Goal: Task Accomplishment & Management: Use online tool/utility

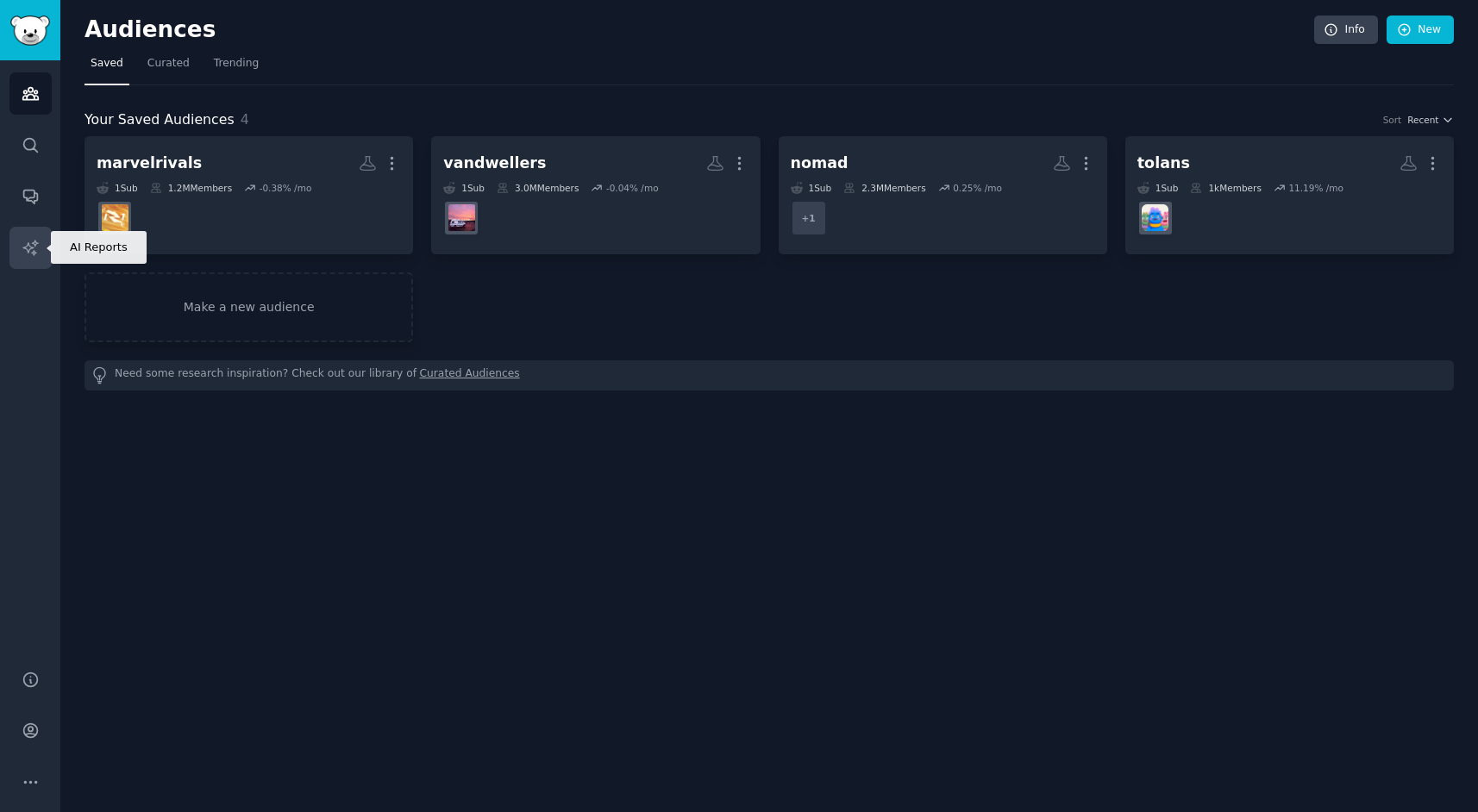
click at [35, 246] on icon "Sidebar" at bounding box center [30, 247] width 18 height 18
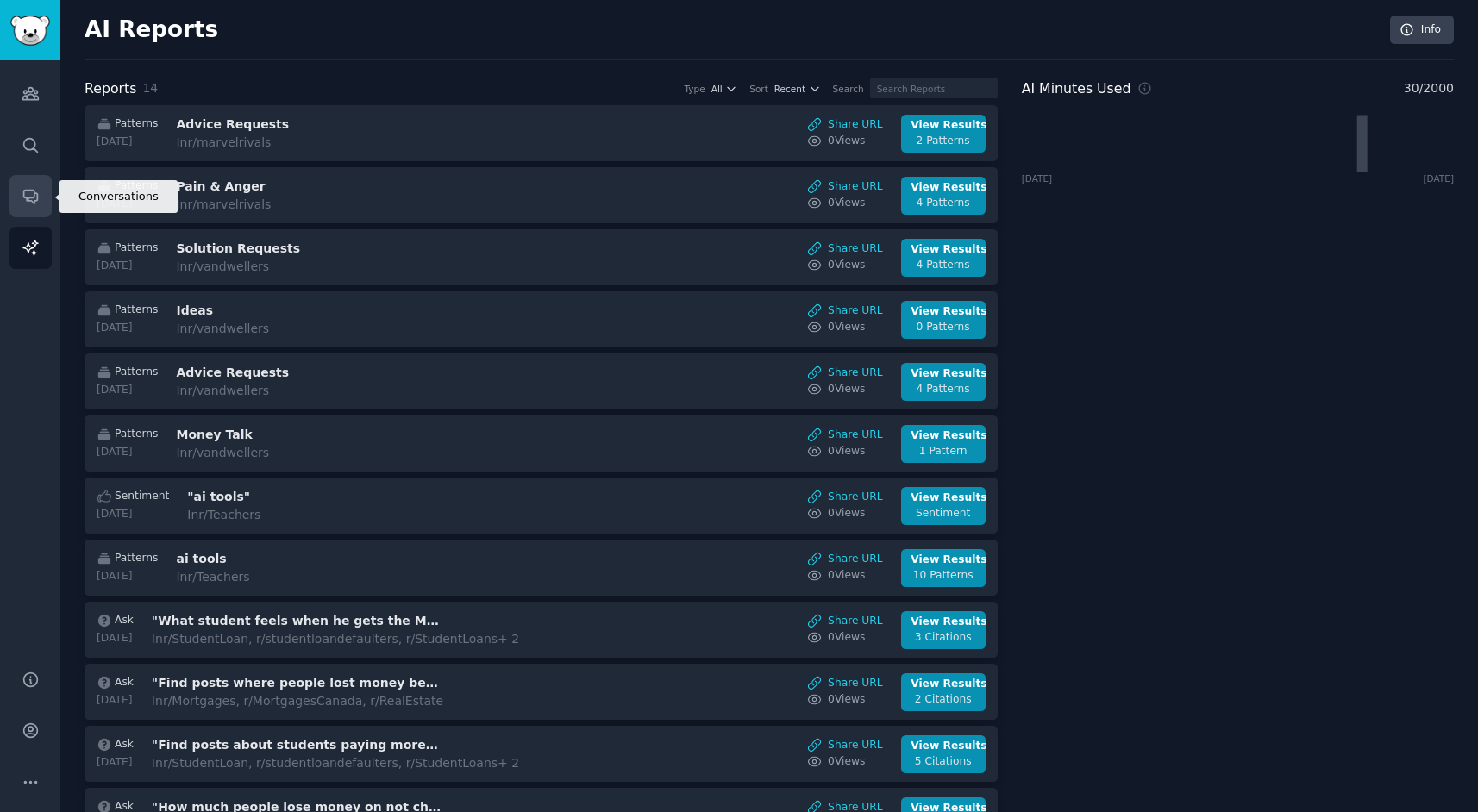
click at [37, 199] on icon "Sidebar" at bounding box center [30, 197] width 14 height 14
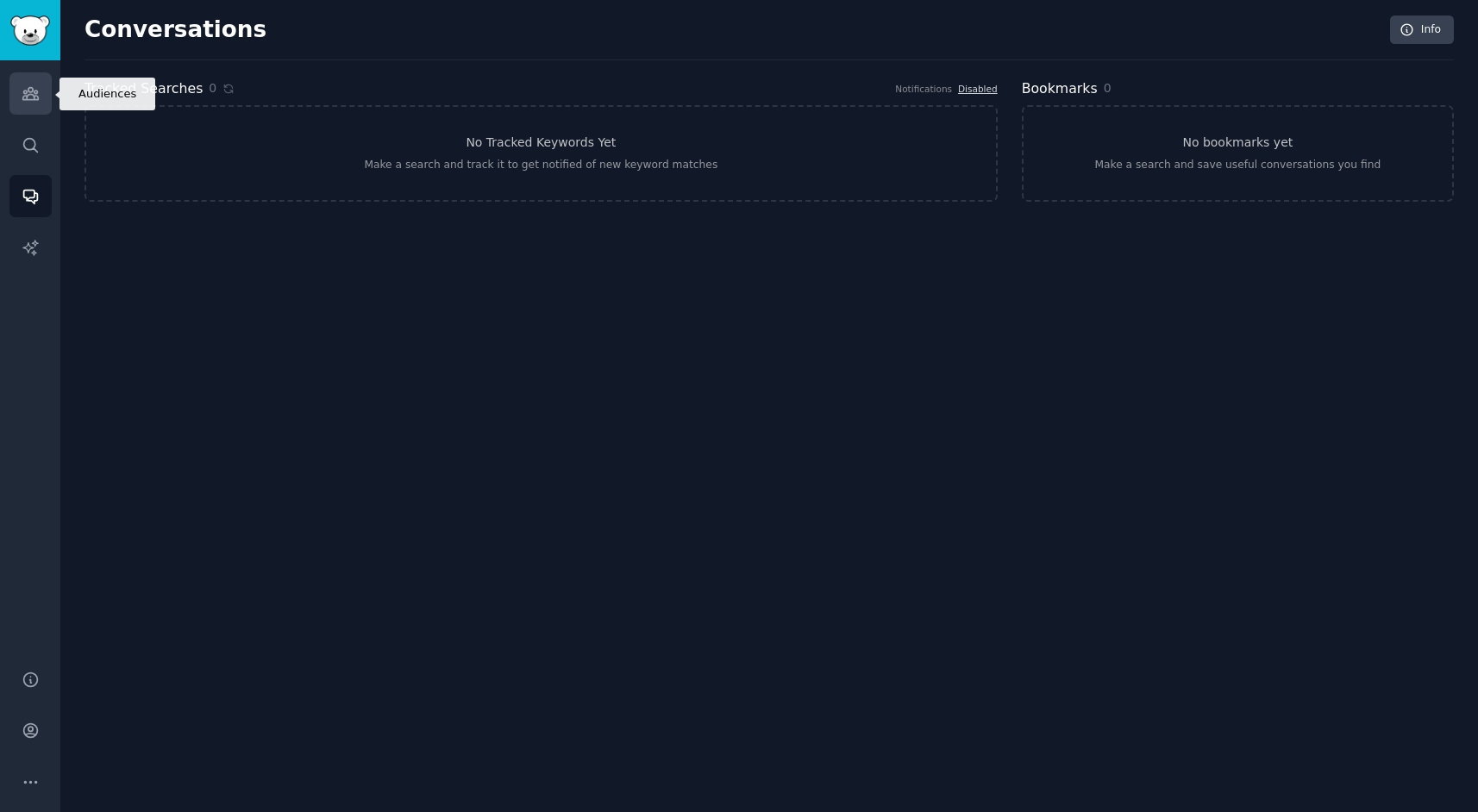
click at [34, 101] on icon "Sidebar" at bounding box center [30, 93] width 18 height 18
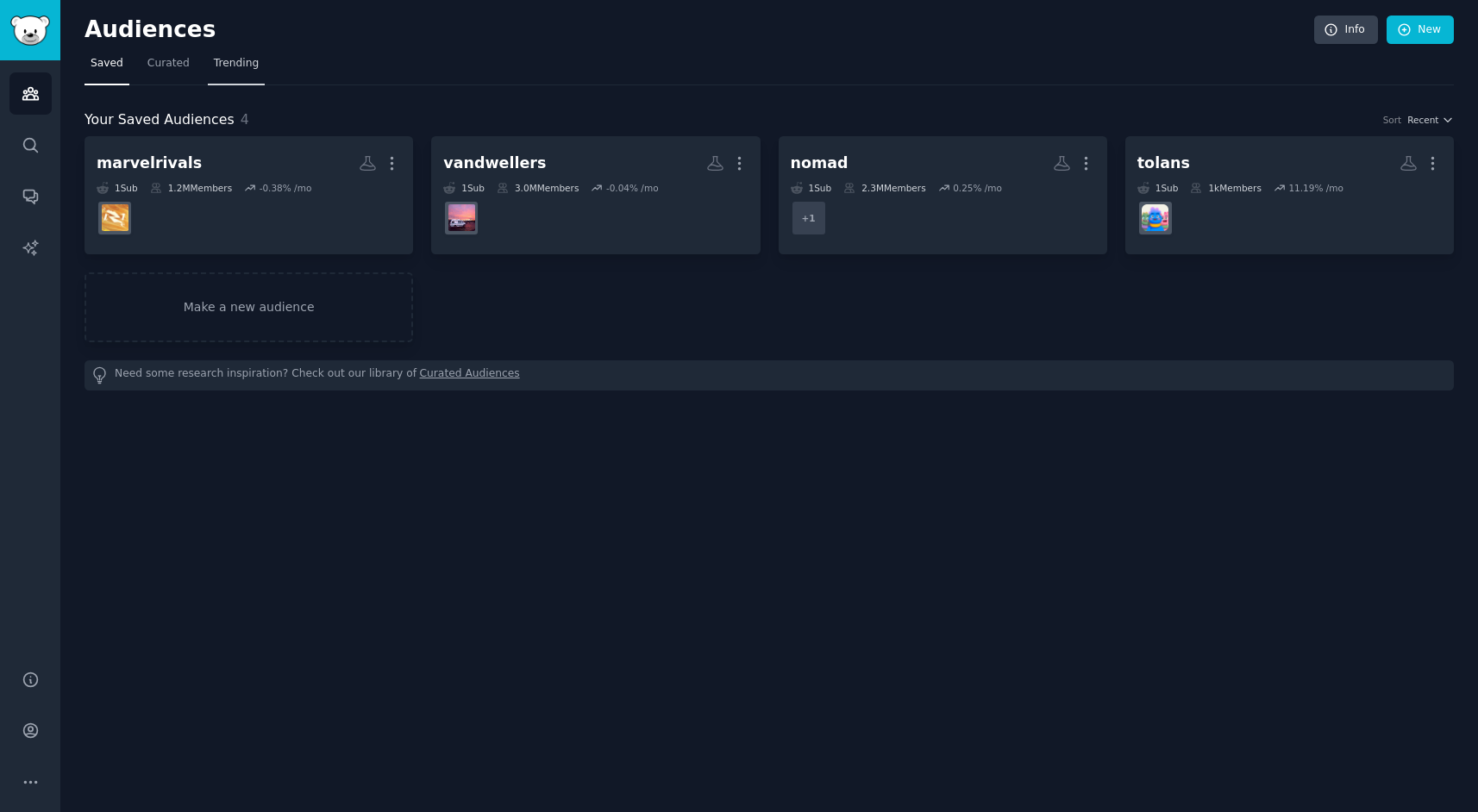
click at [215, 63] on span "Trending" at bounding box center [236, 64] width 45 height 16
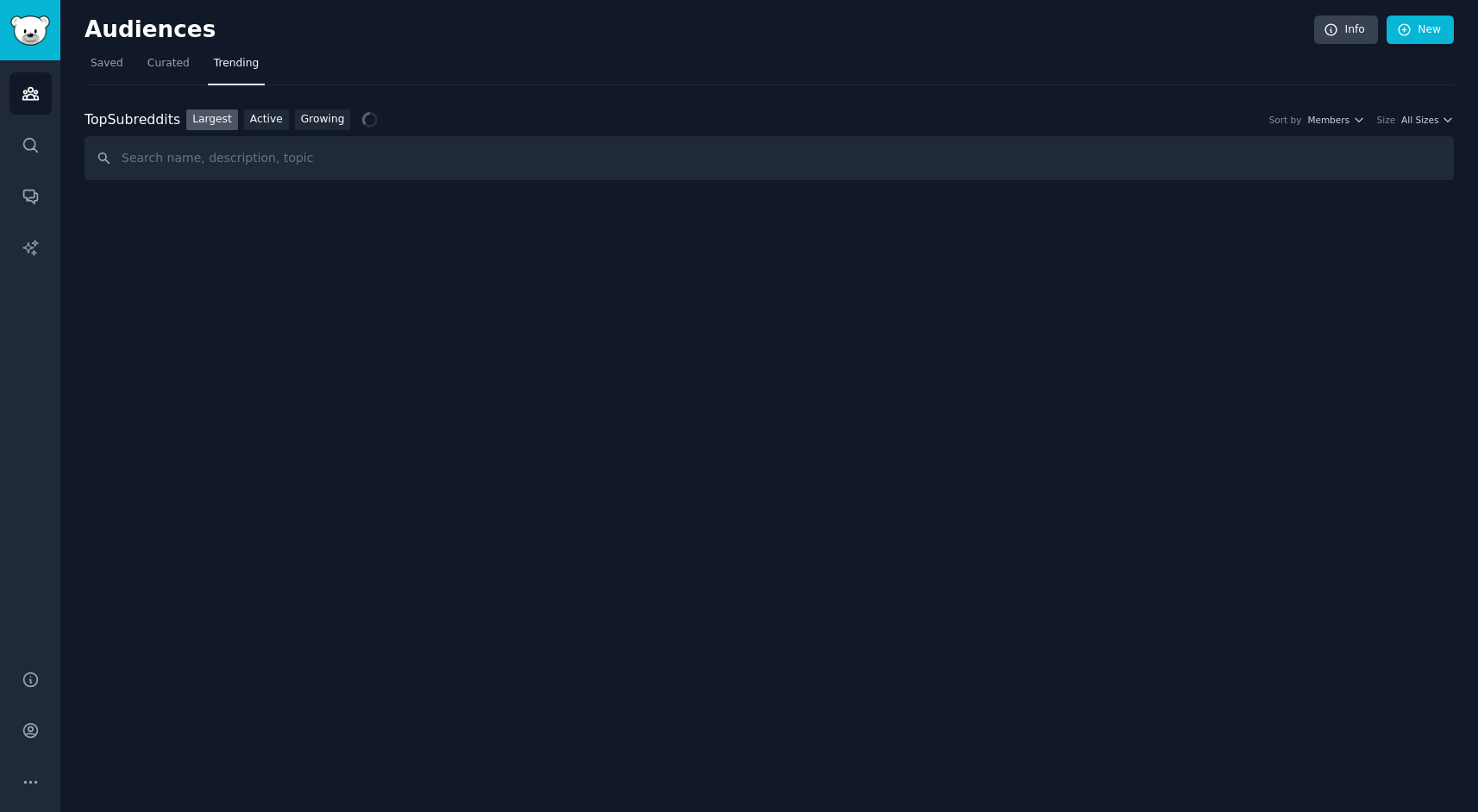
click at [1411, 113] on div "Top Subreddits Top Subreddits Largest Active Growing Sort by Members Size All S…" at bounding box center [769, 120] width 1369 height 21
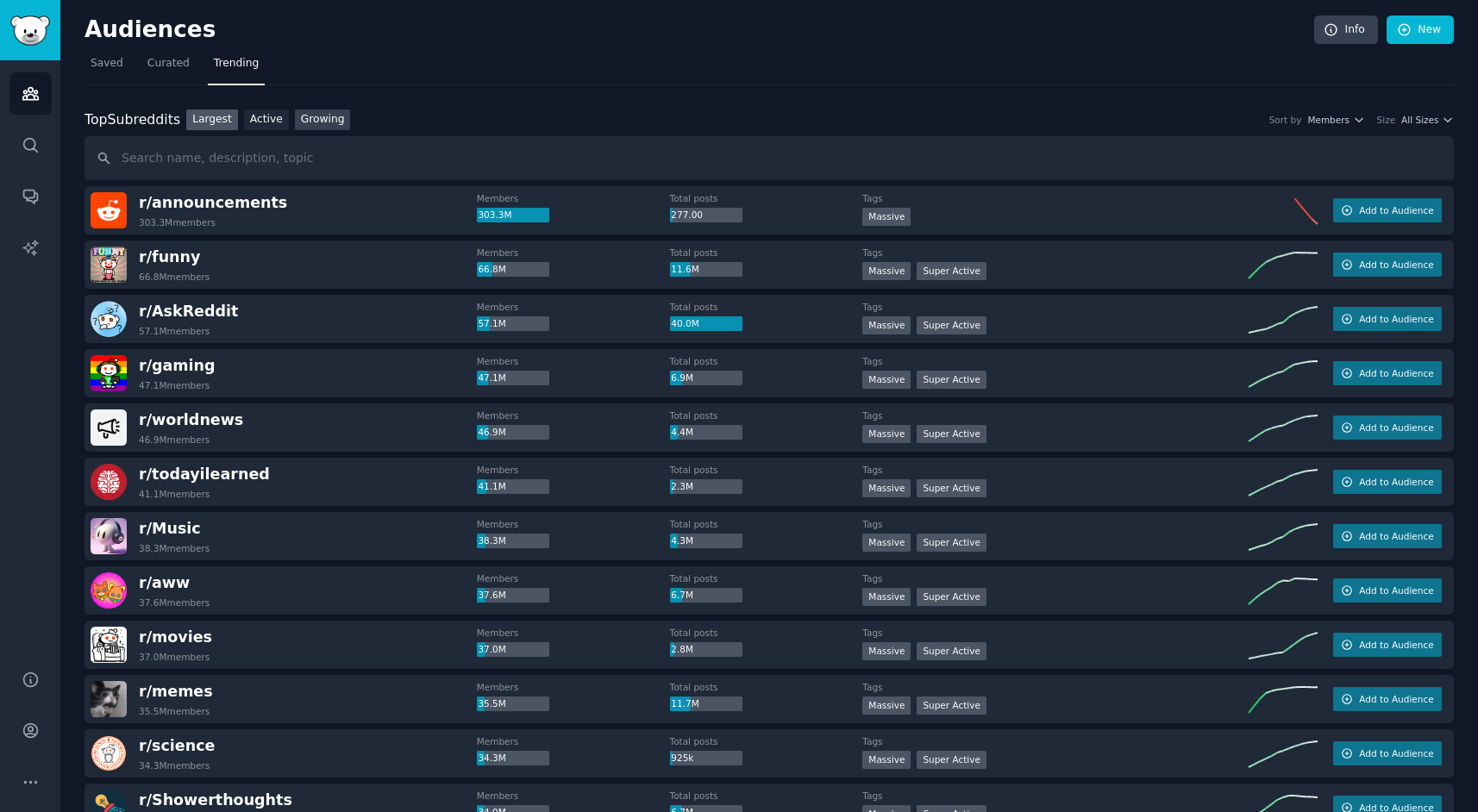
click at [329, 120] on link "Growing" at bounding box center [323, 120] width 56 height 21
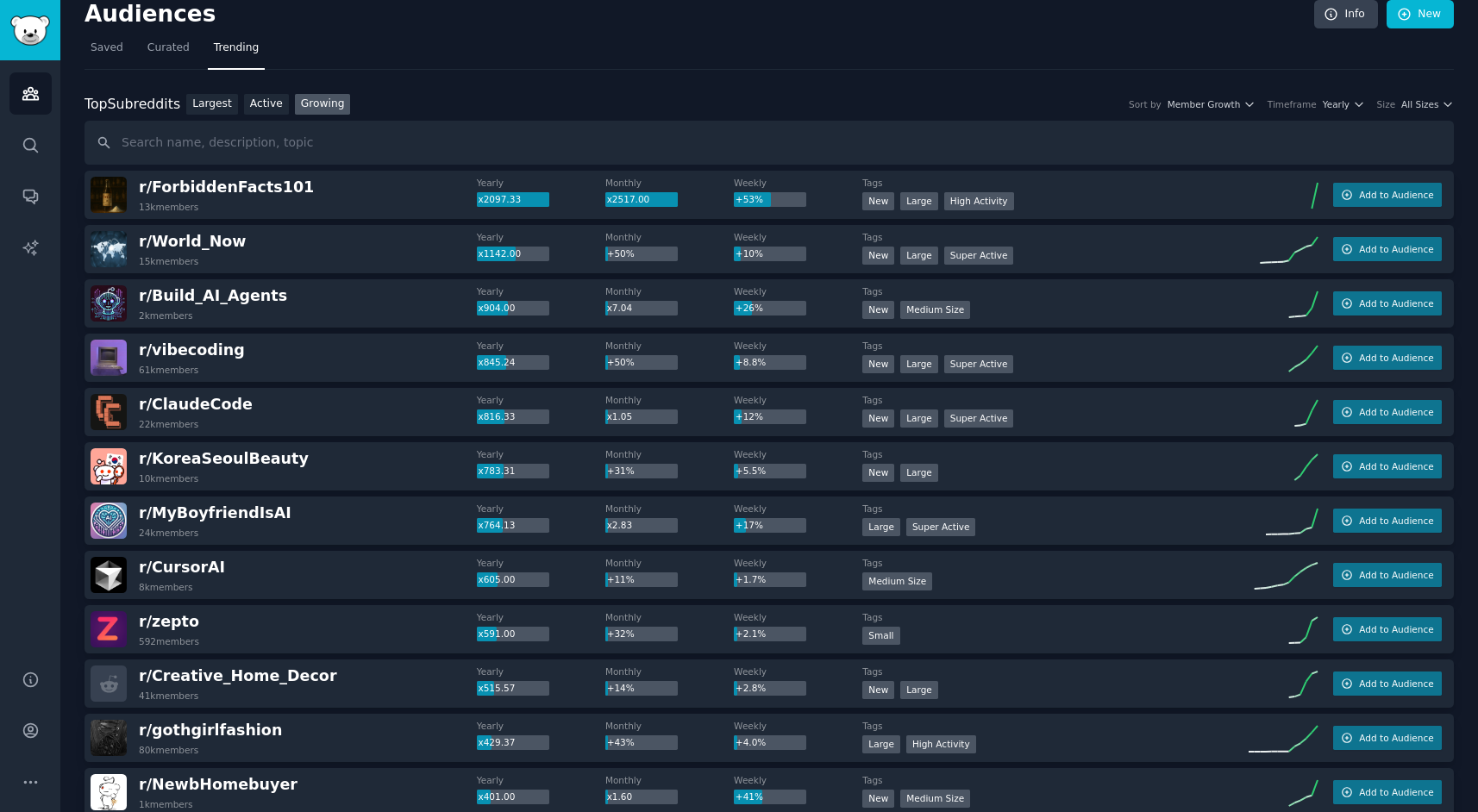
scroll to position [22, 0]
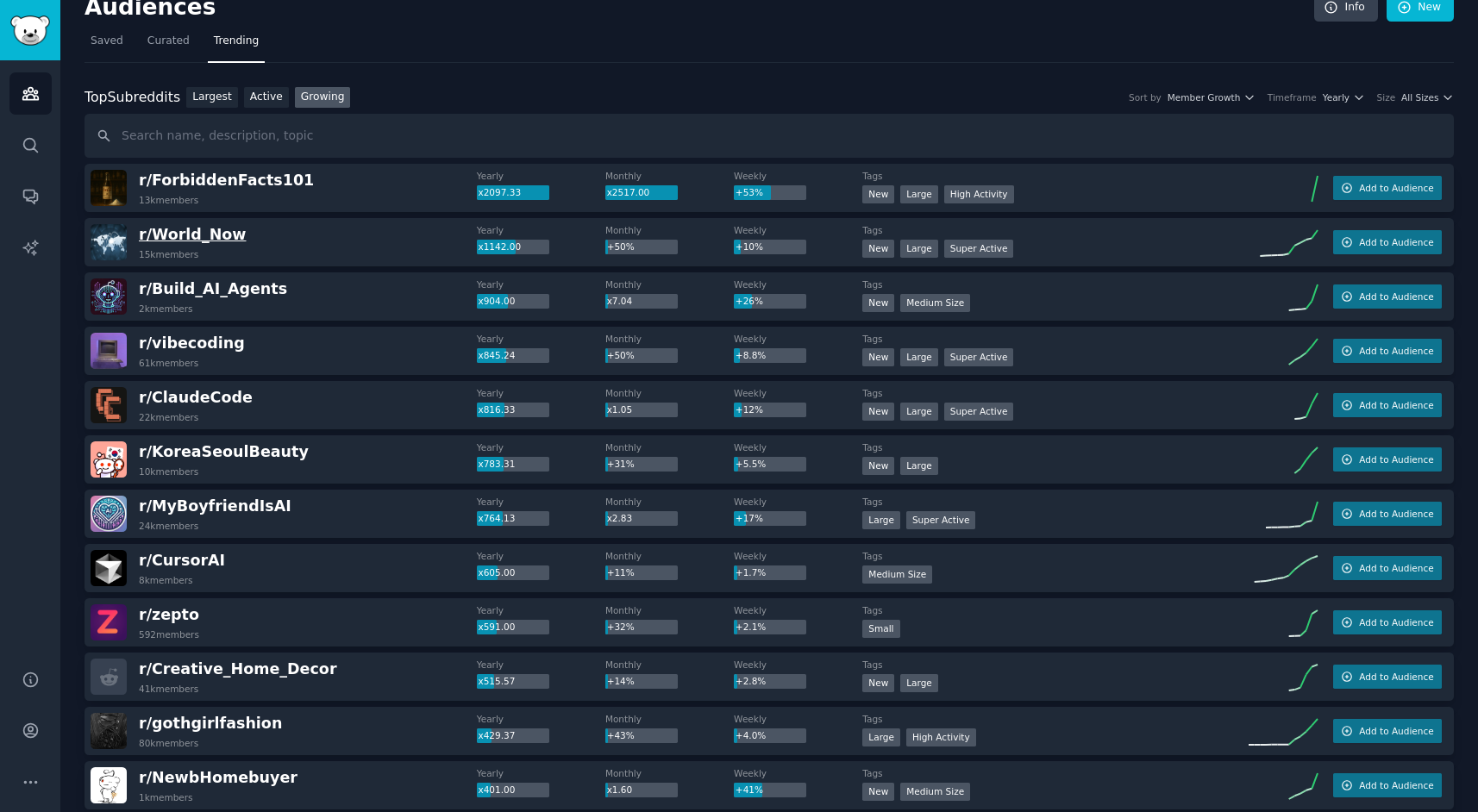
click at [225, 236] on span "r/ World_Now" at bounding box center [192, 235] width 107 height 17
drag, startPoint x: 266, startPoint y: 231, endPoint x: 138, endPoint y: 230, distance: 128.0
click at [136, 234] on div "r/ World_Now 15k members" at bounding box center [283, 242] width 386 height 36
copy span "r/ World_Now"
click at [307, 286] on div "r/ Build_AI_Agents 2k members" at bounding box center [283, 296] width 386 height 36
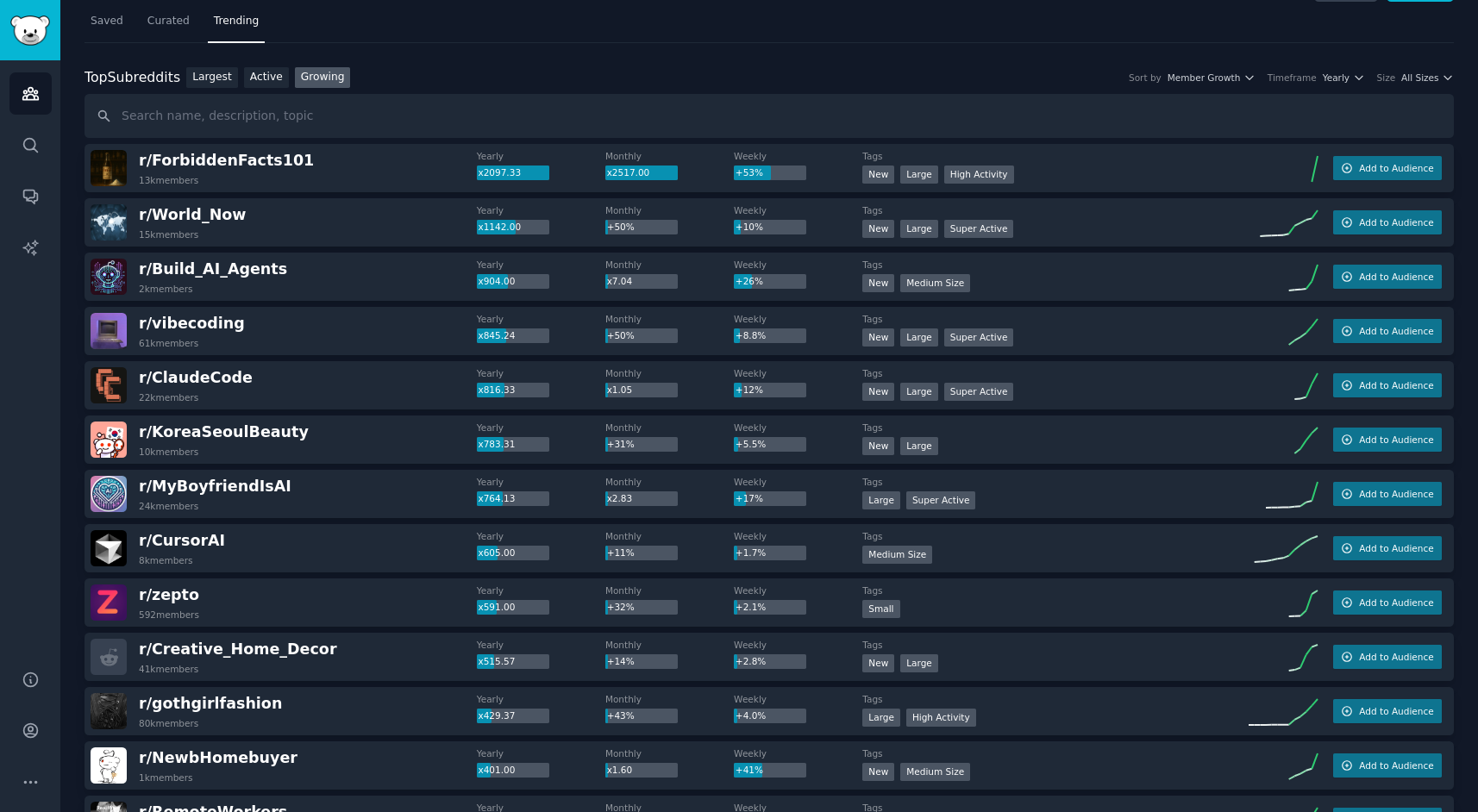
scroll to position [74, 0]
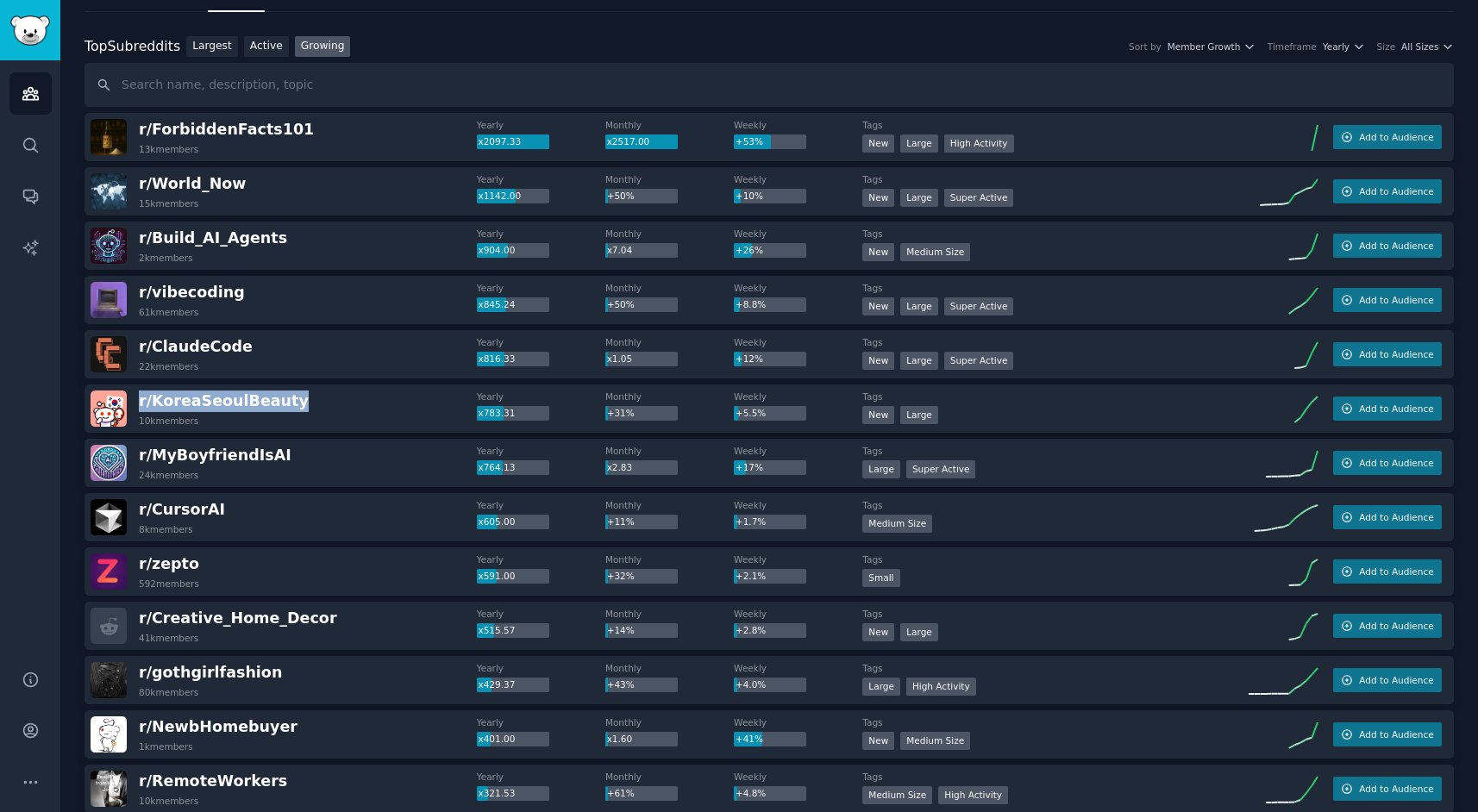
drag, startPoint x: 285, startPoint y: 402, endPoint x: 138, endPoint y: 395, distance: 147.2
click at [138, 395] on div "r/ KoreaSeoulBeauty 10k members" at bounding box center [283, 408] width 386 height 36
copy span "r/ KoreaSeoulBeauty"
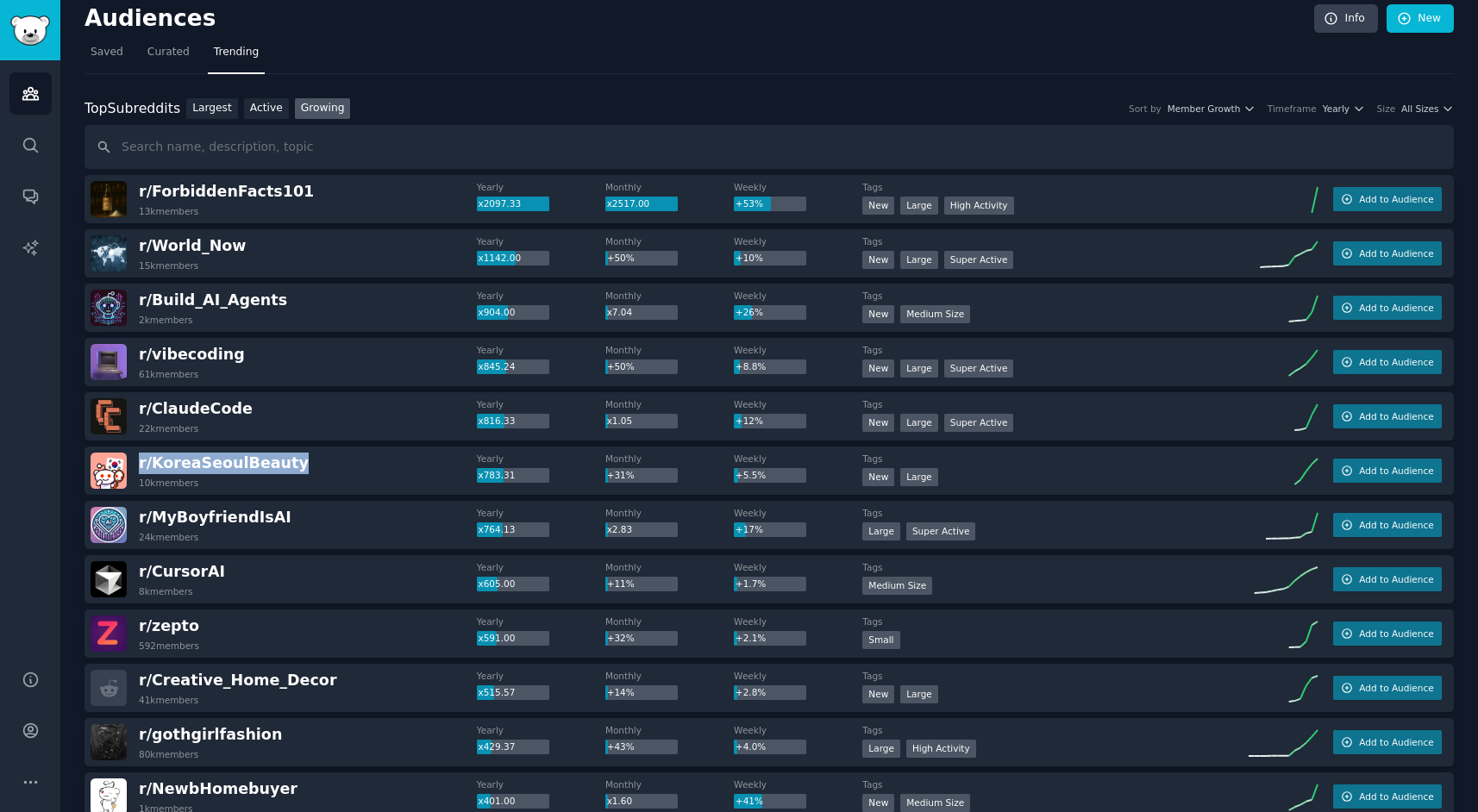
scroll to position [0, 0]
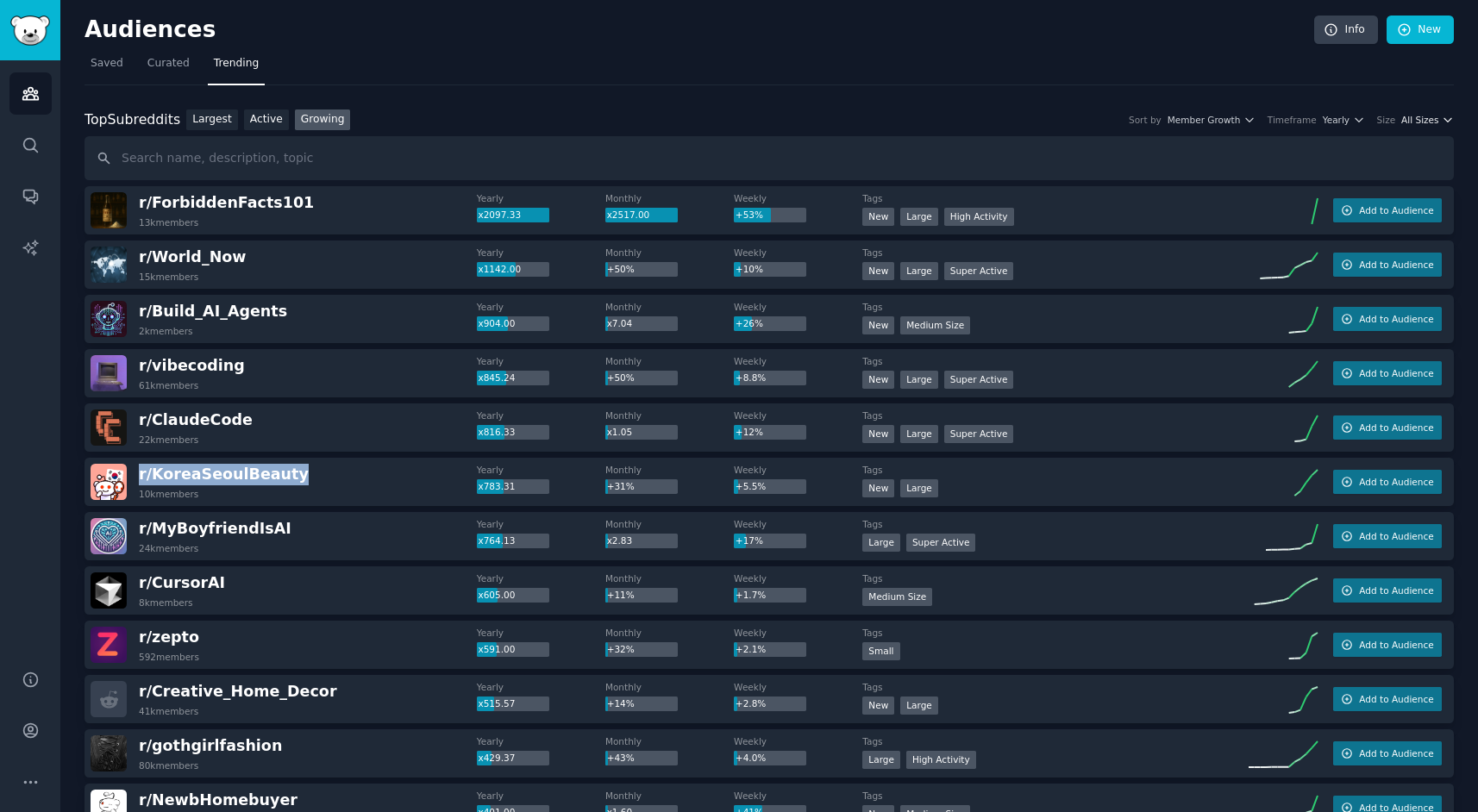
click at [1410, 120] on span "All Sizes" at bounding box center [1420, 119] width 37 height 12
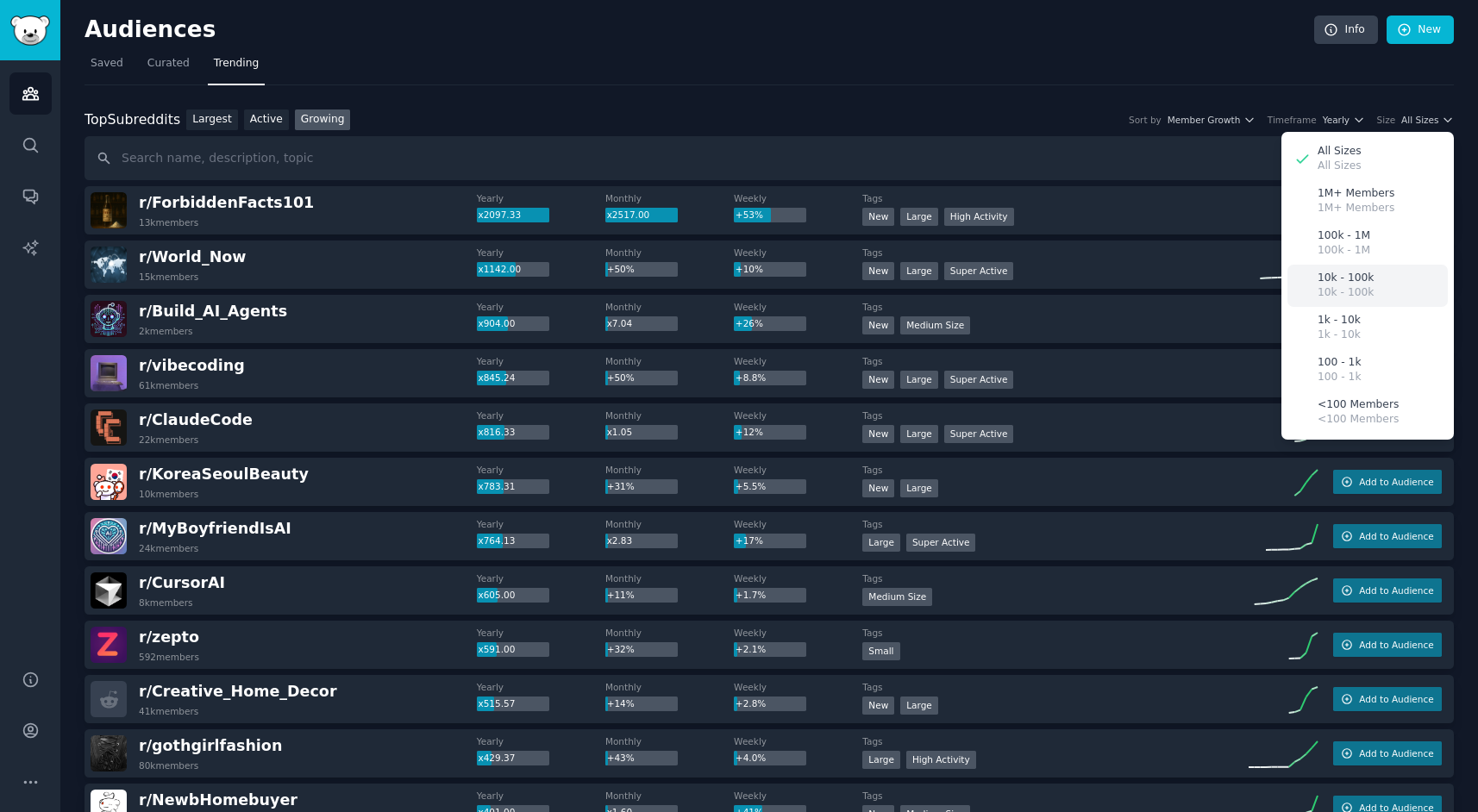
click at [1346, 287] on p "10k - 100k" at bounding box center [1346, 293] width 56 height 16
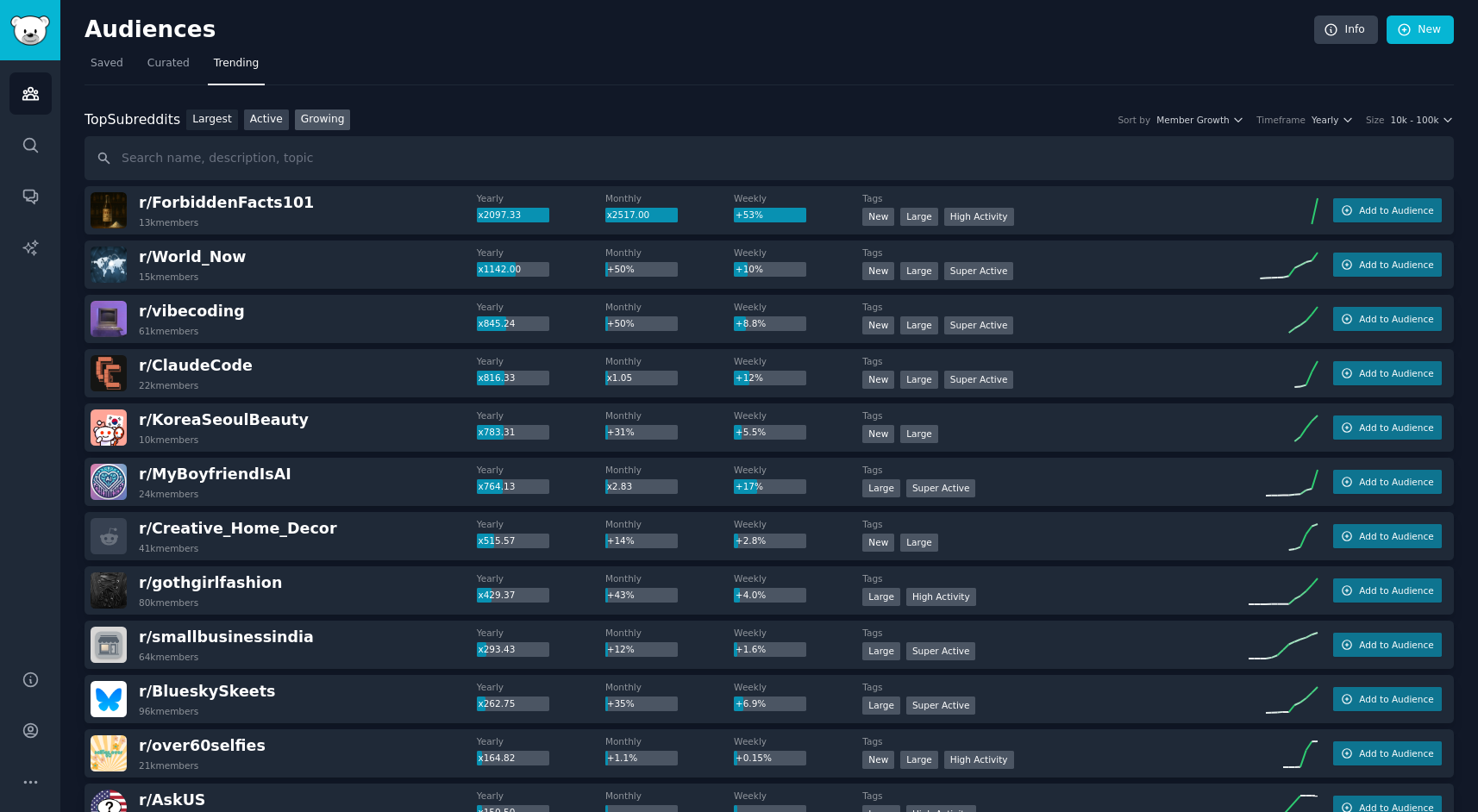
click at [255, 120] on link "Active" at bounding box center [267, 120] width 45 height 21
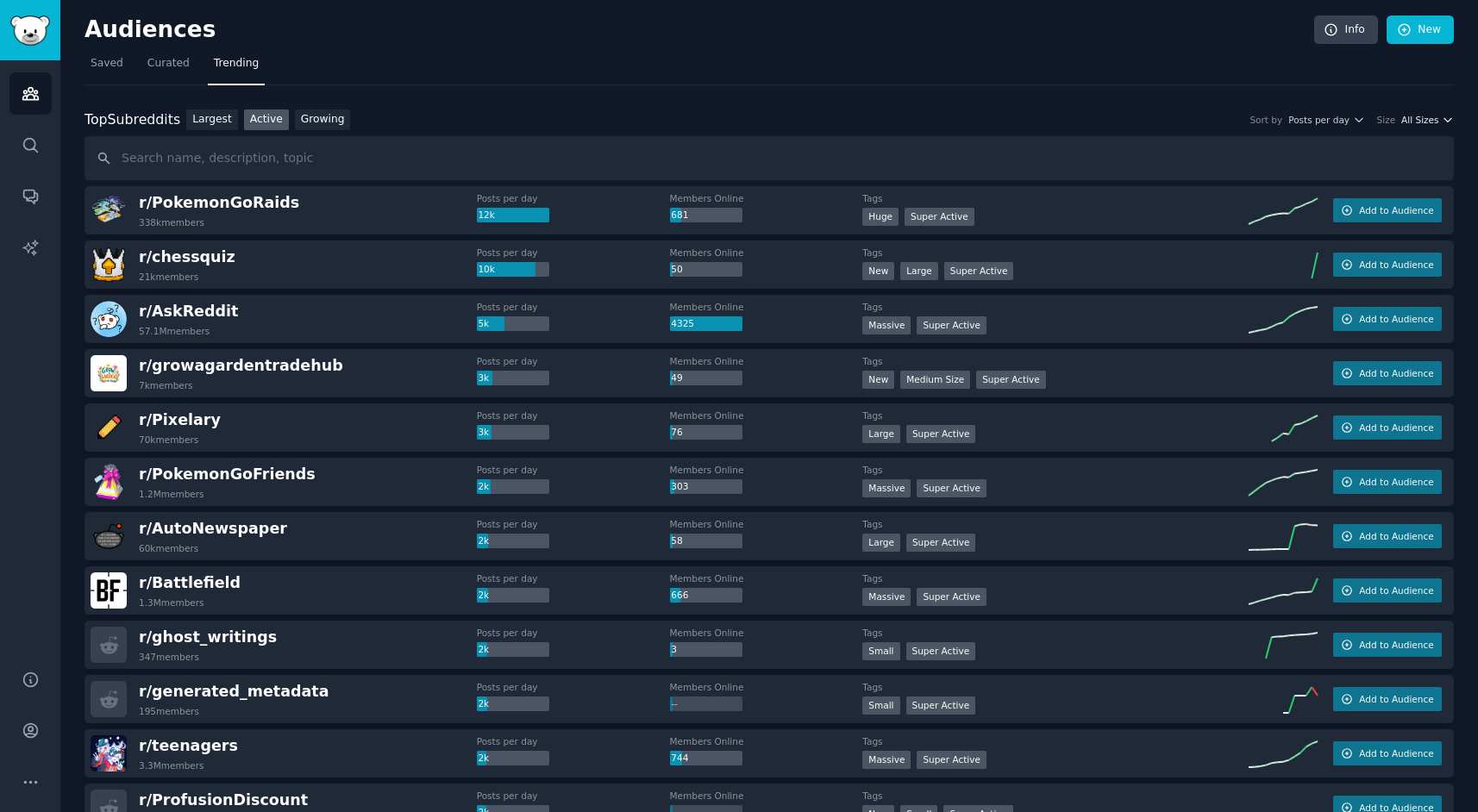
click at [1413, 115] on span "All Sizes" at bounding box center [1420, 119] width 37 height 12
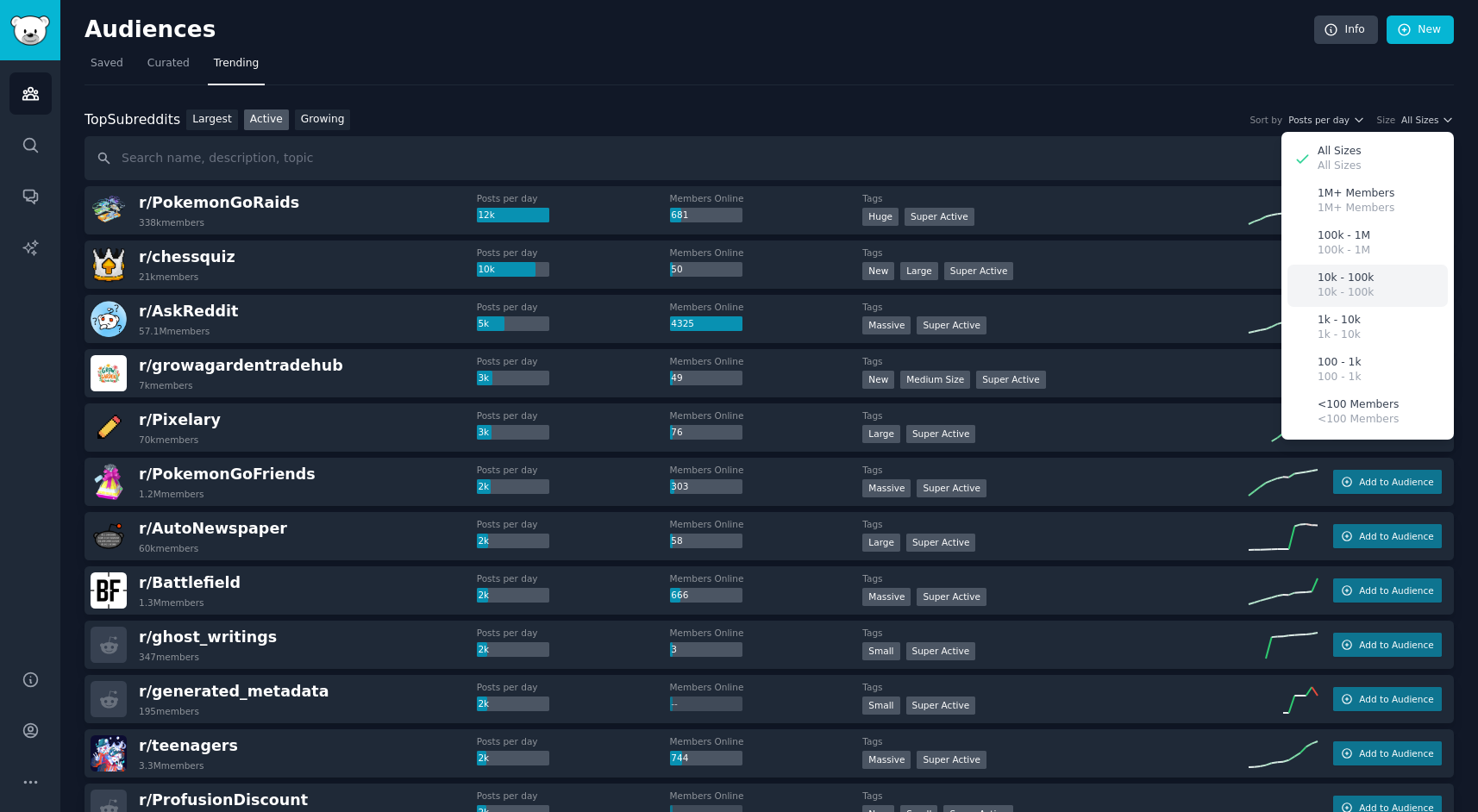
click at [1356, 283] on p "10k - 100k" at bounding box center [1346, 278] width 56 height 16
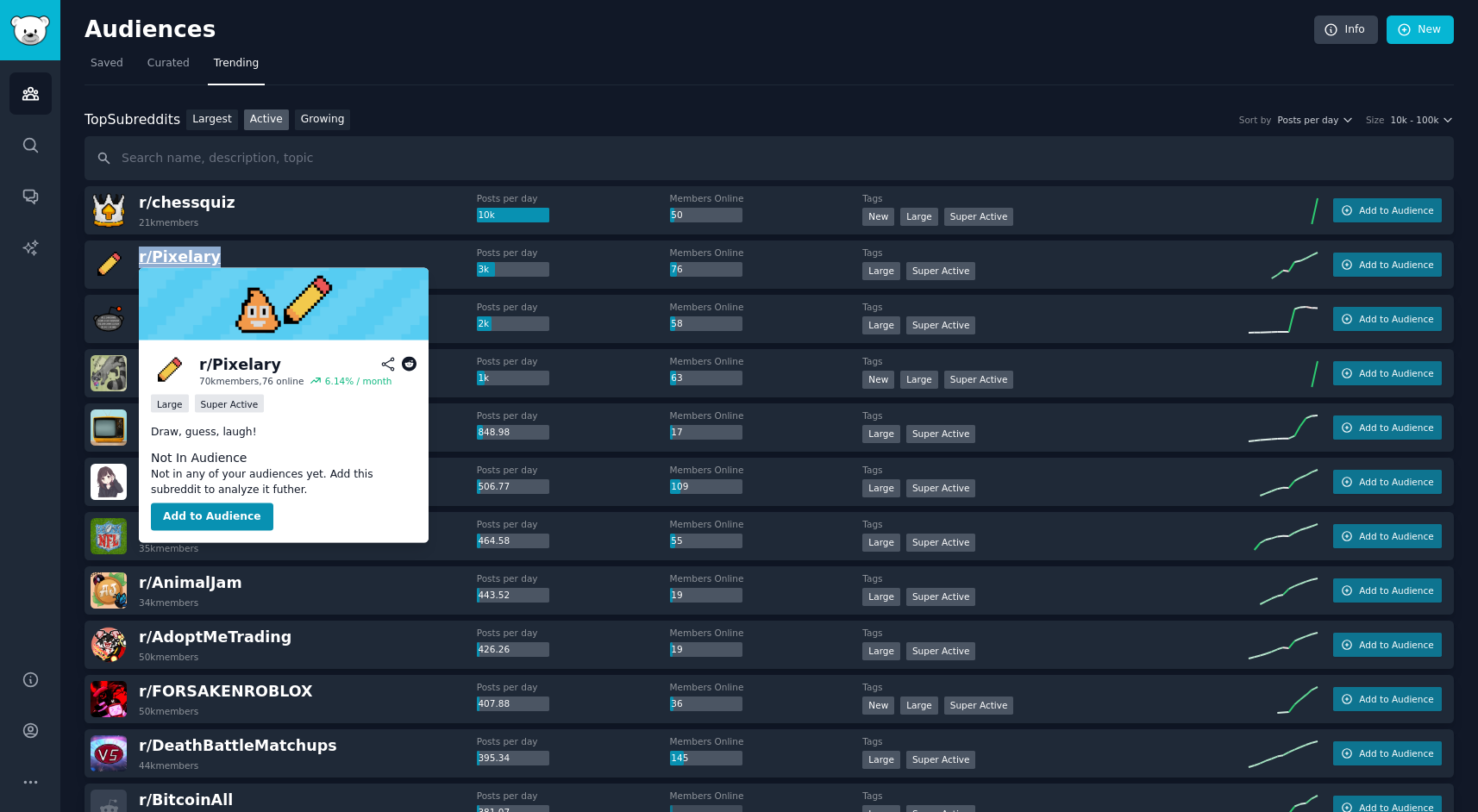
drag, startPoint x: 224, startPoint y: 260, endPoint x: 141, endPoint y: 258, distance: 83.0
click at [141, 258] on div "r/ Pixelary 70k members" at bounding box center [283, 264] width 386 height 36
copy span "r/ Pixelary"
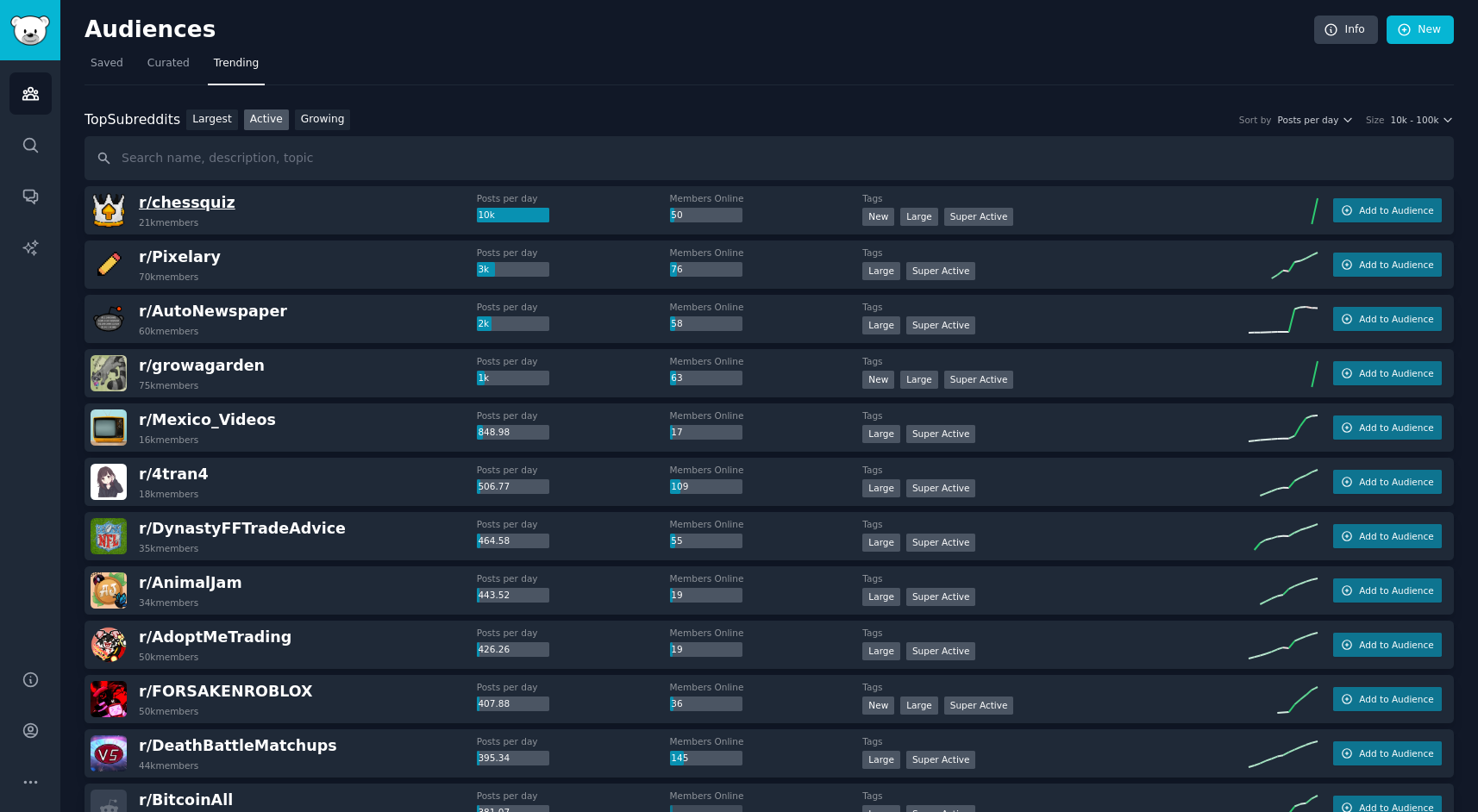
click at [198, 201] on span "r/ chessquiz" at bounding box center [187, 203] width 97 height 17
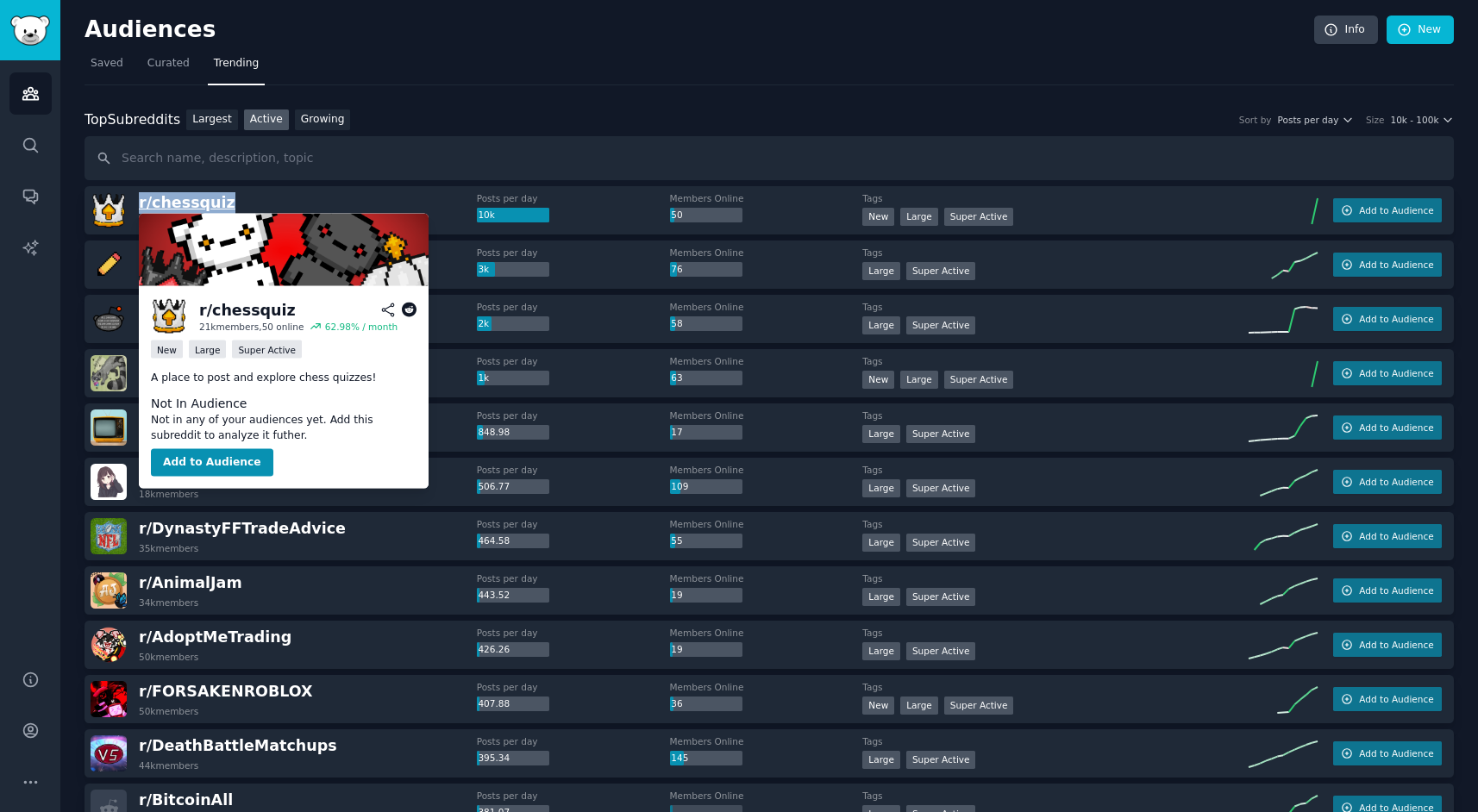
drag, startPoint x: 246, startPoint y: 204, endPoint x: 141, endPoint y: 205, distance: 105.0
click at [141, 205] on div "r/ chessquiz 21k members" at bounding box center [283, 210] width 386 height 36
copy span "r/ chessquiz"
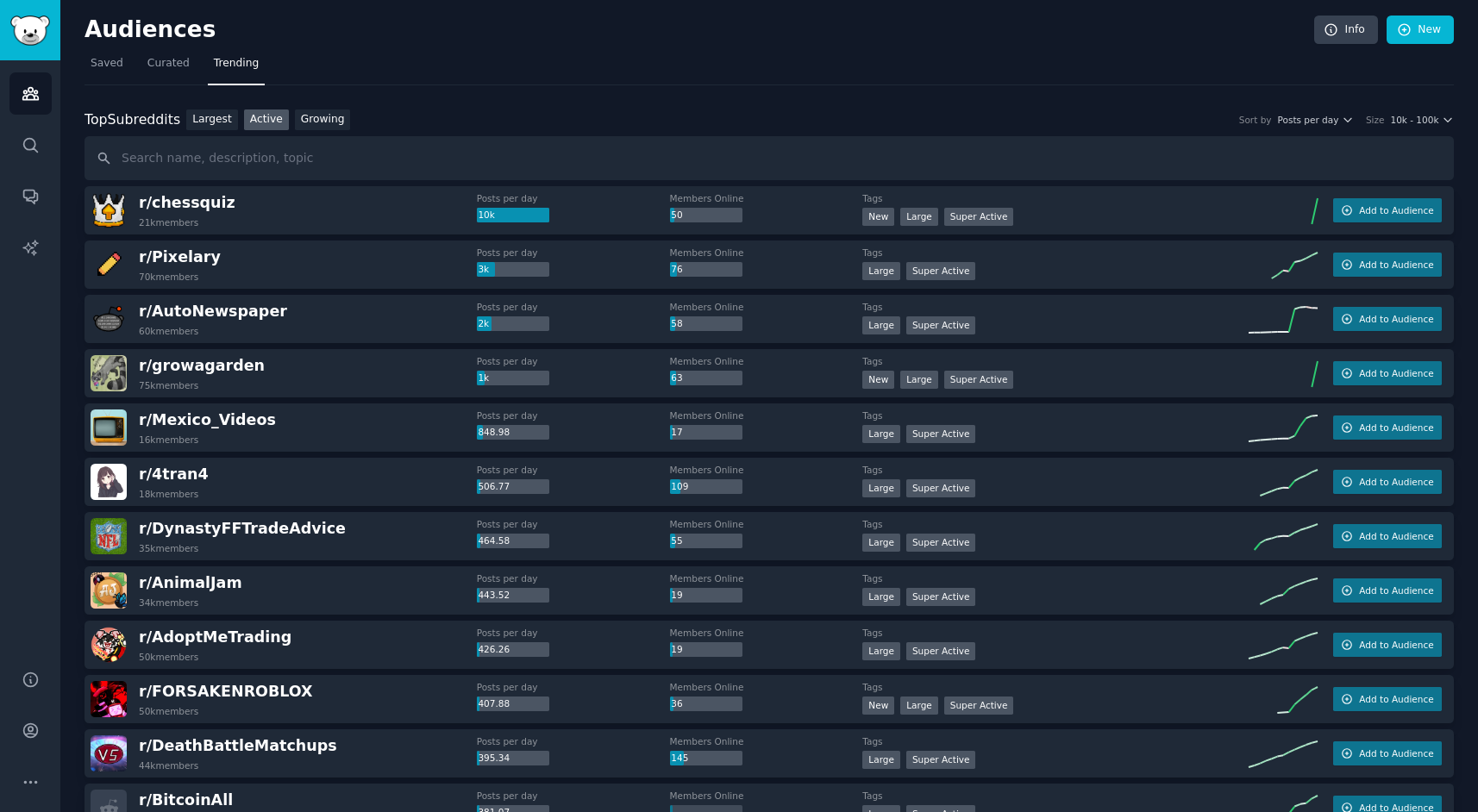
click at [500, 217] on div "10k" at bounding box center [512, 215] width 73 height 16
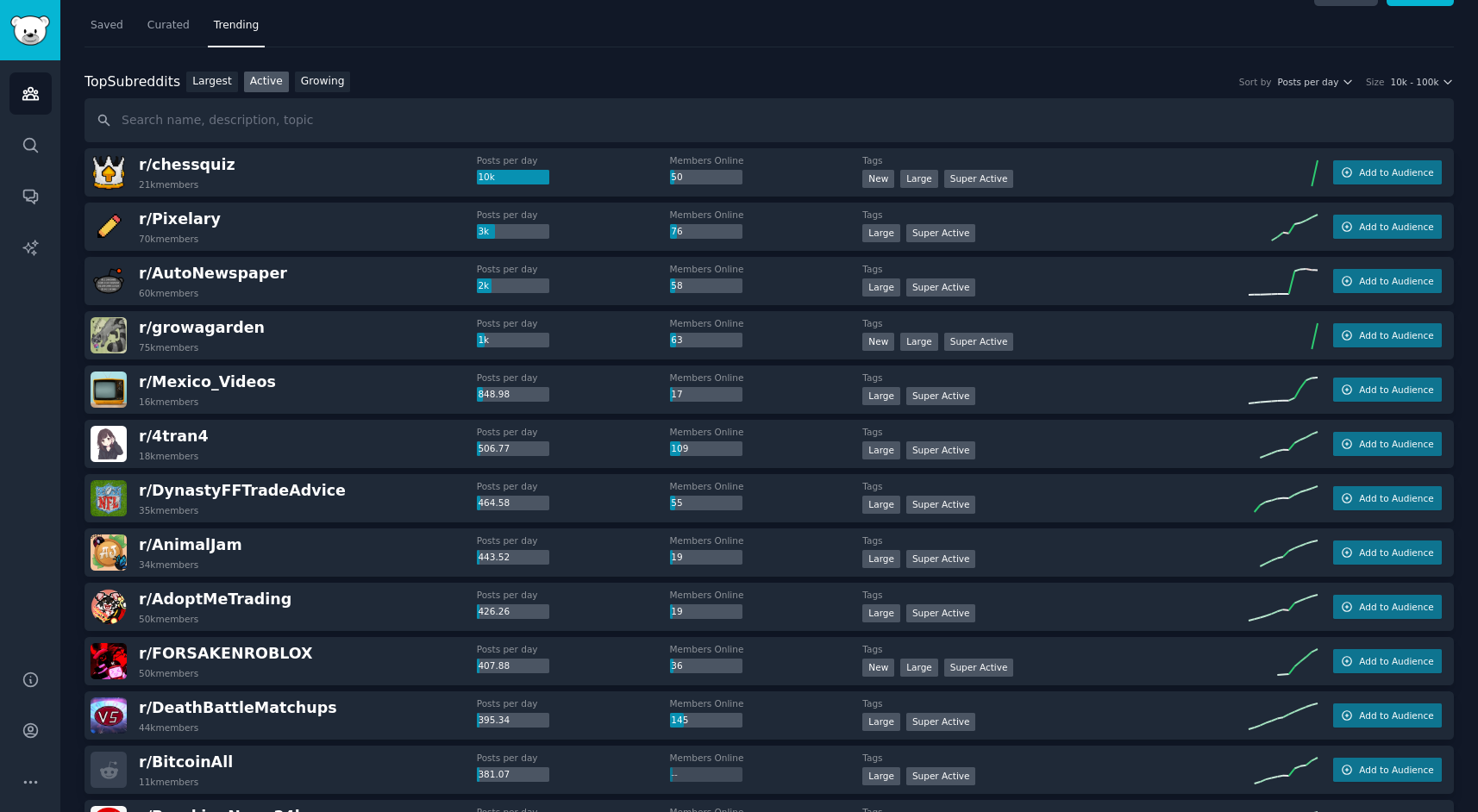
scroll to position [40, 0]
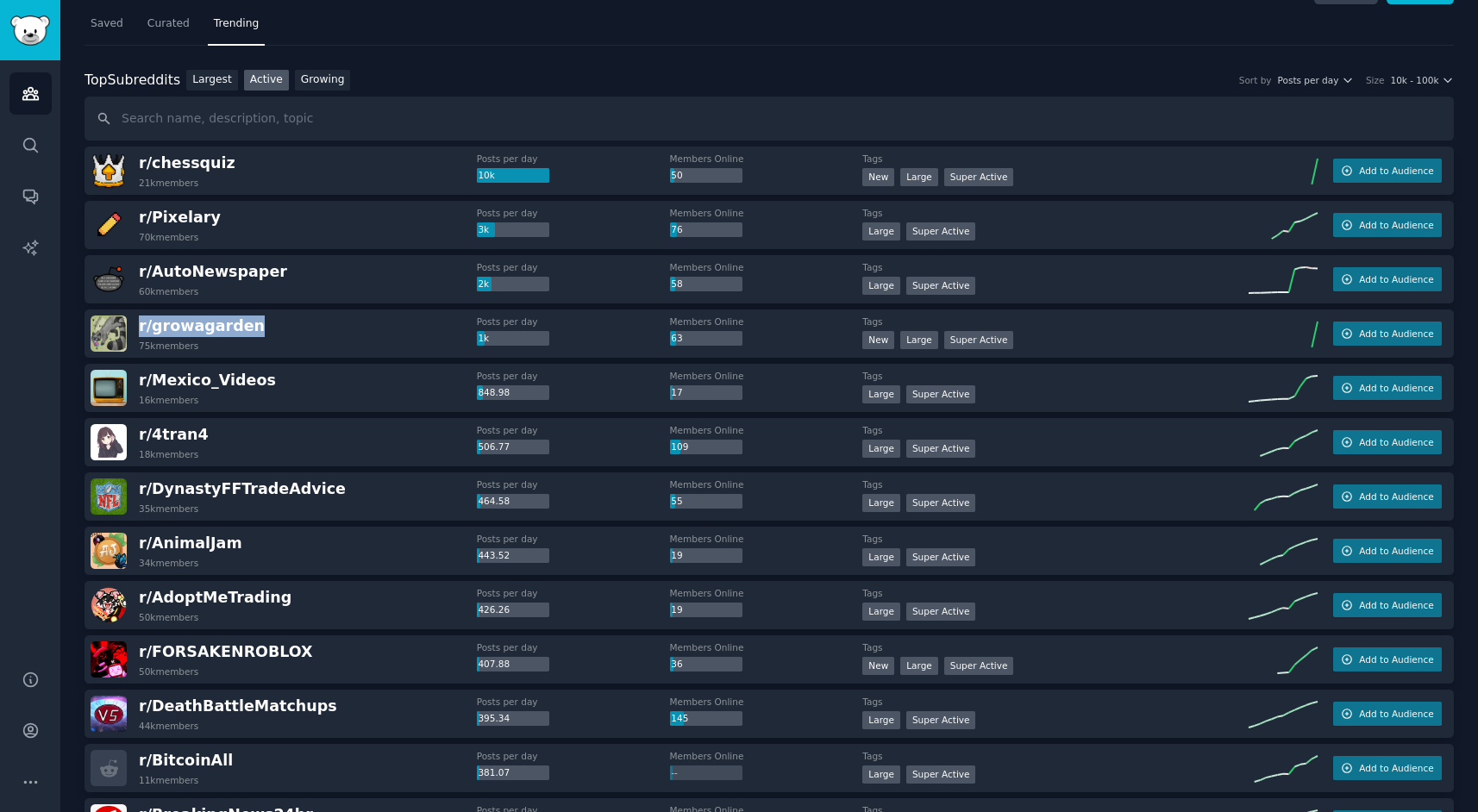
drag, startPoint x: 273, startPoint y: 322, endPoint x: 136, endPoint y: 324, distance: 137.0
click at [136, 324] on div "r/ growagarden 75k members" at bounding box center [283, 333] width 386 height 36
copy span "r/ growagarden"
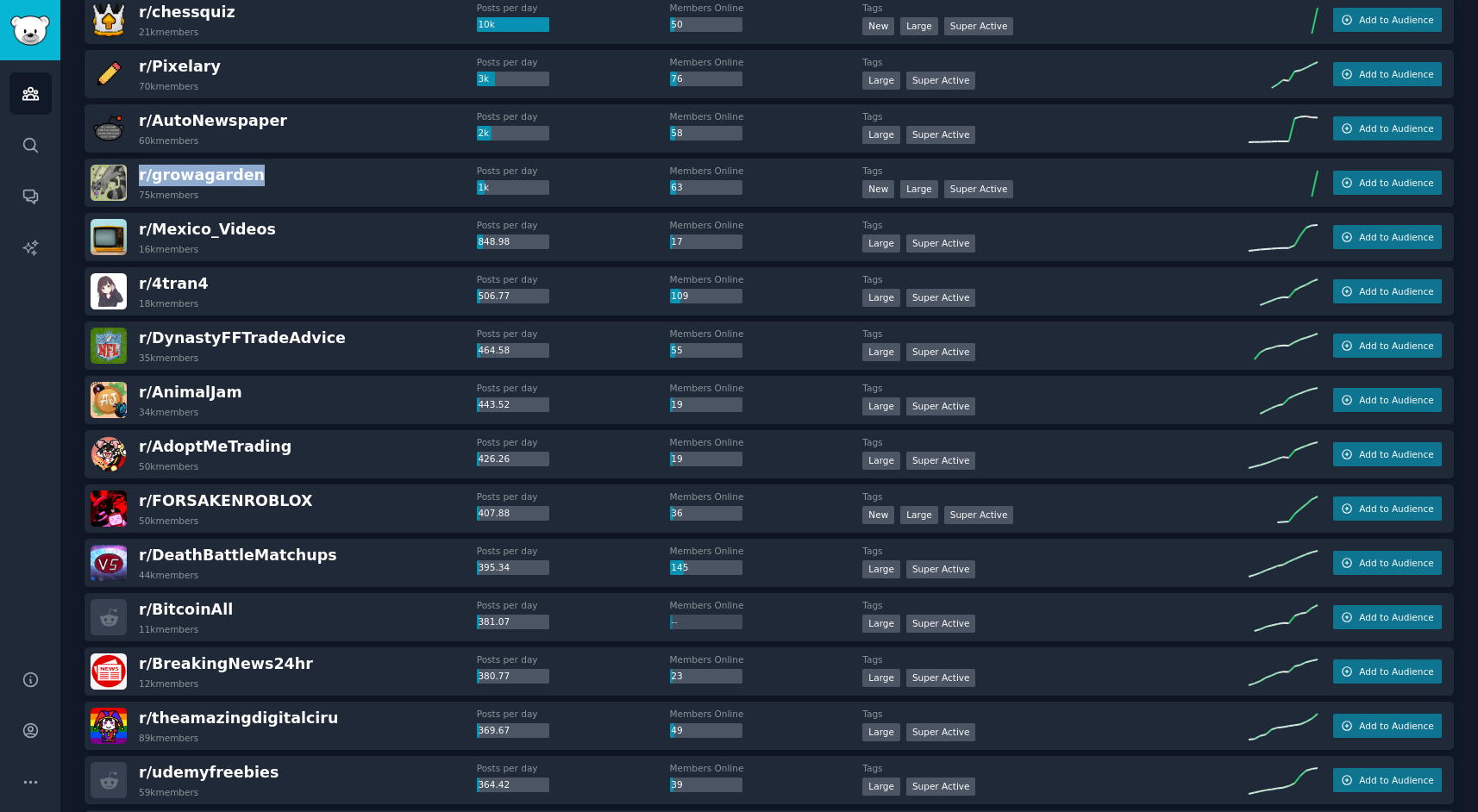
scroll to position [193, 0]
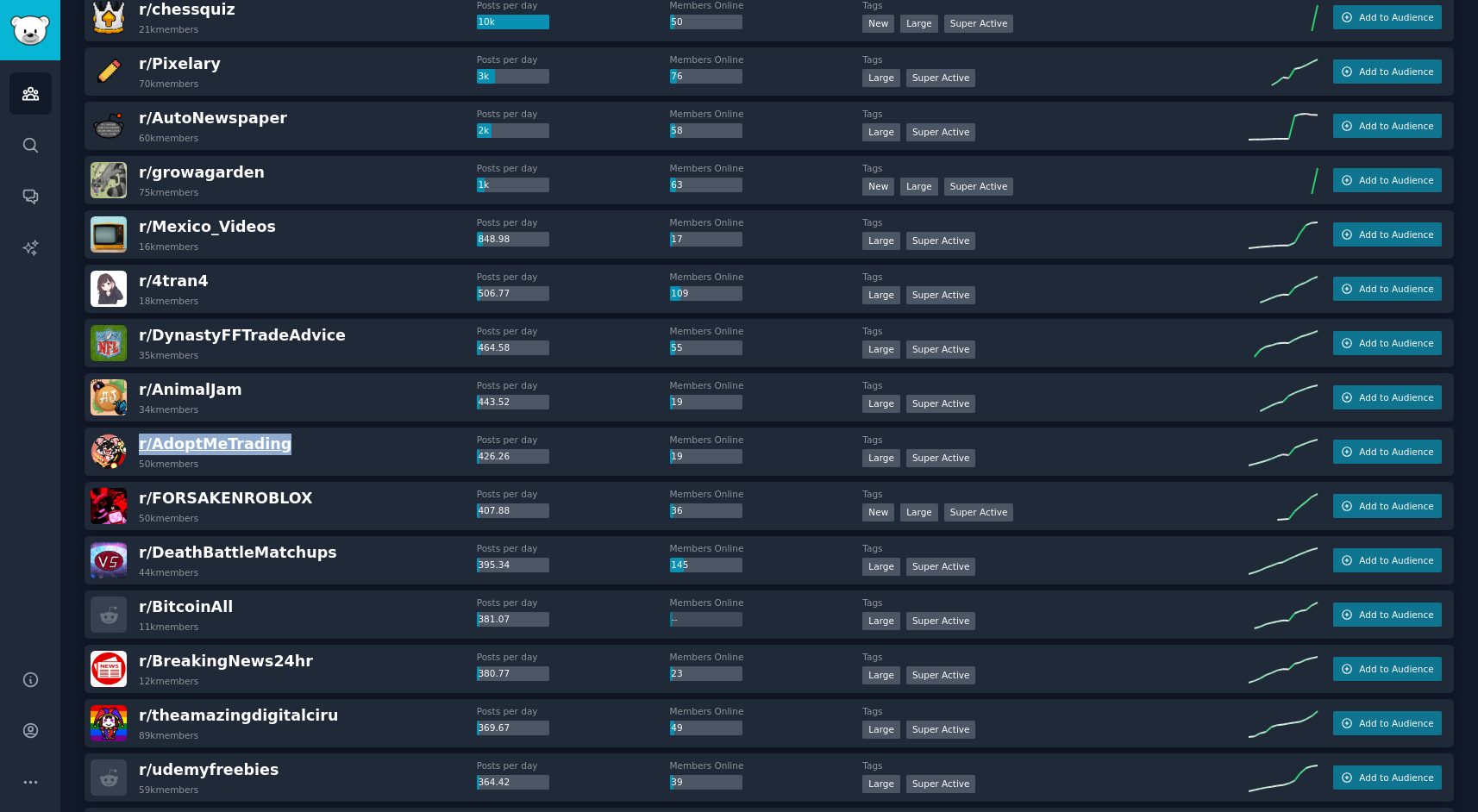
drag, startPoint x: 273, startPoint y: 444, endPoint x: 141, endPoint y: 441, distance: 132.0
click at [141, 441] on div "r/ AdoptMeTrading 50k members" at bounding box center [283, 451] width 386 height 36
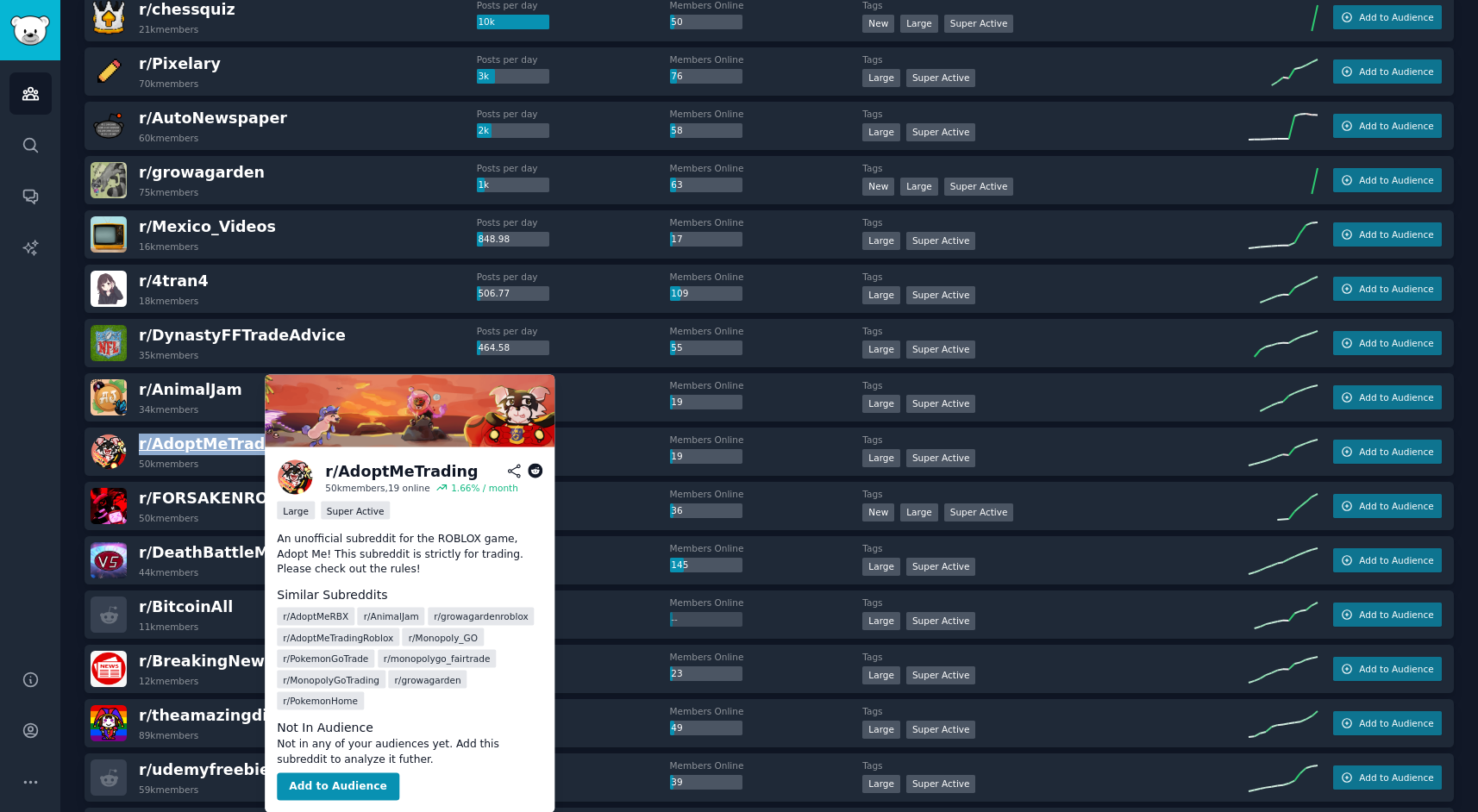
copy span "r/ AdoptMeTrading"
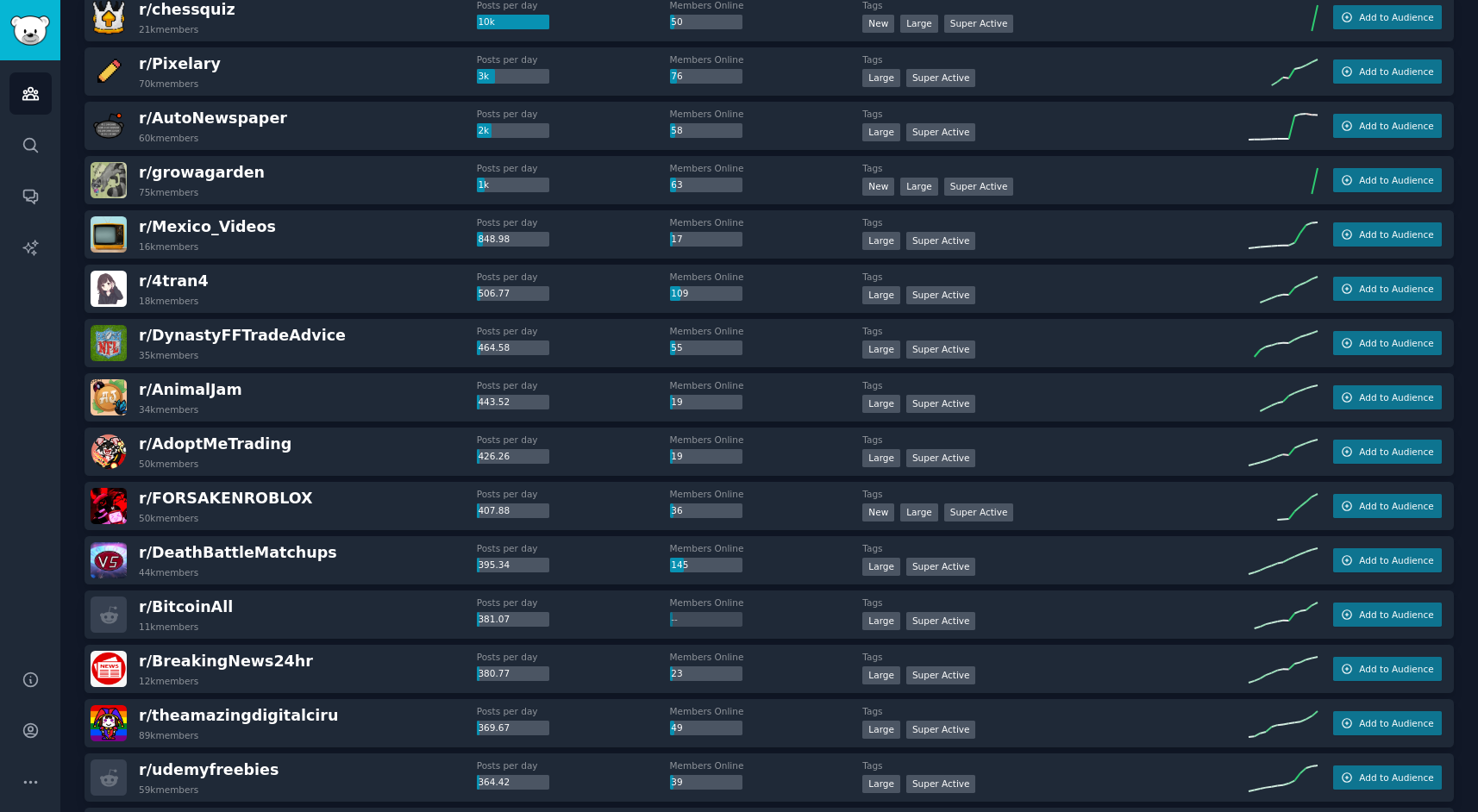
click at [354, 483] on div "r/ FORSAKENROBLOX 50k members Posts per day 407.88 Members Online 36 Tags New L…" at bounding box center [769, 506] width 1369 height 49
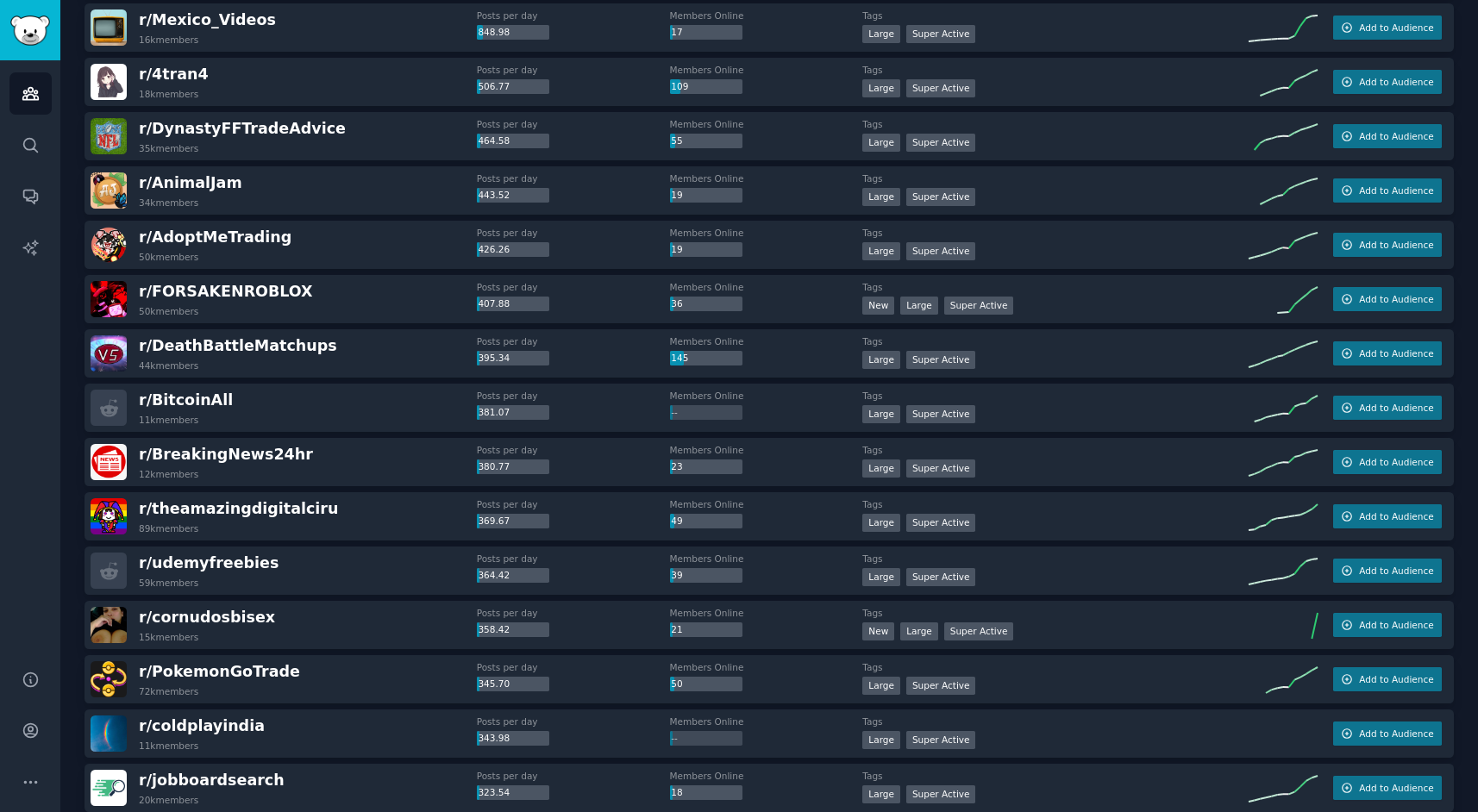
scroll to position [403, 0]
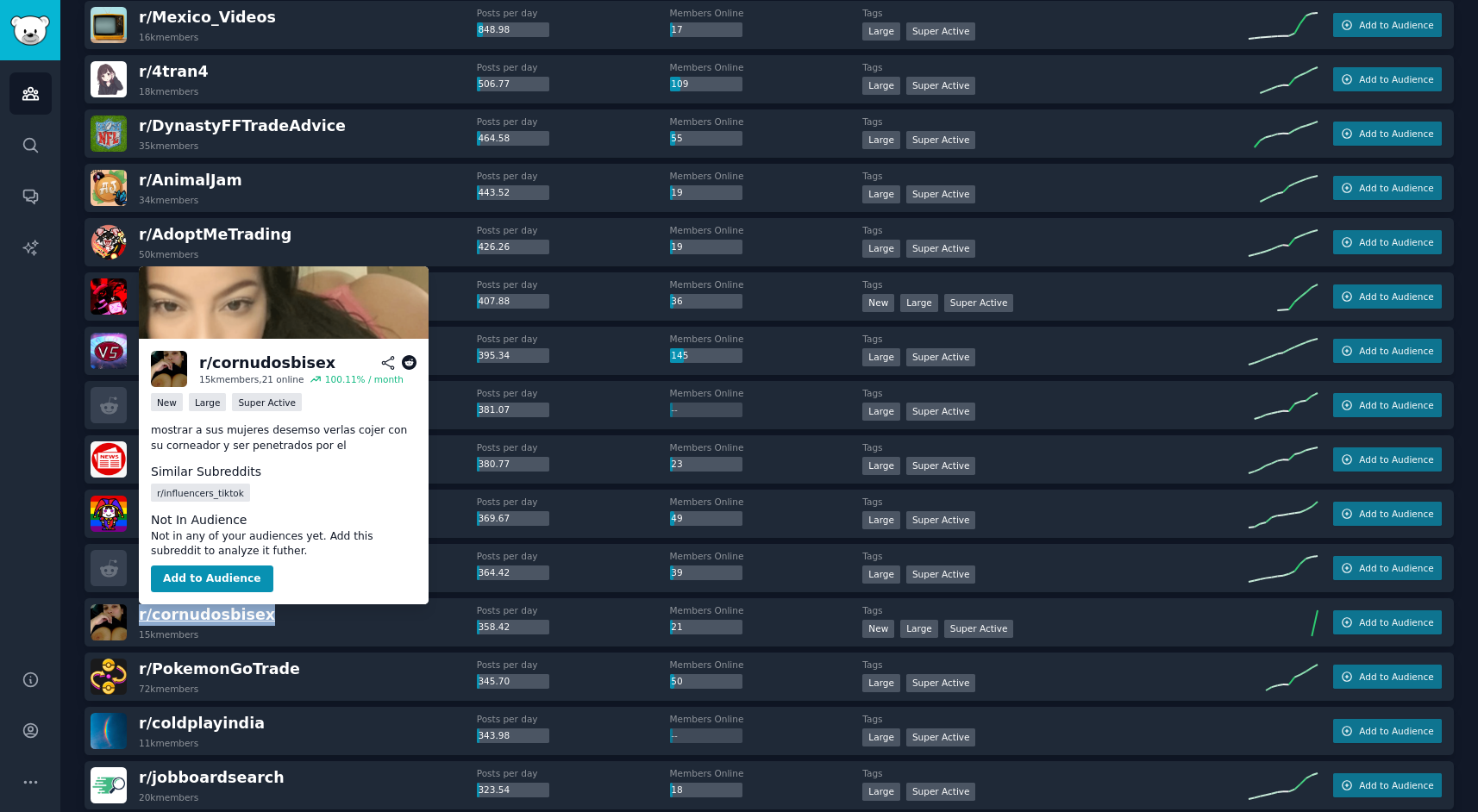
drag, startPoint x: 260, startPoint y: 614, endPoint x: 139, endPoint y: 610, distance: 121.1
click at [139, 610] on div "r/ cornudosbisex 15k members" at bounding box center [283, 622] width 386 height 36
copy span "r/ cornudosbisex"
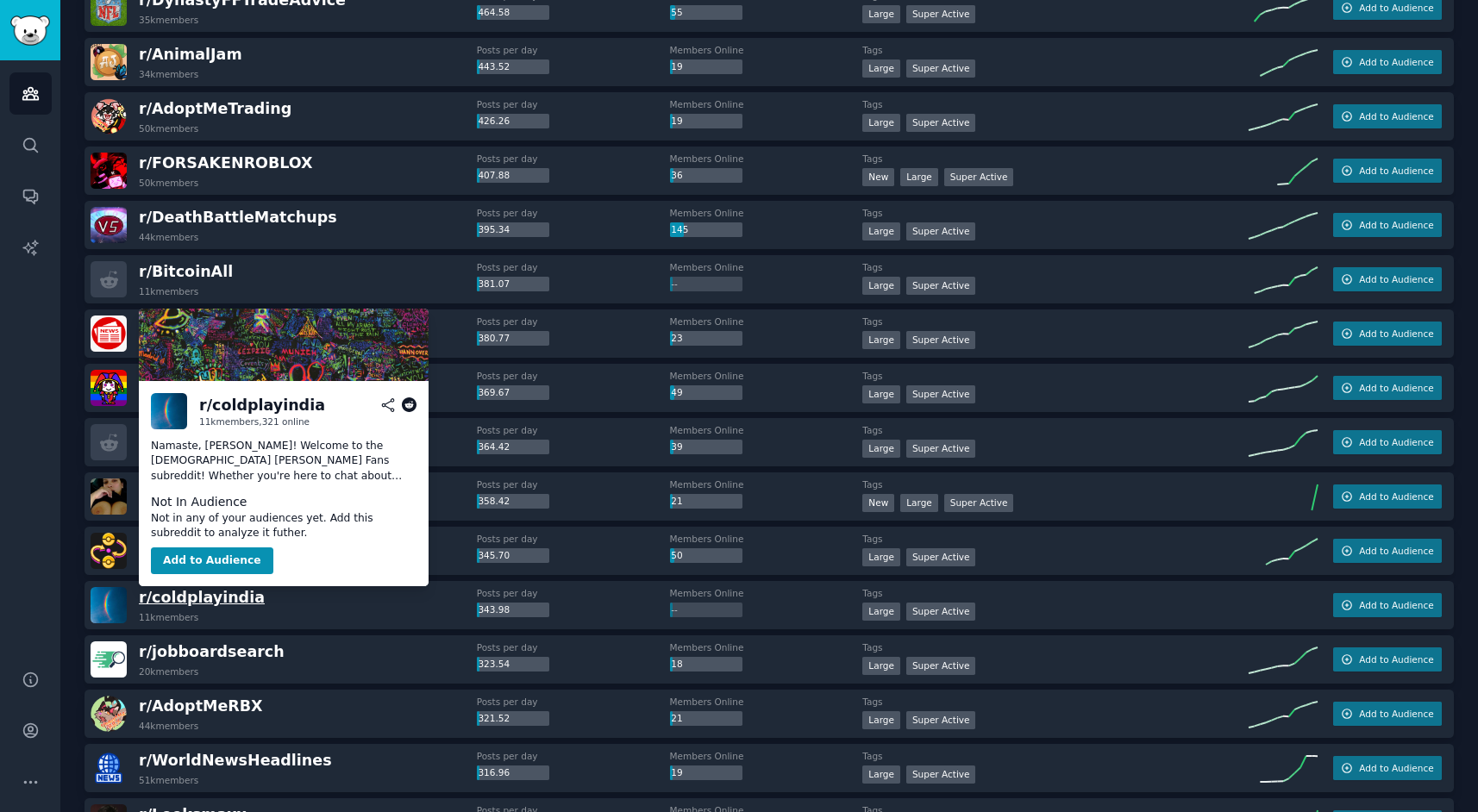
scroll to position [530, 0]
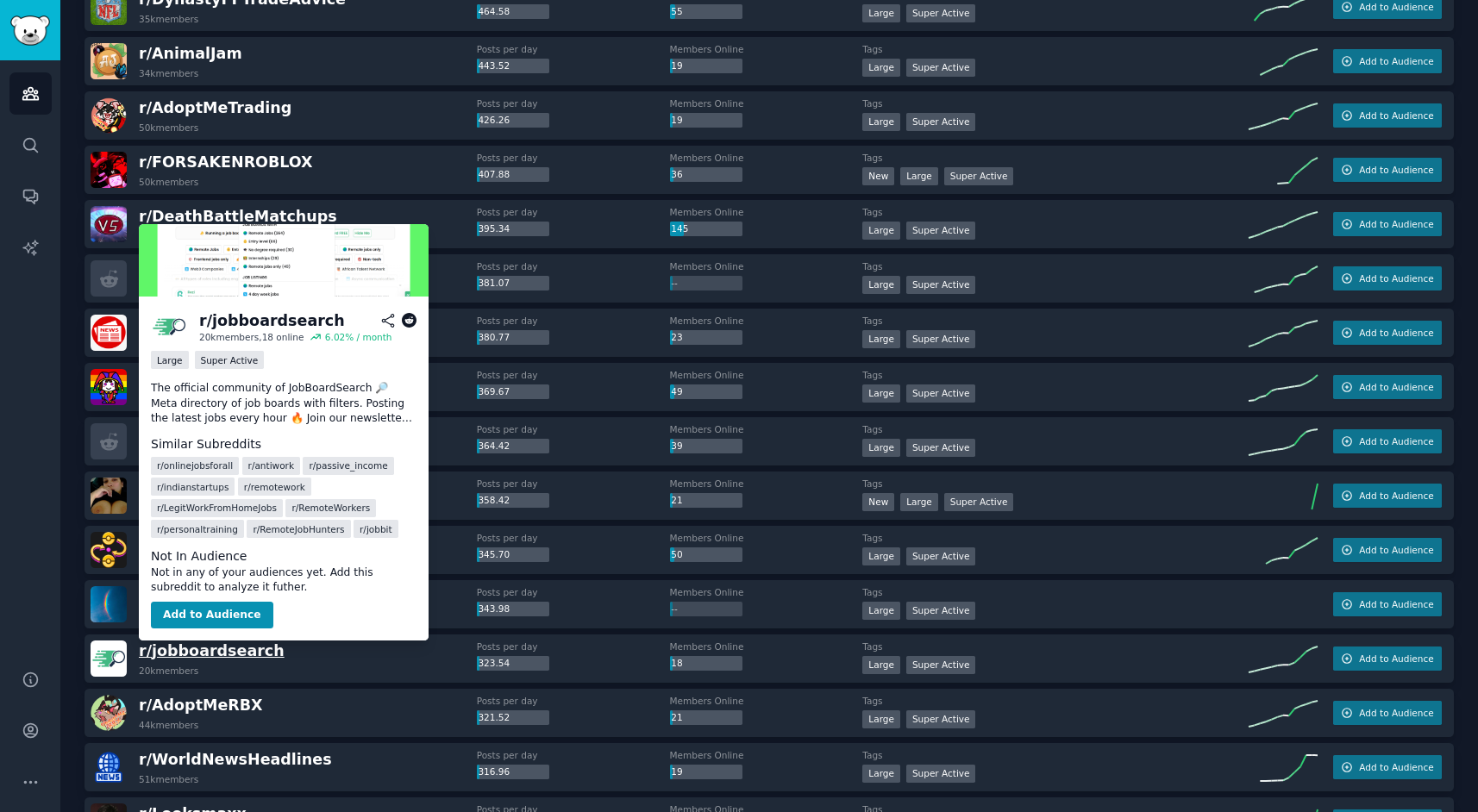
click at [224, 651] on span "r/ jobboardsearch" at bounding box center [212, 651] width 146 height 17
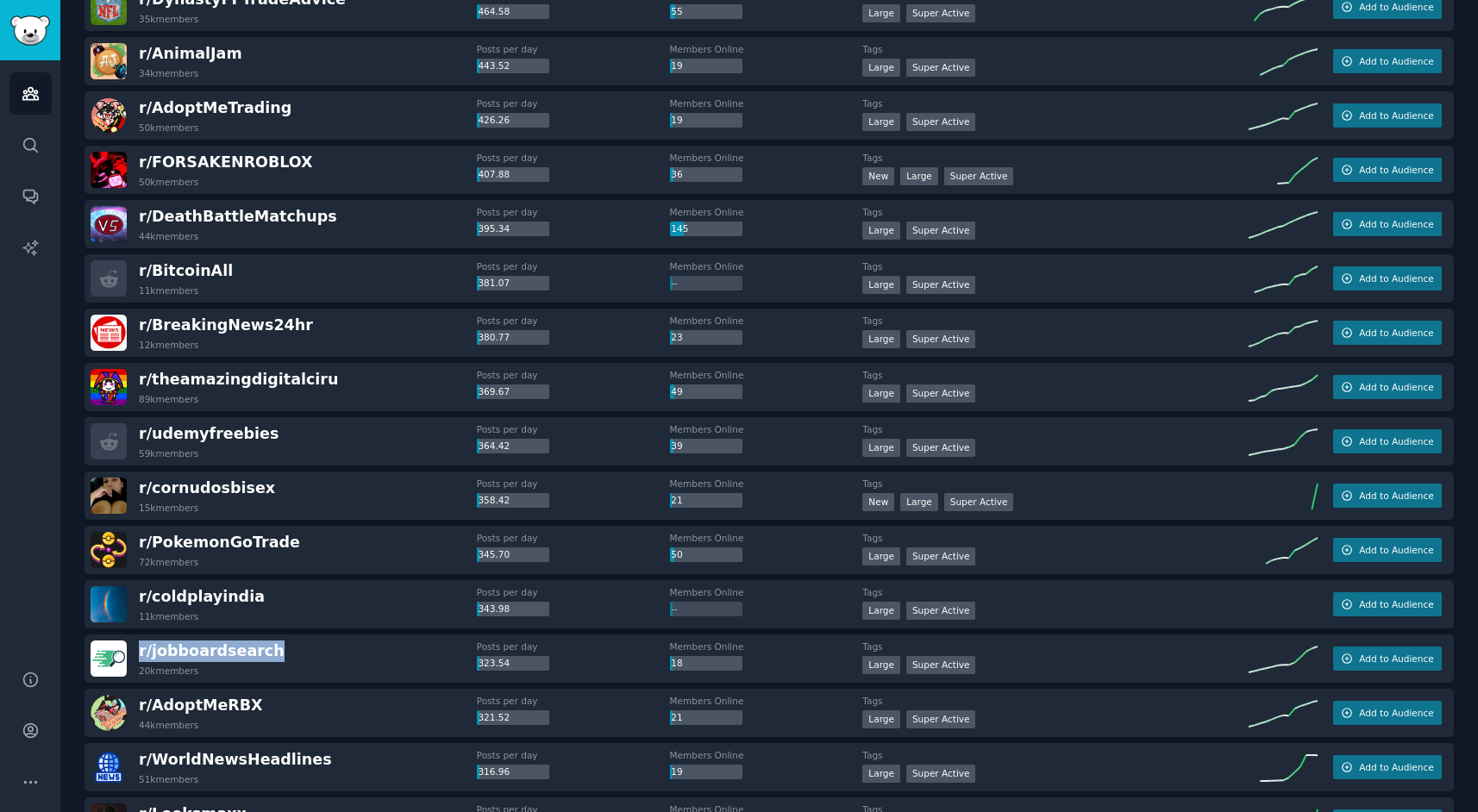
drag, startPoint x: 268, startPoint y: 652, endPoint x: 135, endPoint y: 655, distance: 133.0
click at [135, 655] on div "r/ jobboardsearch 20k members" at bounding box center [283, 658] width 386 height 36
copy span "r/ jobboardsearch"
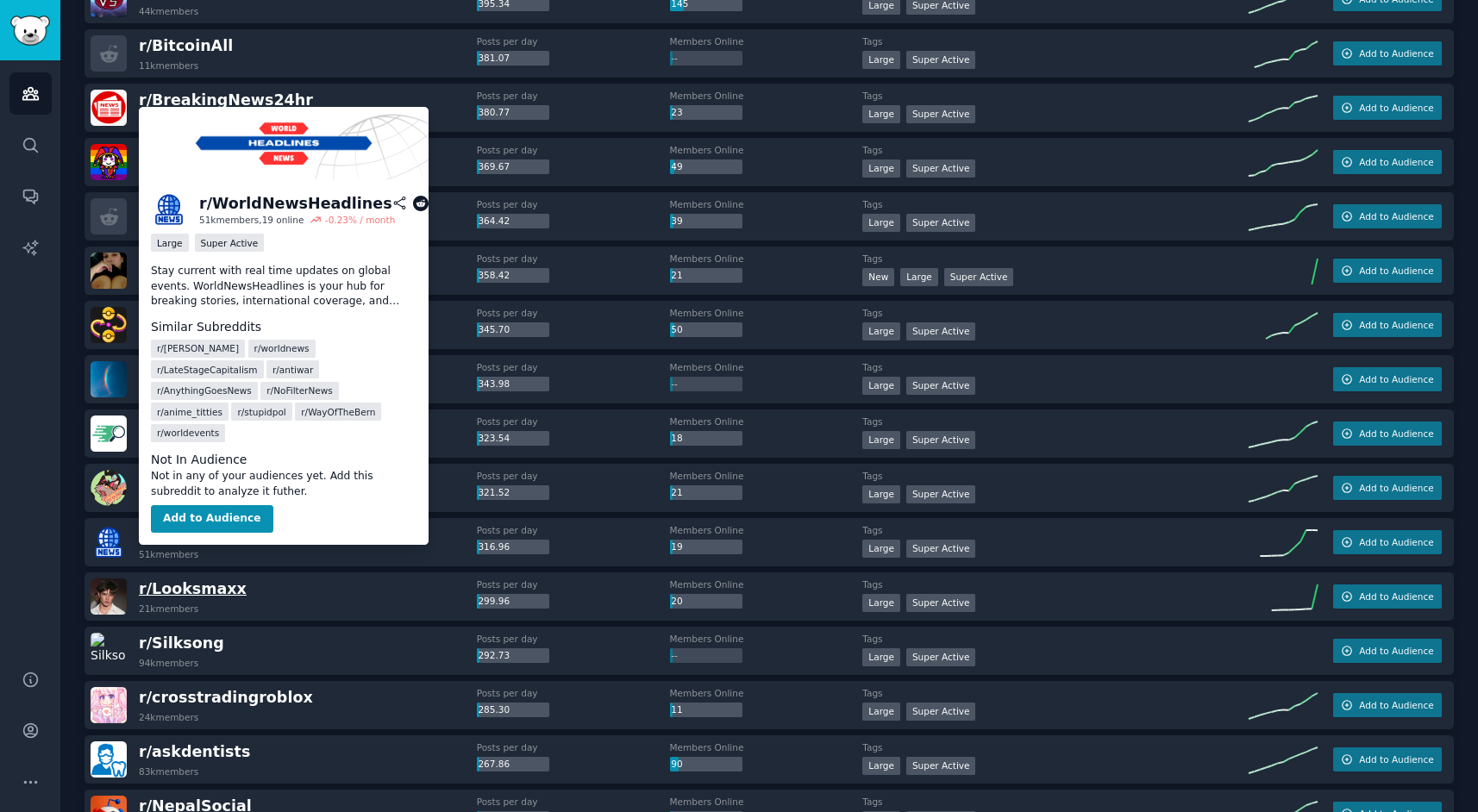
scroll to position [756, 0]
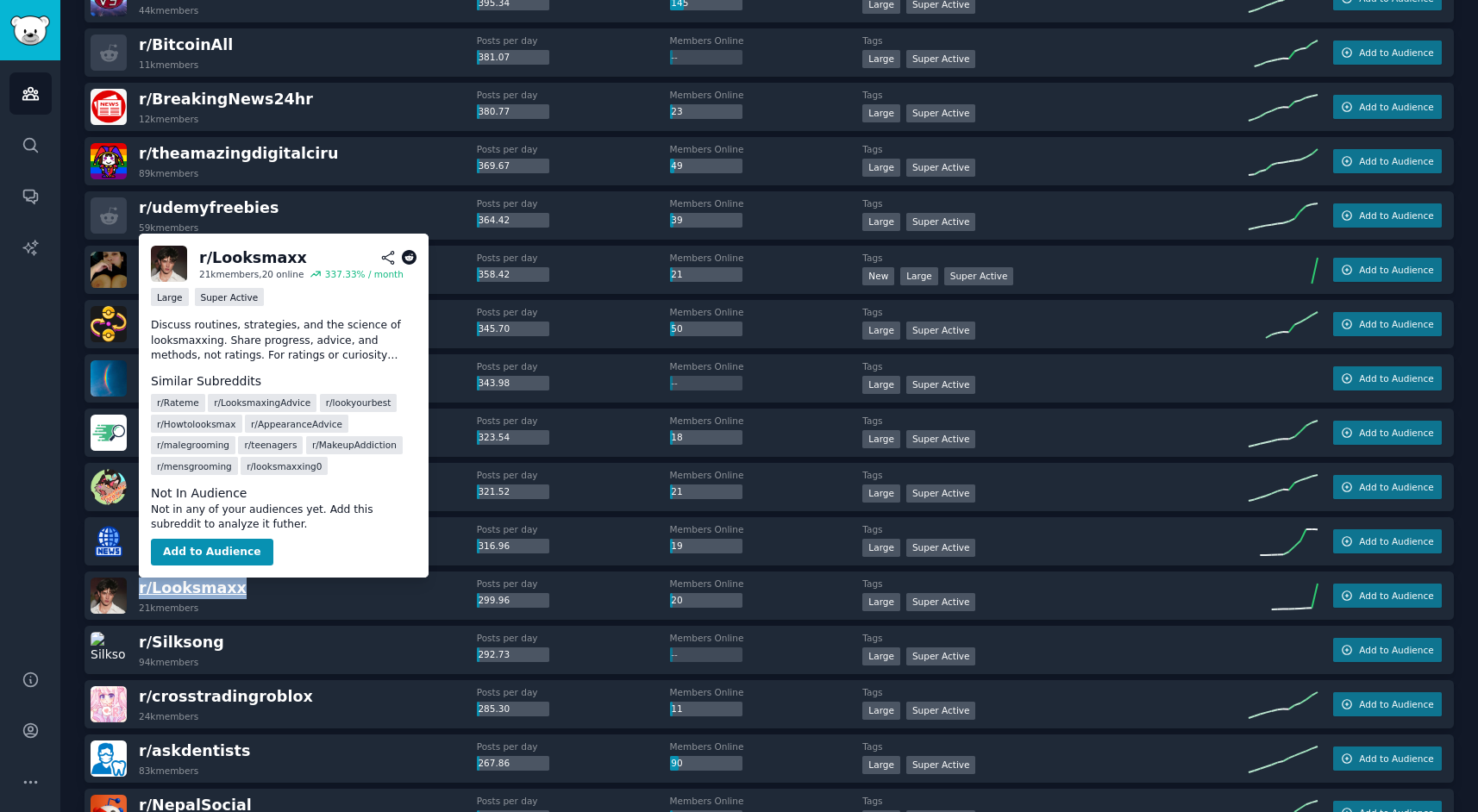
drag, startPoint x: 231, startPoint y: 589, endPoint x: 141, endPoint y: 585, distance: 90.1
click at [141, 585] on div "r/ Looksmaxx 21k members" at bounding box center [283, 595] width 386 height 36
copy span "r/ Looksmaxx"
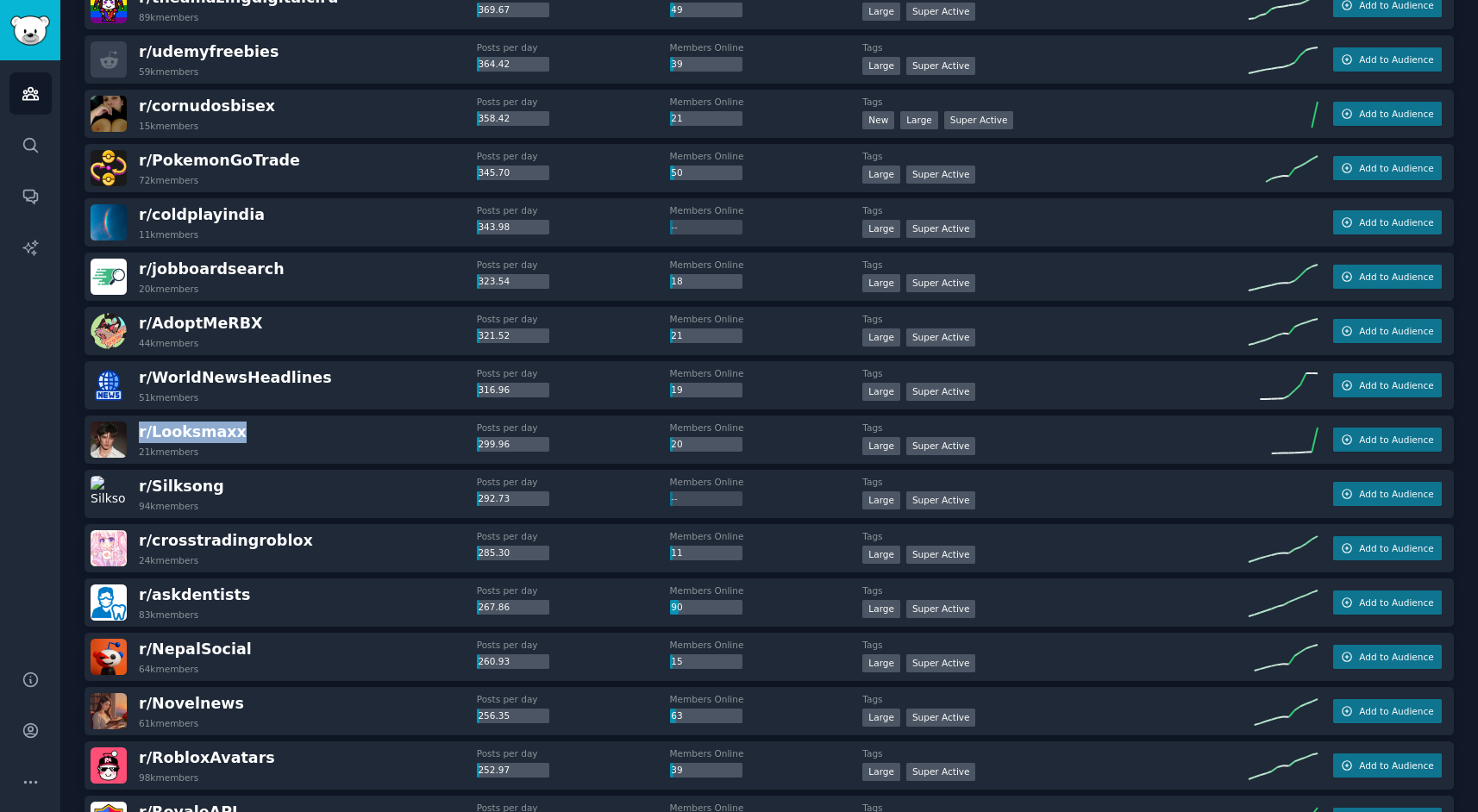
scroll to position [921, 0]
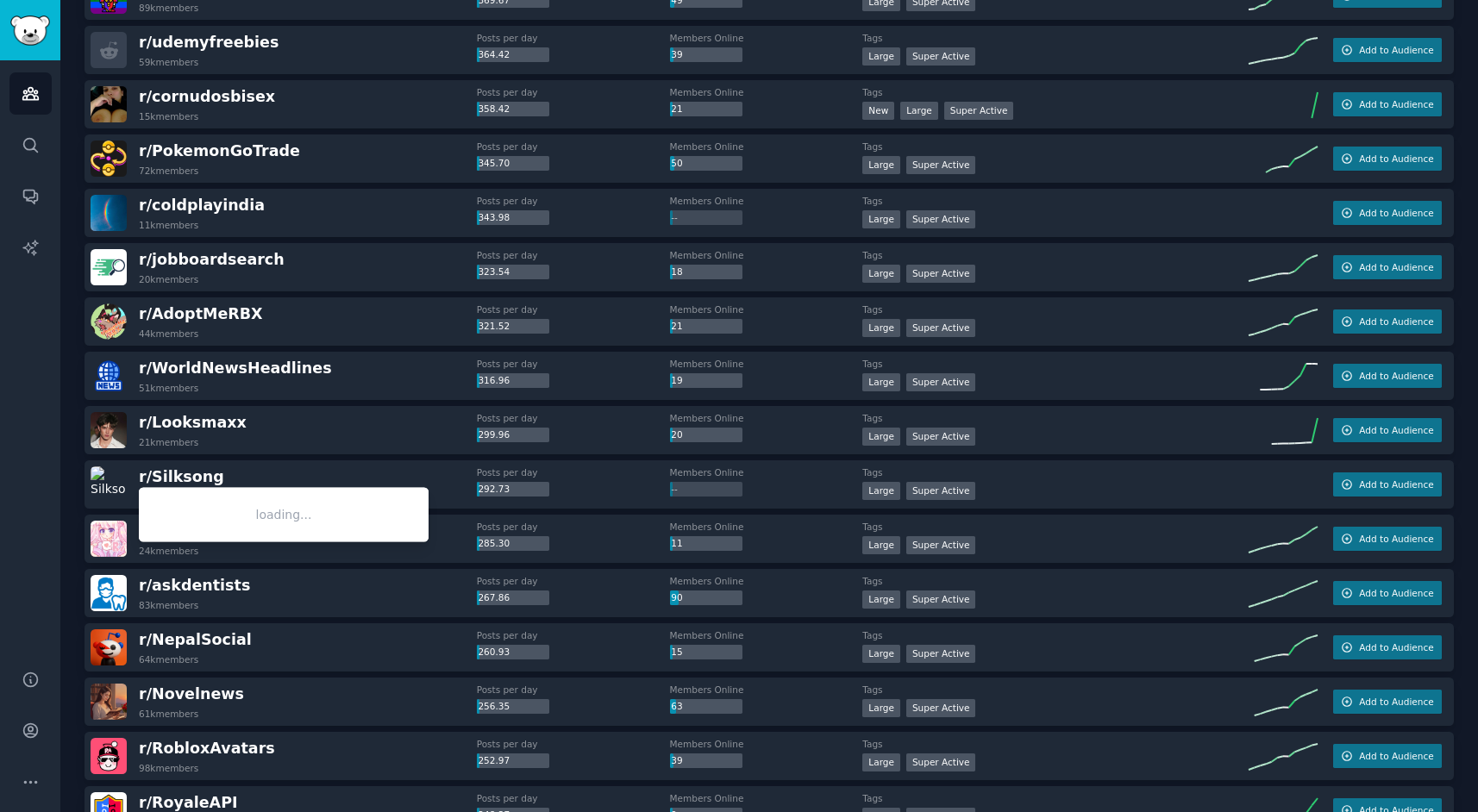
drag, startPoint x: 229, startPoint y: 478, endPoint x: 212, endPoint y: 476, distance: 17.1
click at [212, 476] on div "r/ Silksong 94k members" at bounding box center [283, 484] width 386 height 36
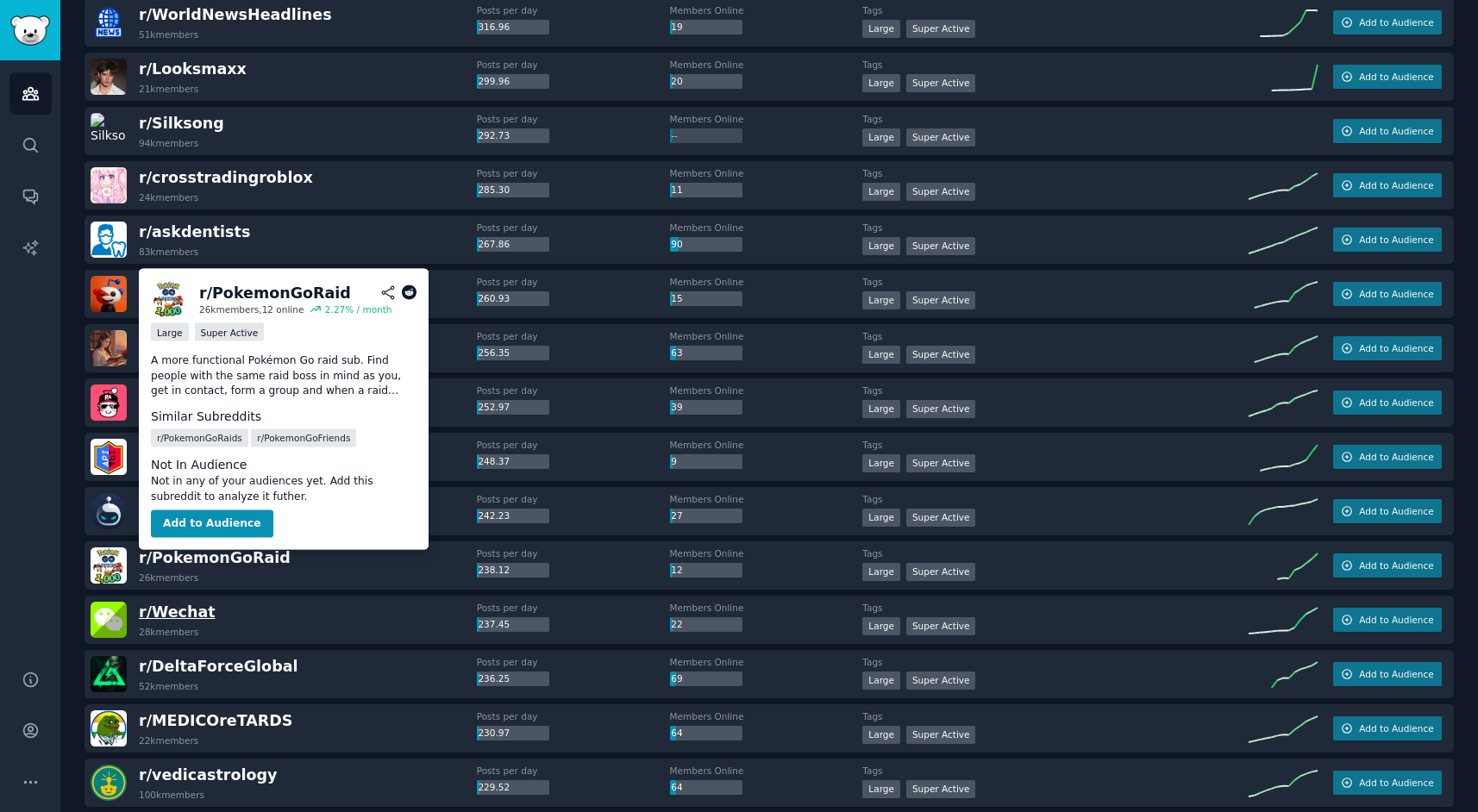
scroll to position [1277, 0]
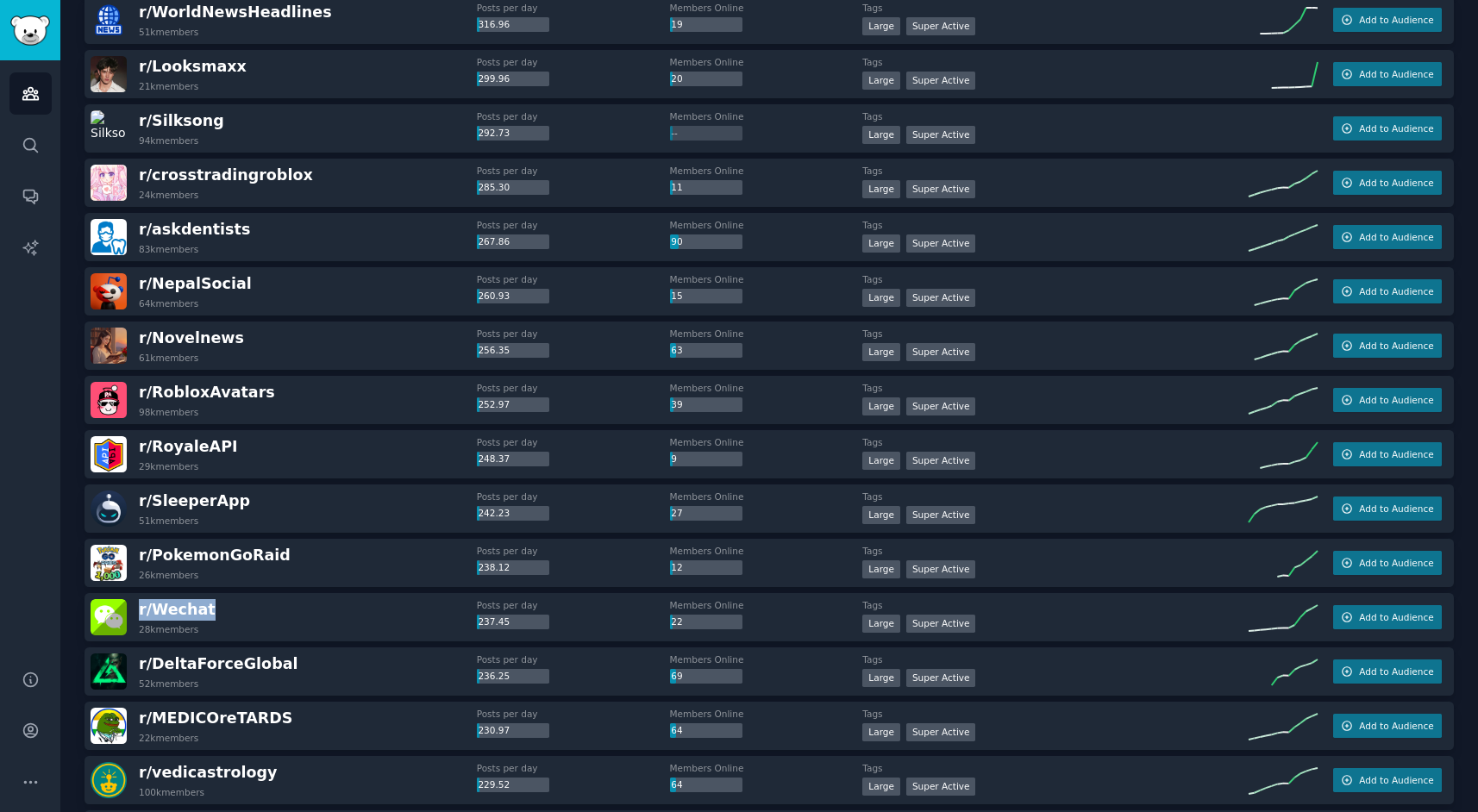
drag, startPoint x: 213, startPoint y: 612, endPoint x: 136, endPoint y: 612, distance: 77.0
click at [136, 612] on div "r/ Wechat 28k members" at bounding box center [283, 617] width 386 height 36
copy span "r/ Wechat"
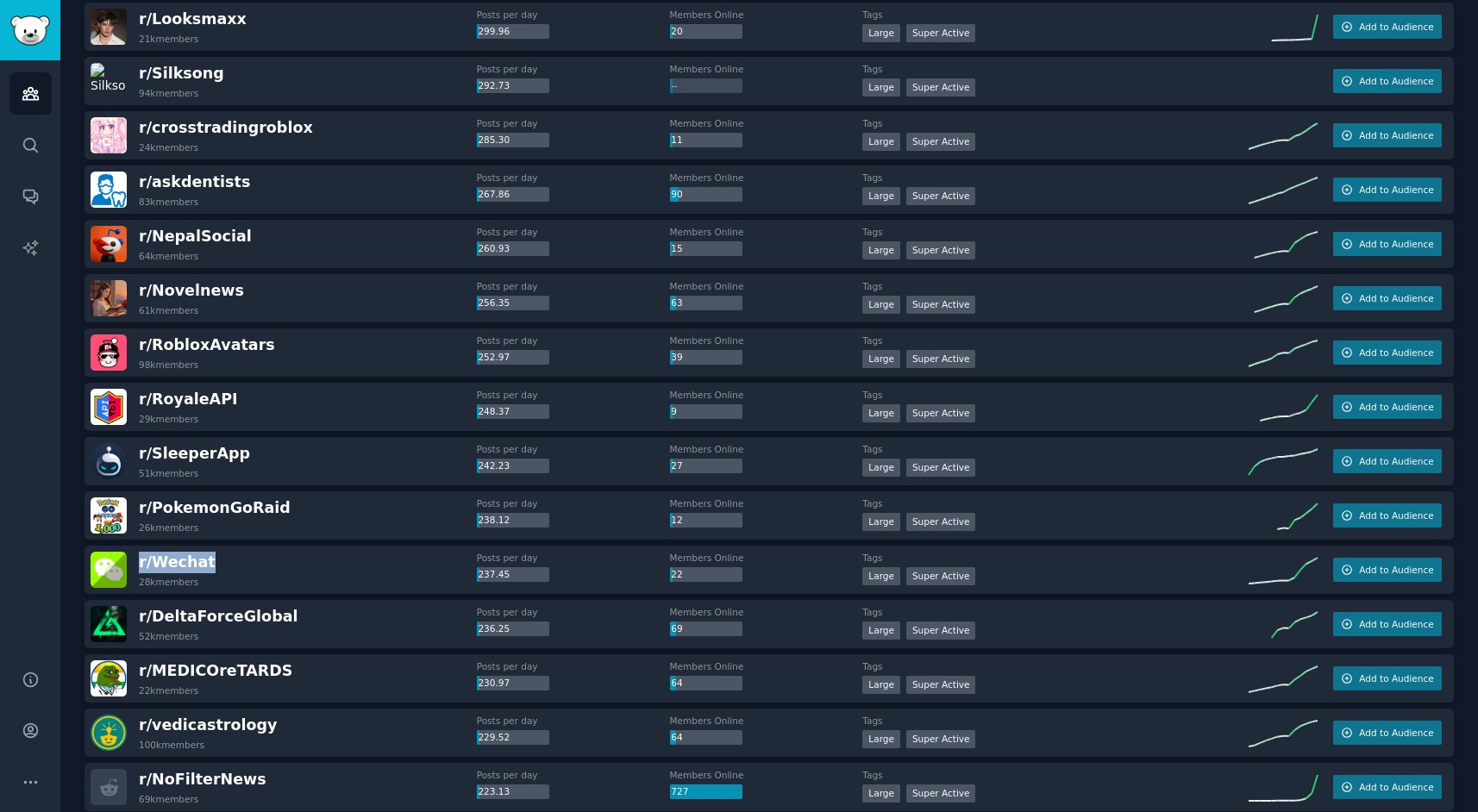
scroll to position [1326, 0]
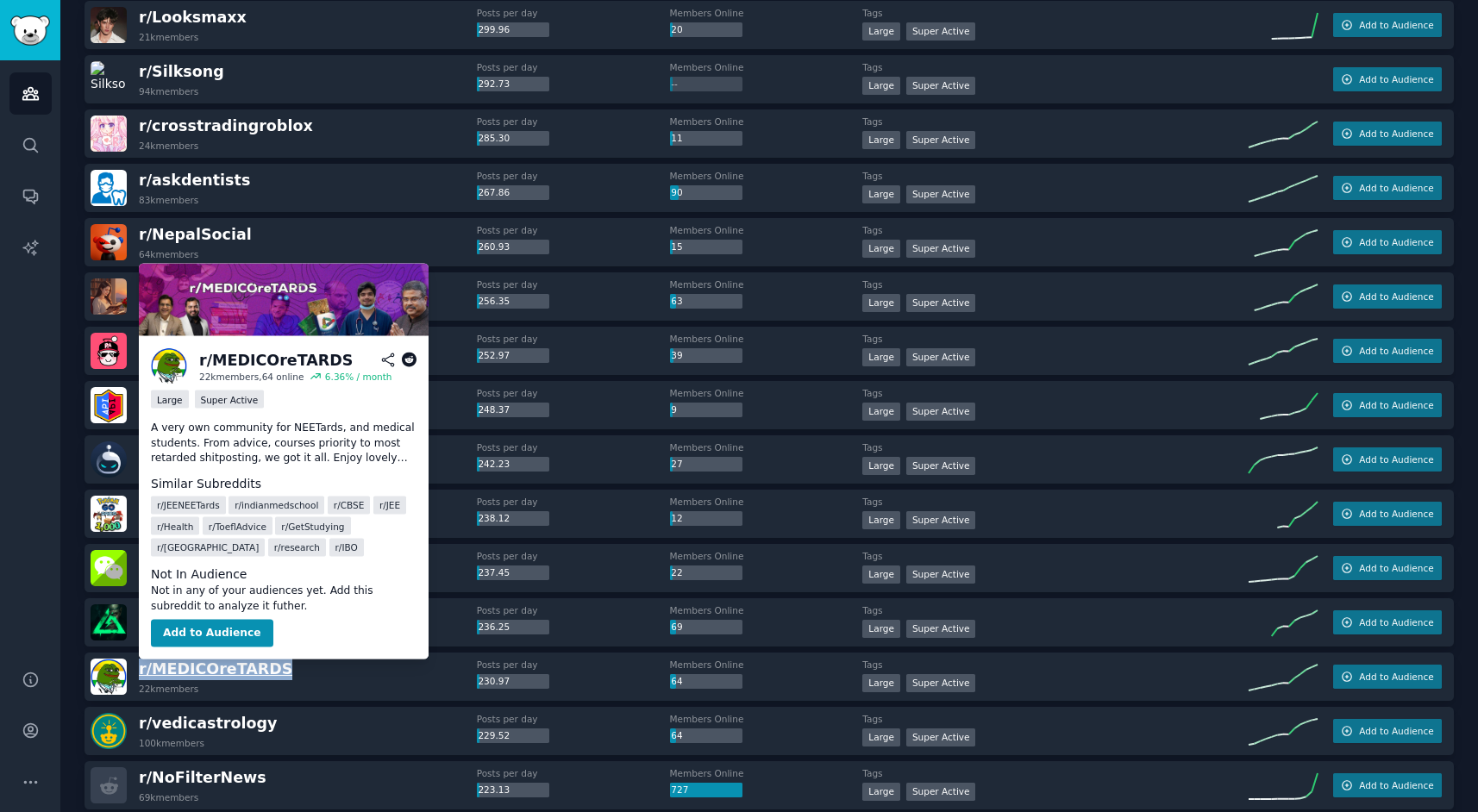
drag, startPoint x: 278, startPoint y: 673, endPoint x: 141, endPoint y: 672, distance: 137.0
click at [141, 672] on div "r/ MEDICOreTARDS 22k members" at bounding box center [283, 676] width 386 height 36
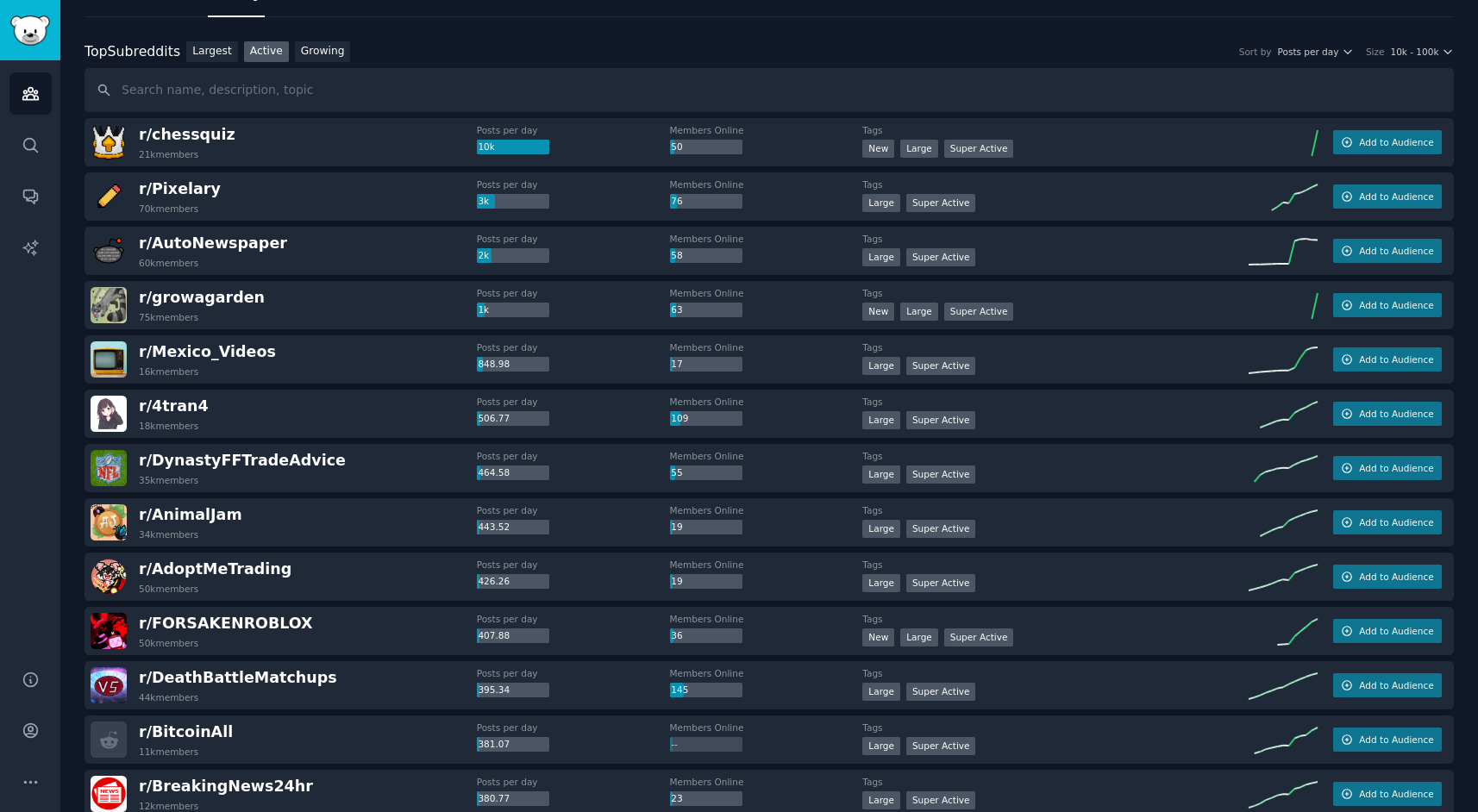
scroll to position [0, 0]
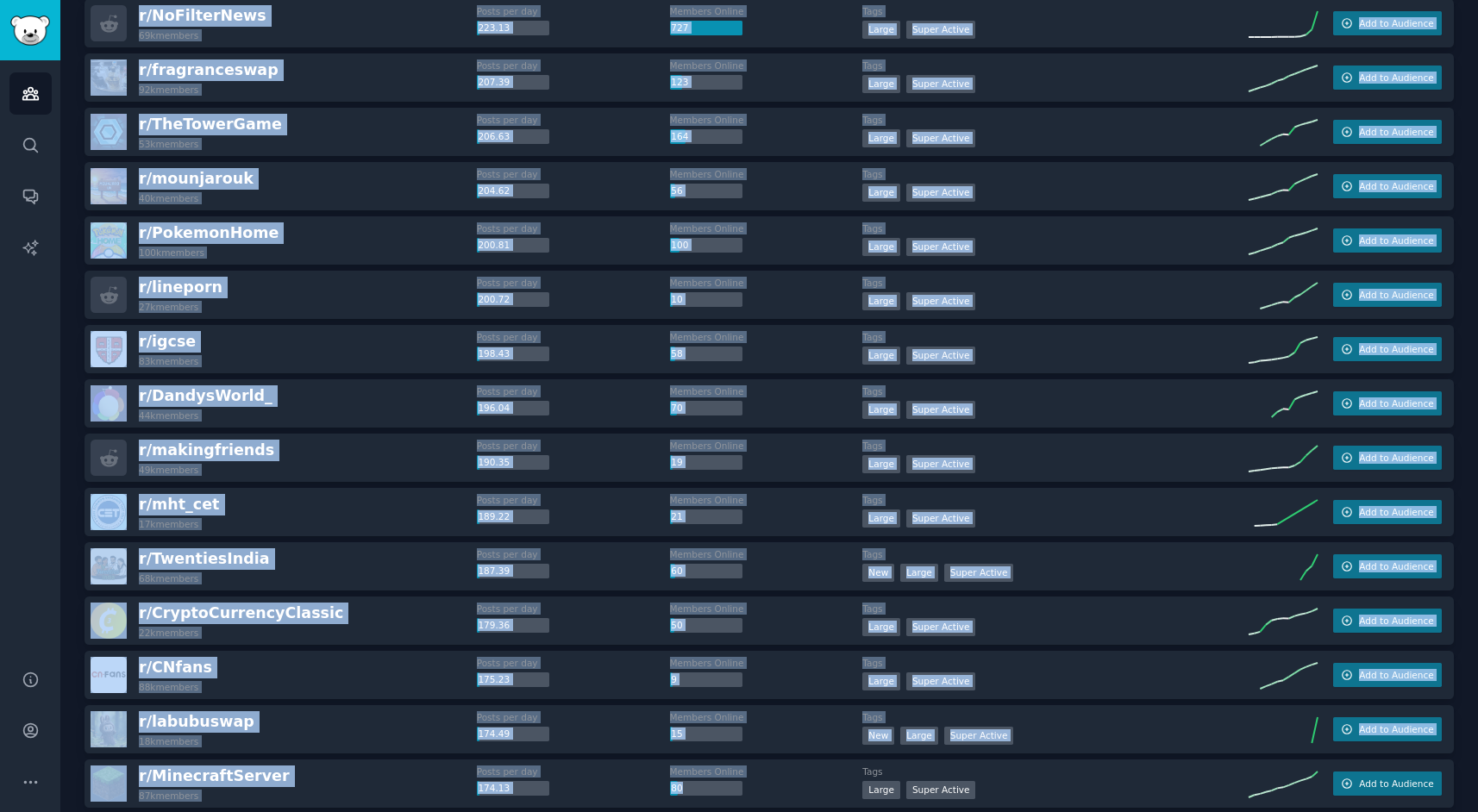
drag, startPoint x: 79, startPoint y: 189, endPoint x: 776, endPoint y: 811, distance: 934.2
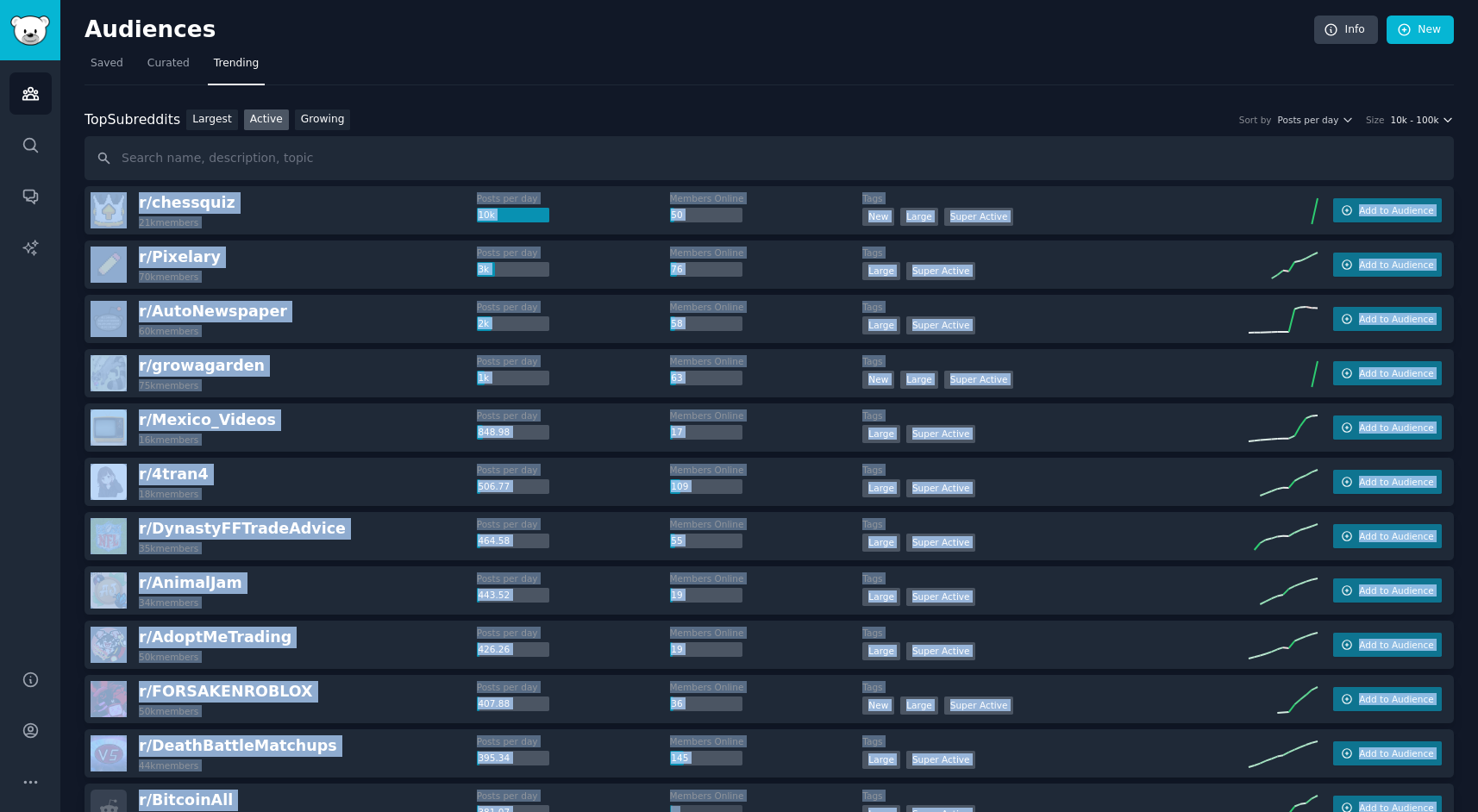
click at [1415, 123] on span "10k - 100k" at bounding box center [1415, 119] width 49 height 12
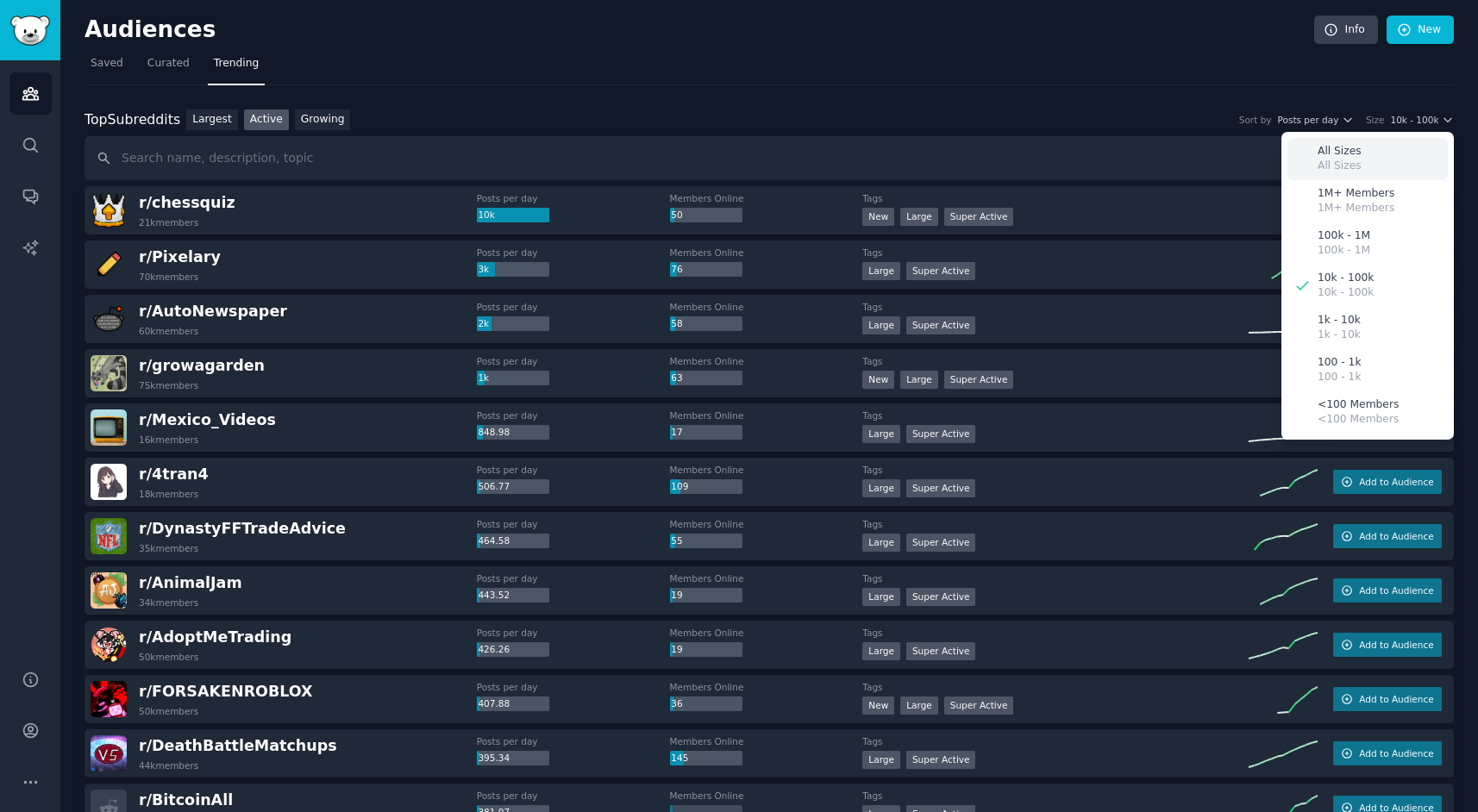
click at [1377, 151] on div "All Sizes All Sizes" at bounding box center [1367, 159] width 160 height 43
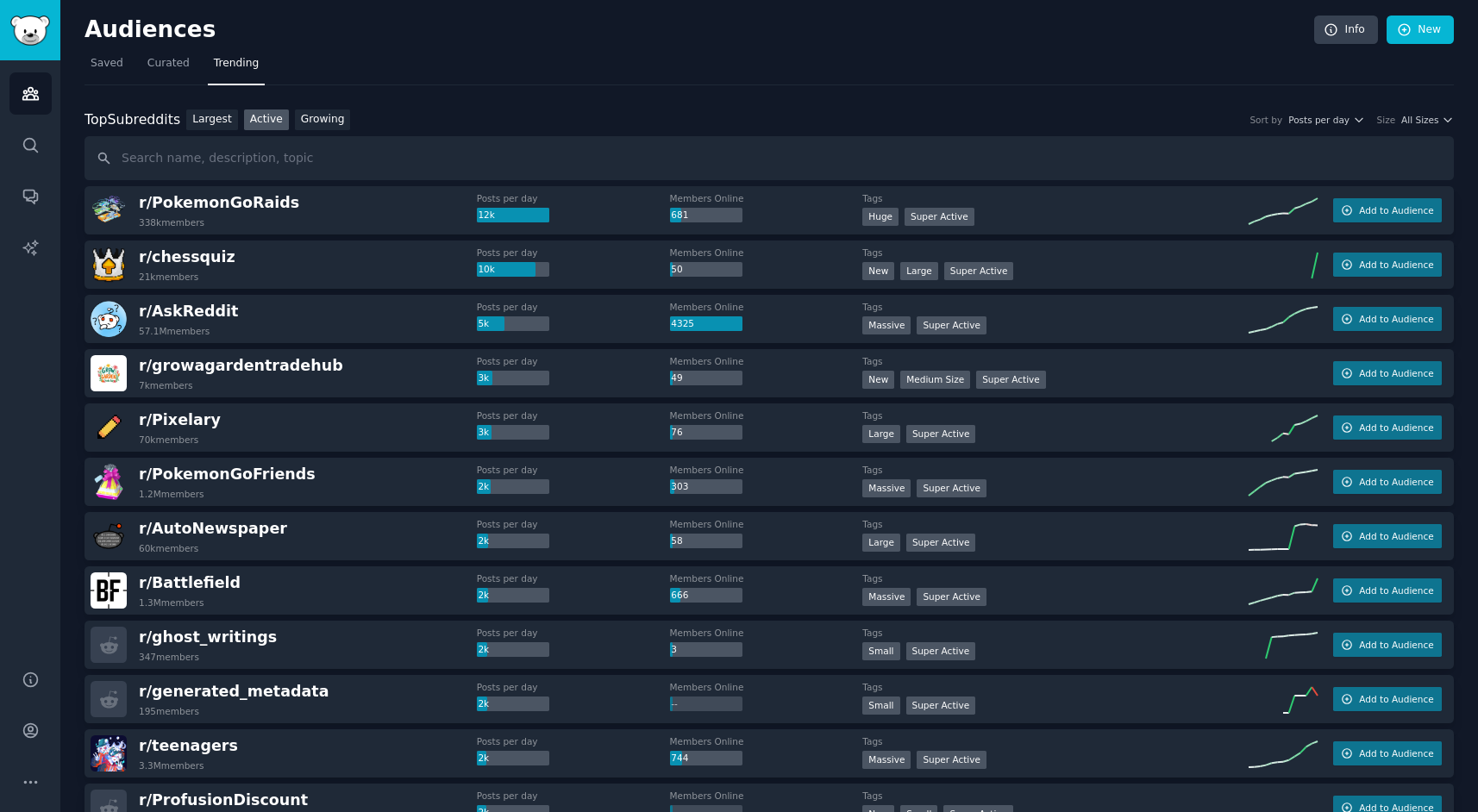
click at [1409, 115] on span "All Sizes" at bounding box center [1420, 119] width 37 height 12
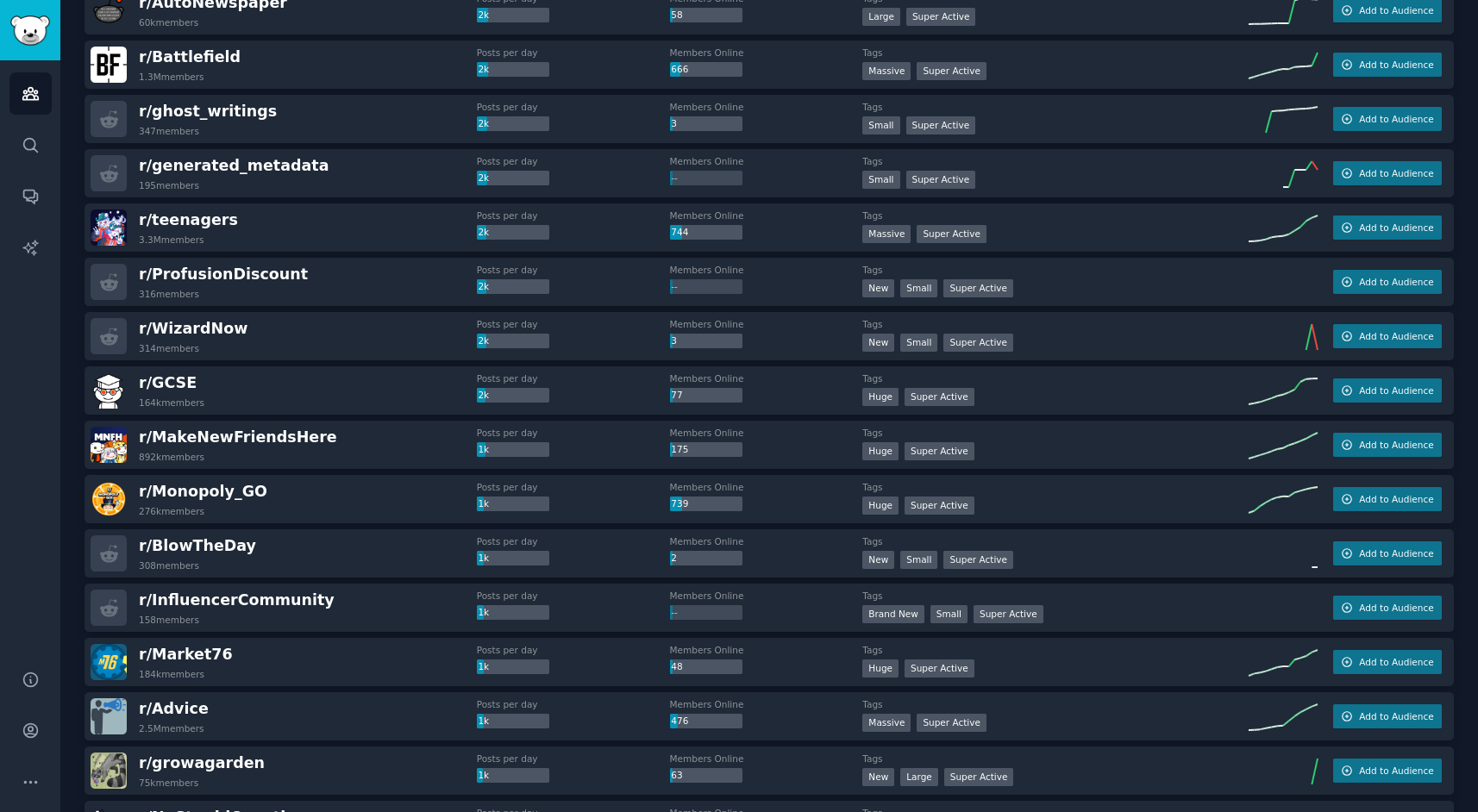
scroll to position [530, 0]
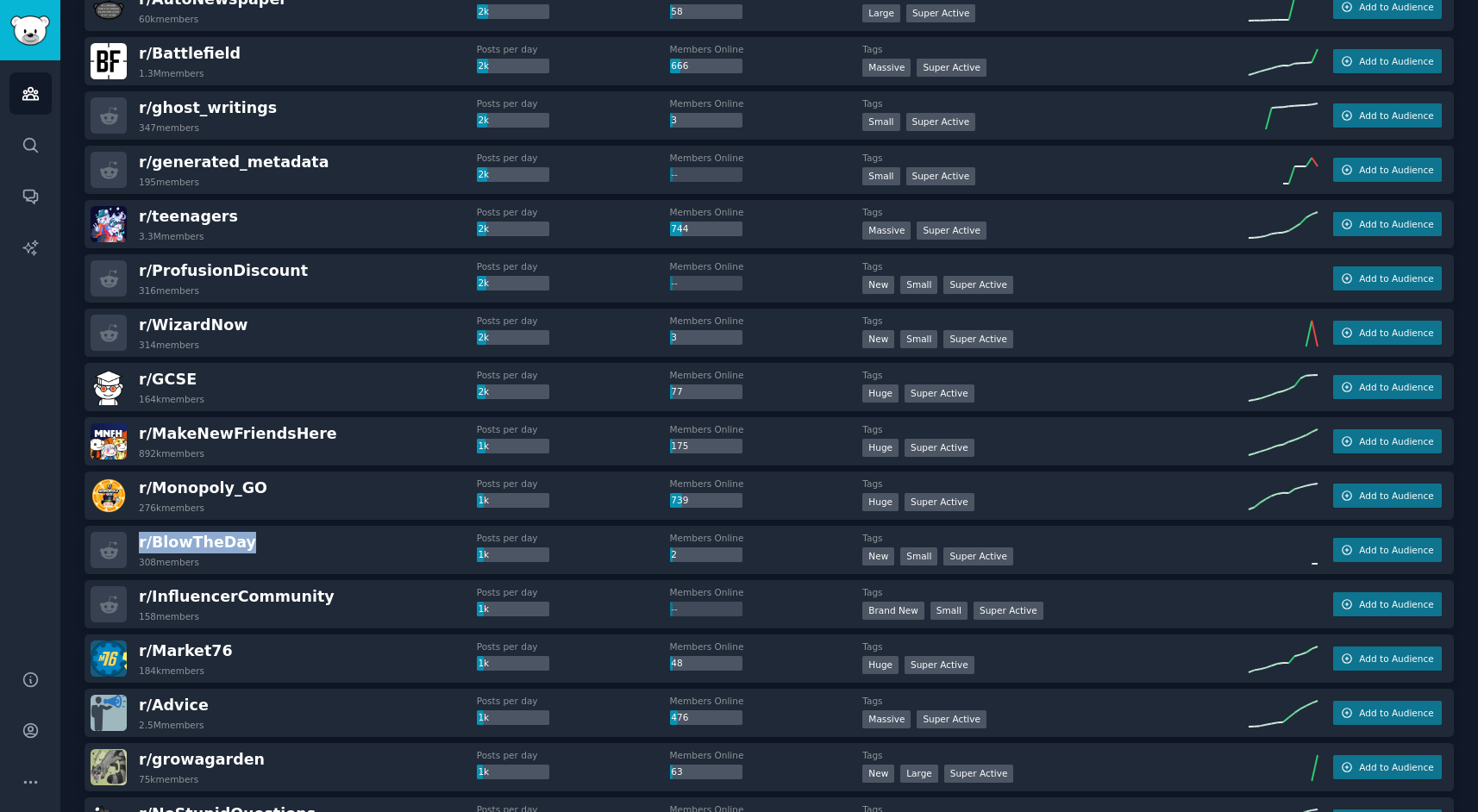
drag, startPoint x: 249, startPoint y: 546, endPoint x: 136, endPoint y: 542, distance: 113.1
click at [136, 542] on div "r/ BlowTheDay 308 members" at bounding box center [283, 549] width 386 height 36
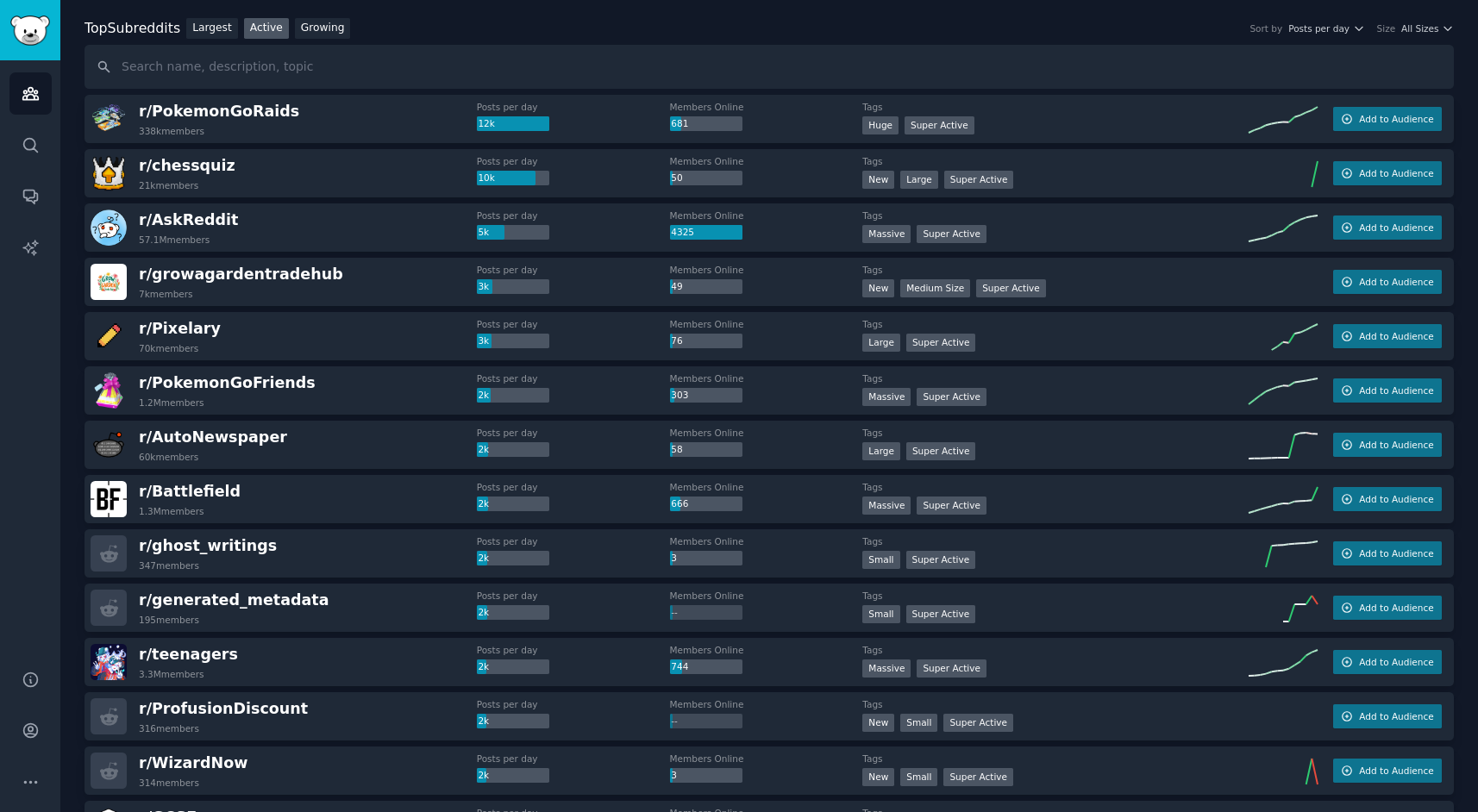
scroll to position [0, 0]
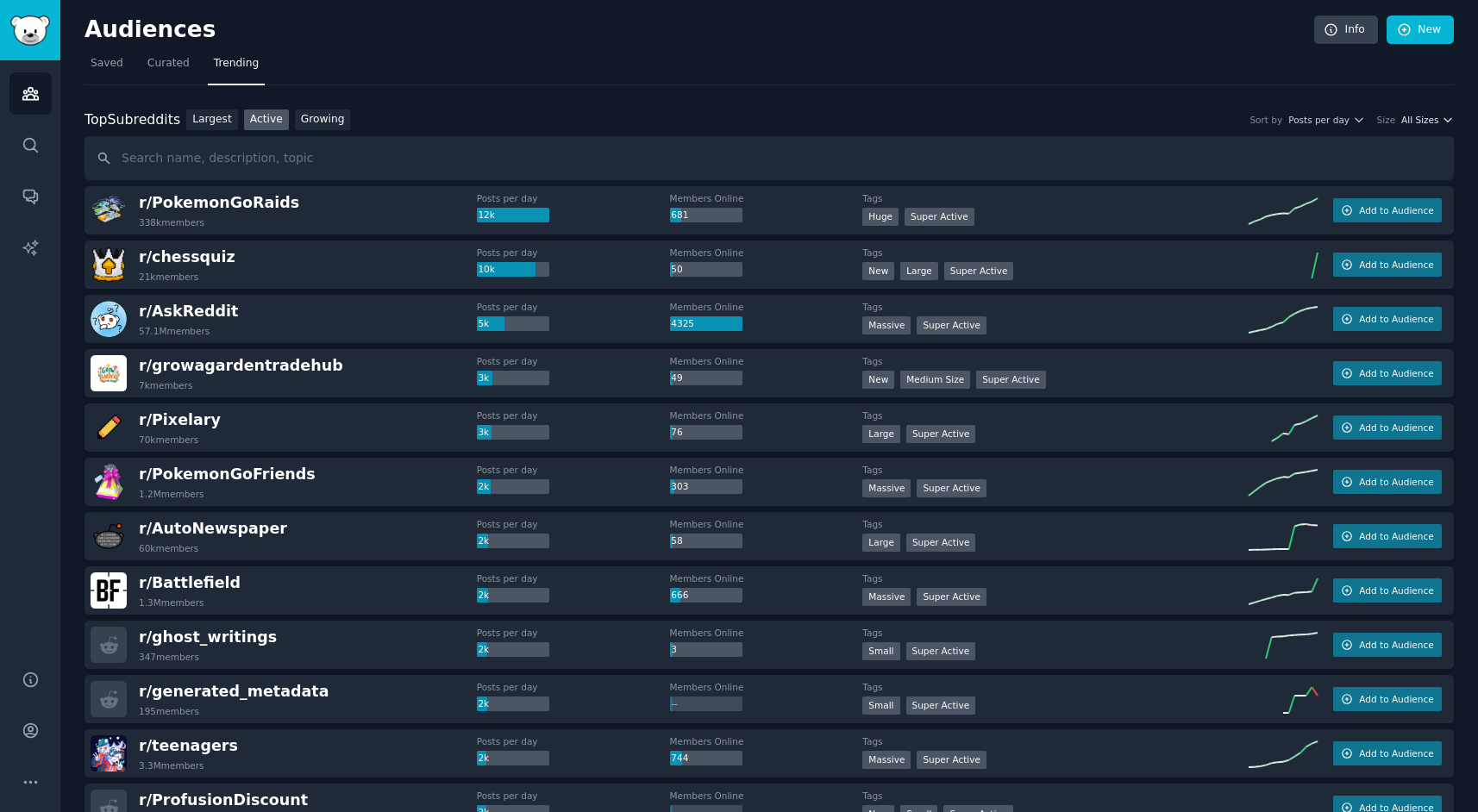
click at [1415, 119] on span "All Sizes" at bounding box center [1420, 119] width 37 height 12
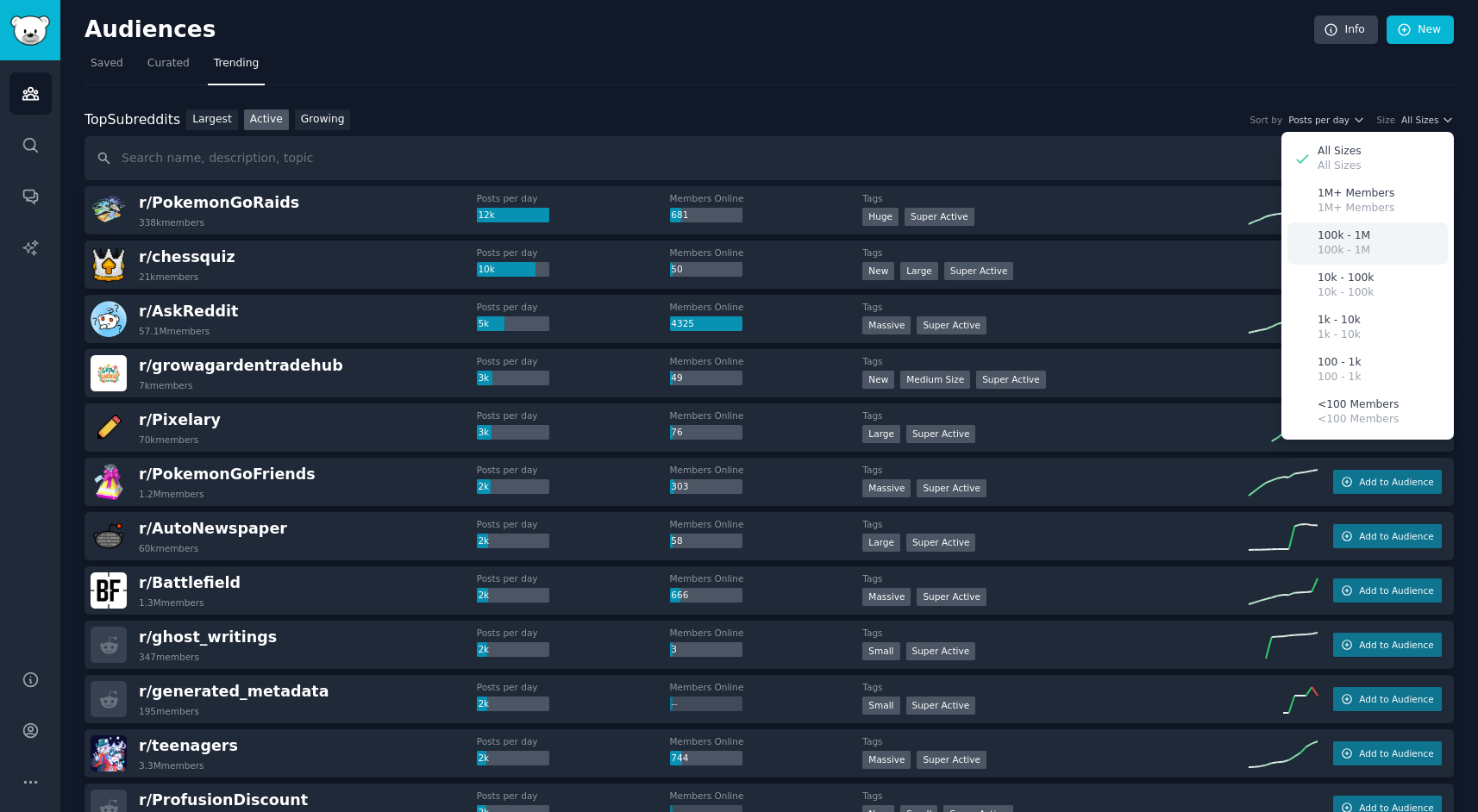
click at [1373, 244] on div "100k - 1M 100k - 1M" at bounding box center [1367, 244] width 160 height 43
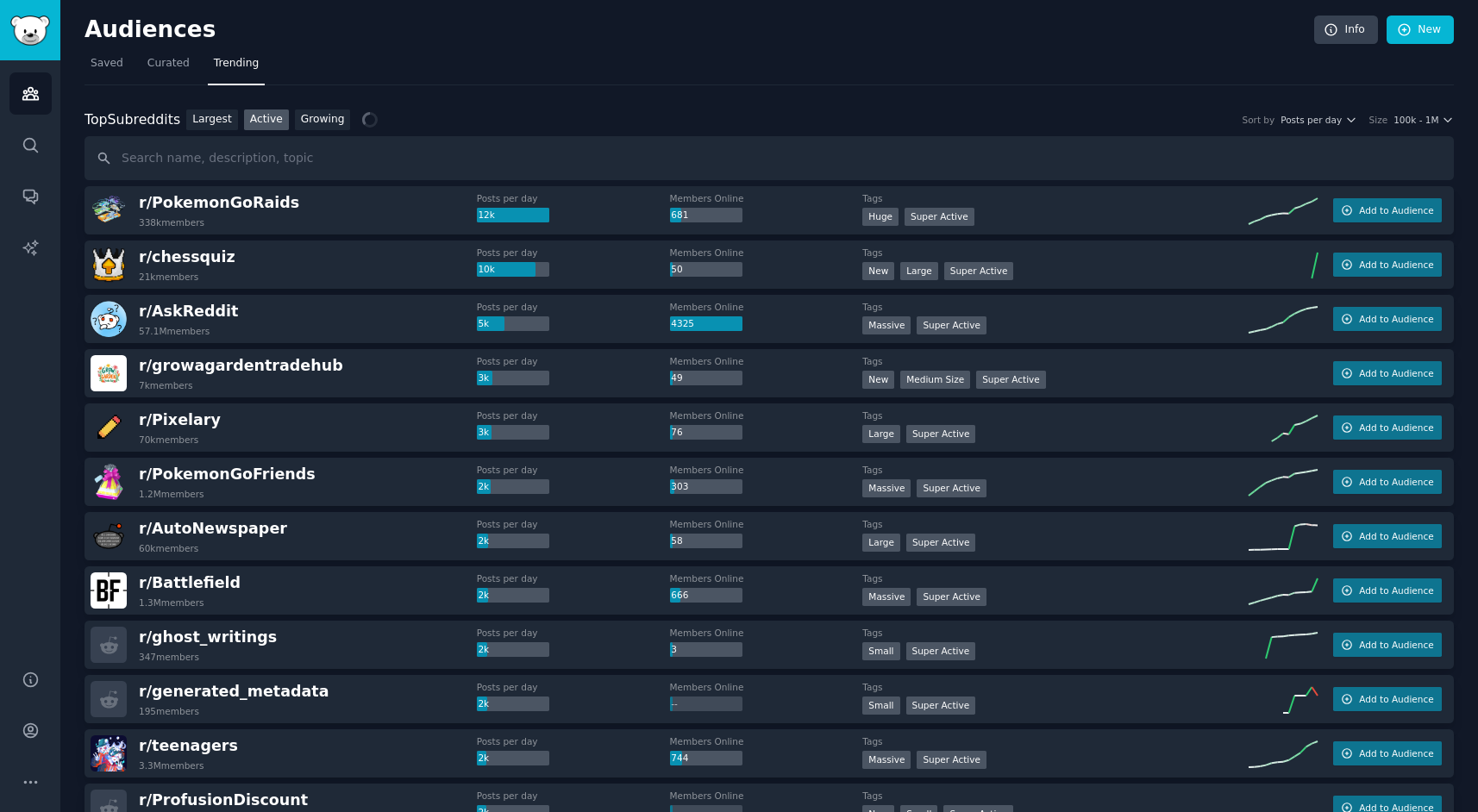
click at [1025, 135] on div "Top Subreddits Top Subreddits Largest Active Growing Sort by Posts per day Size…" at bounding box center [769, 146] width 1369 height 72
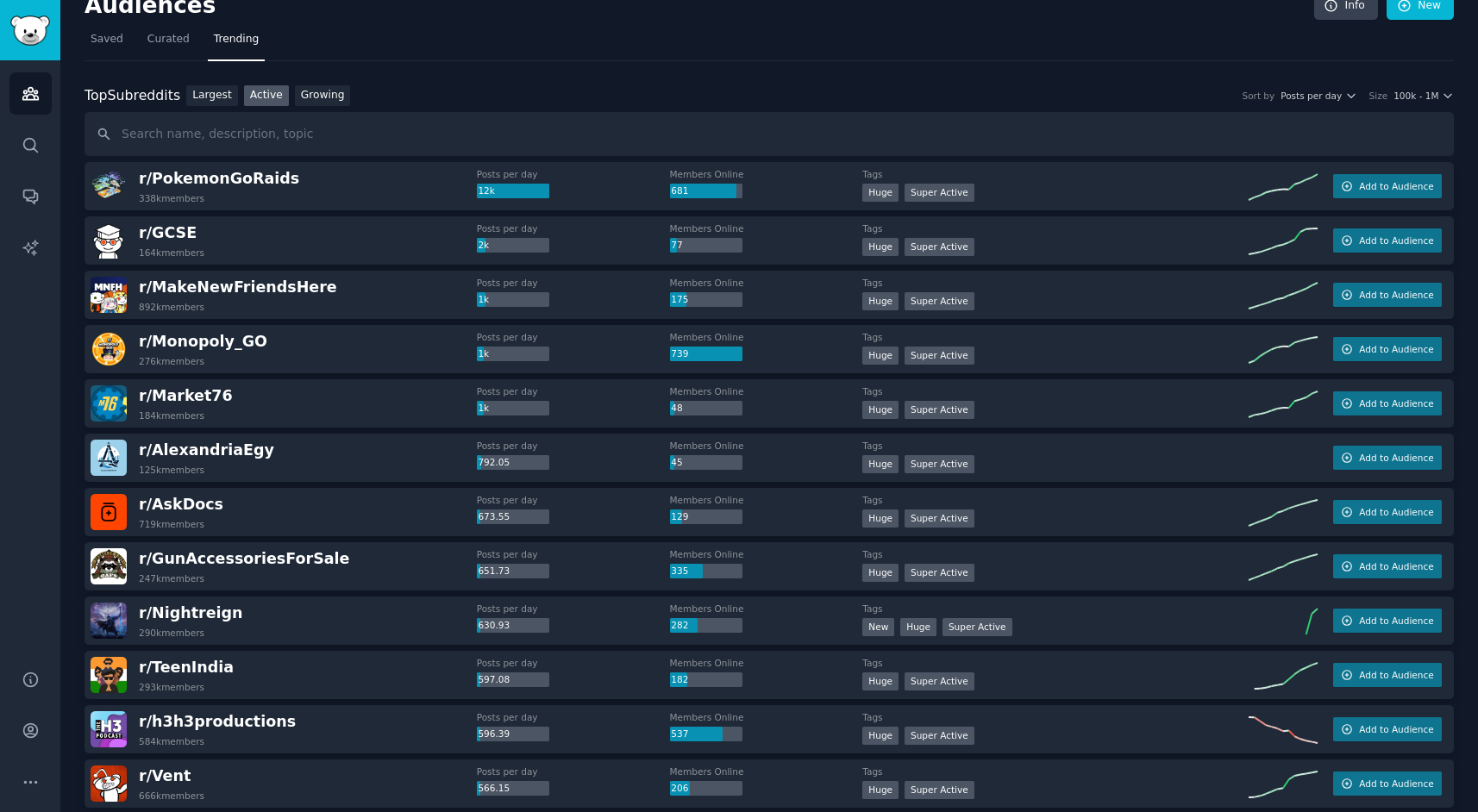
scroll to position [36, 0]
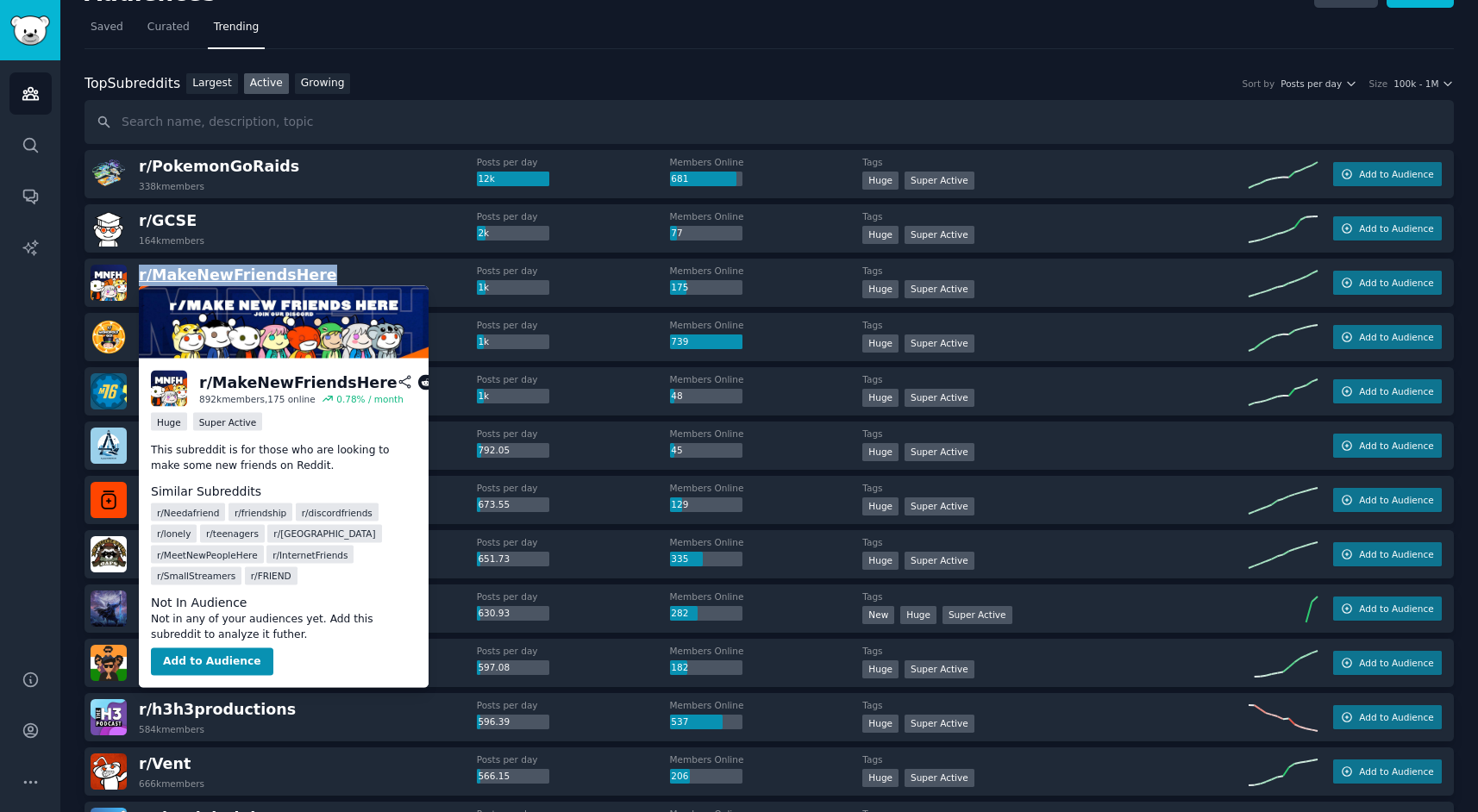
drag, startPoint x: 313, startPoint y: 278, endPoint x: 141, endPoint y: 280, distance: 172.0
click at [141, 280] on div "r/ MakeNewFriendsHere 892k members" at bounding box center [283, 282] width 386 height 36
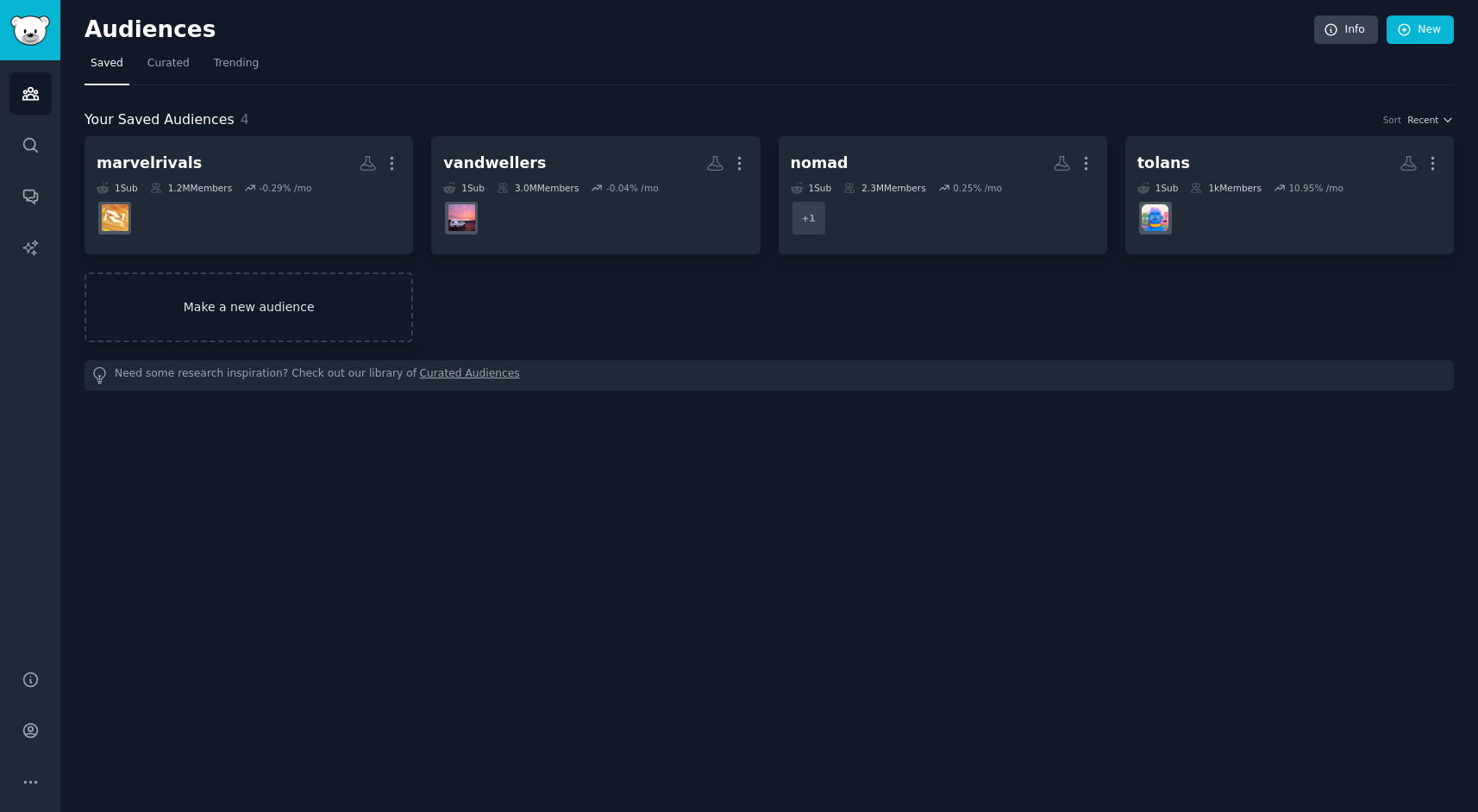
click at [349, 316] on link "Make a new audience" at bounding box center [248, 308] width 329 height 70
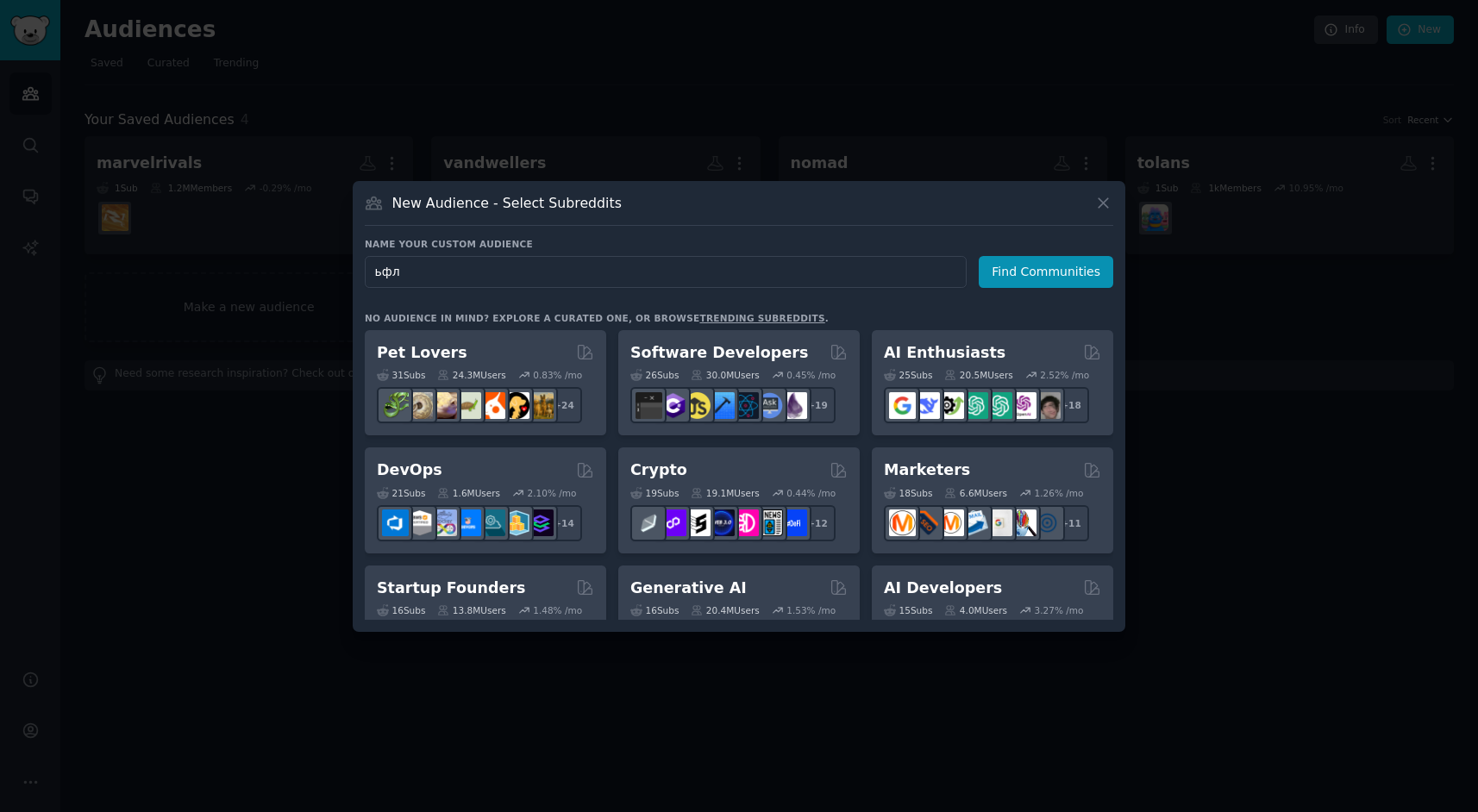
type input "ьфлу"
type input "makenewfriends"
click at [1026, 272] on button "Find Communities" at bounding box center [1046, 272] width 135 height 32
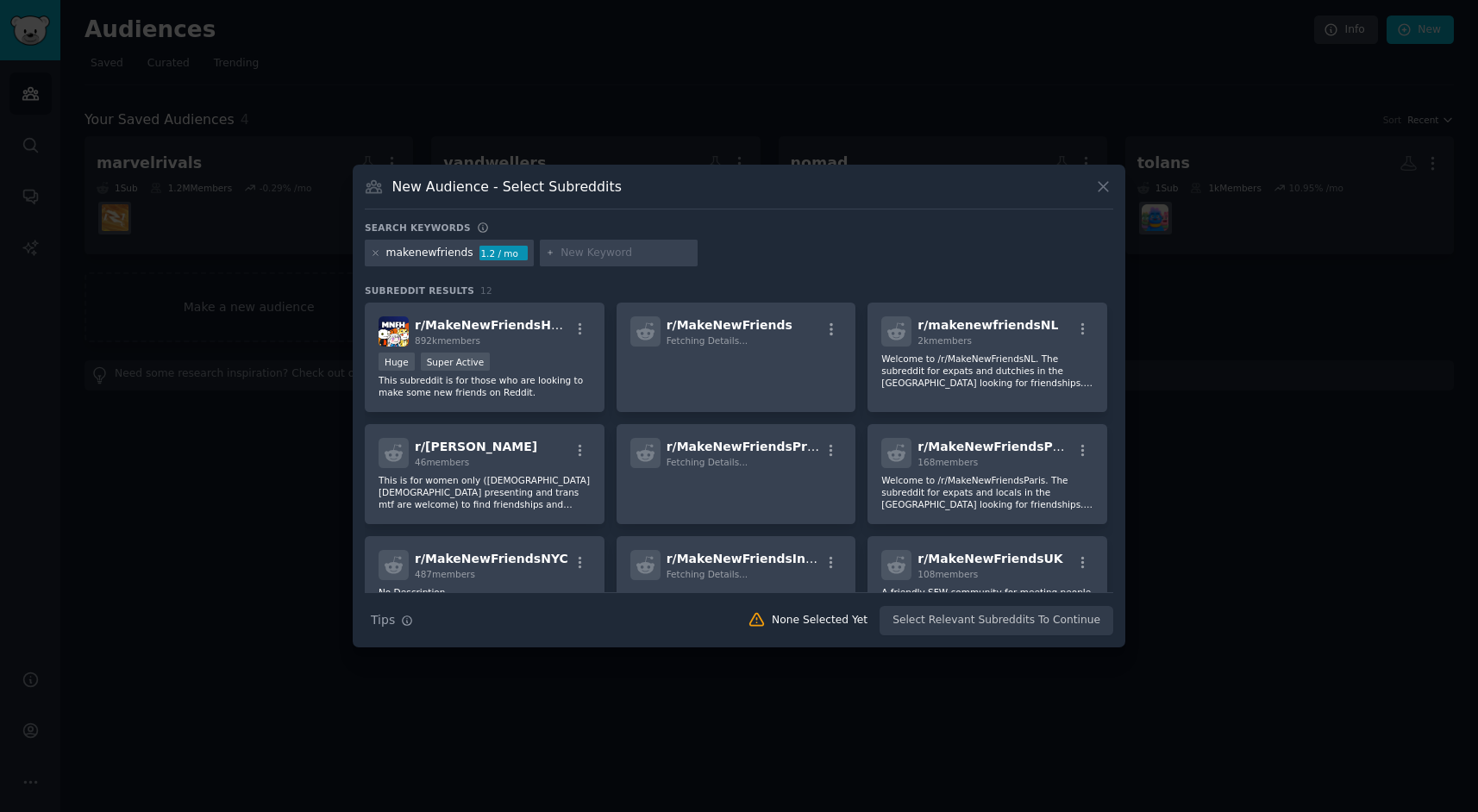
click at [534, 360] on div "Huge Super Active" at bounding box center [484, 363] width 213 height 21
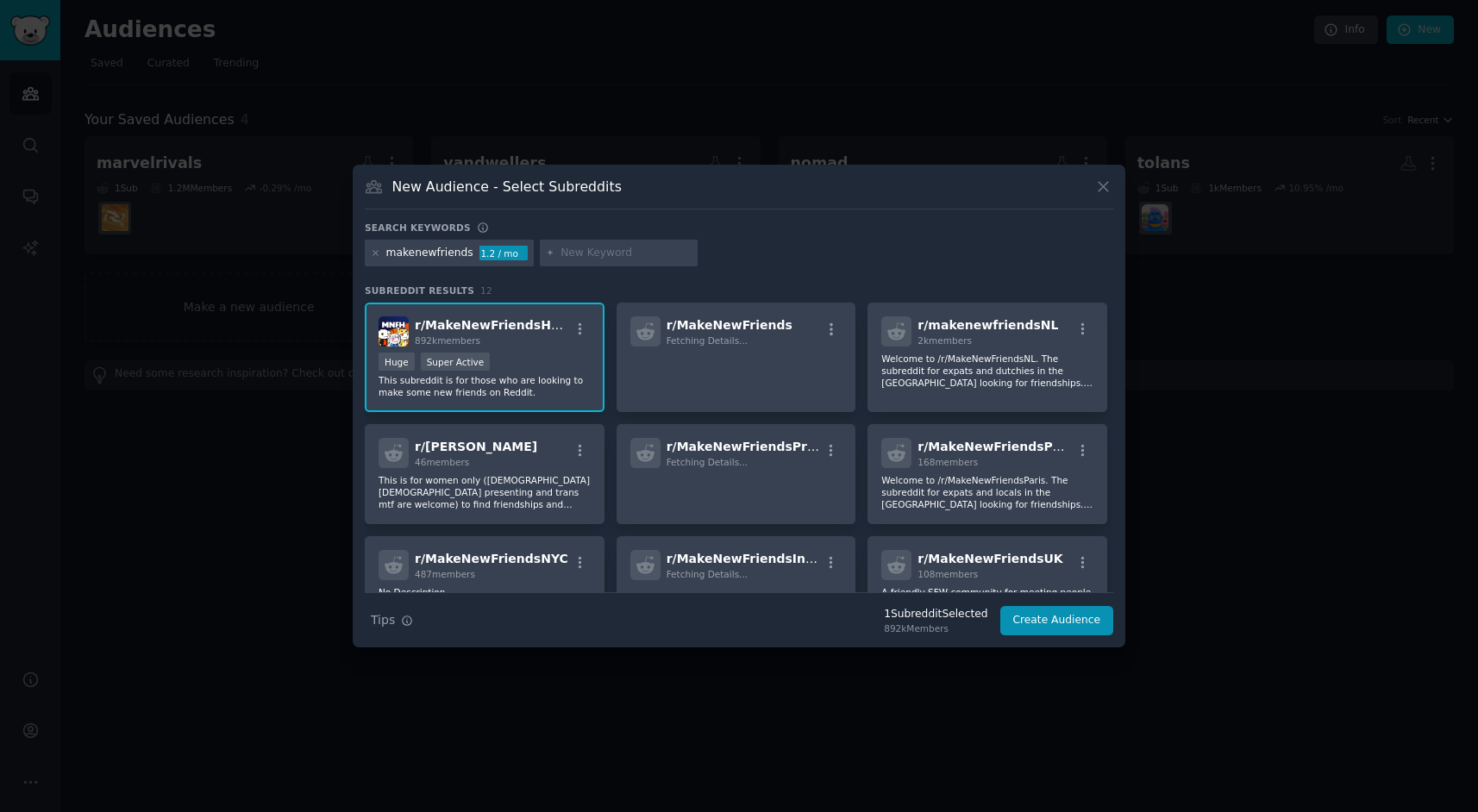
click at [608, 258] on input "text" at bounding box center [626, 253] width 131 height 16
paste input "Needafriend"
type input "Needafriend"
click at [889, 244] on div "makenewfriends 1.2 / mo" at bounding box center [739, 256] width 748 height 34
click at [628, 256] on input "text" at bounding box center [626, 253] width 131 height 16
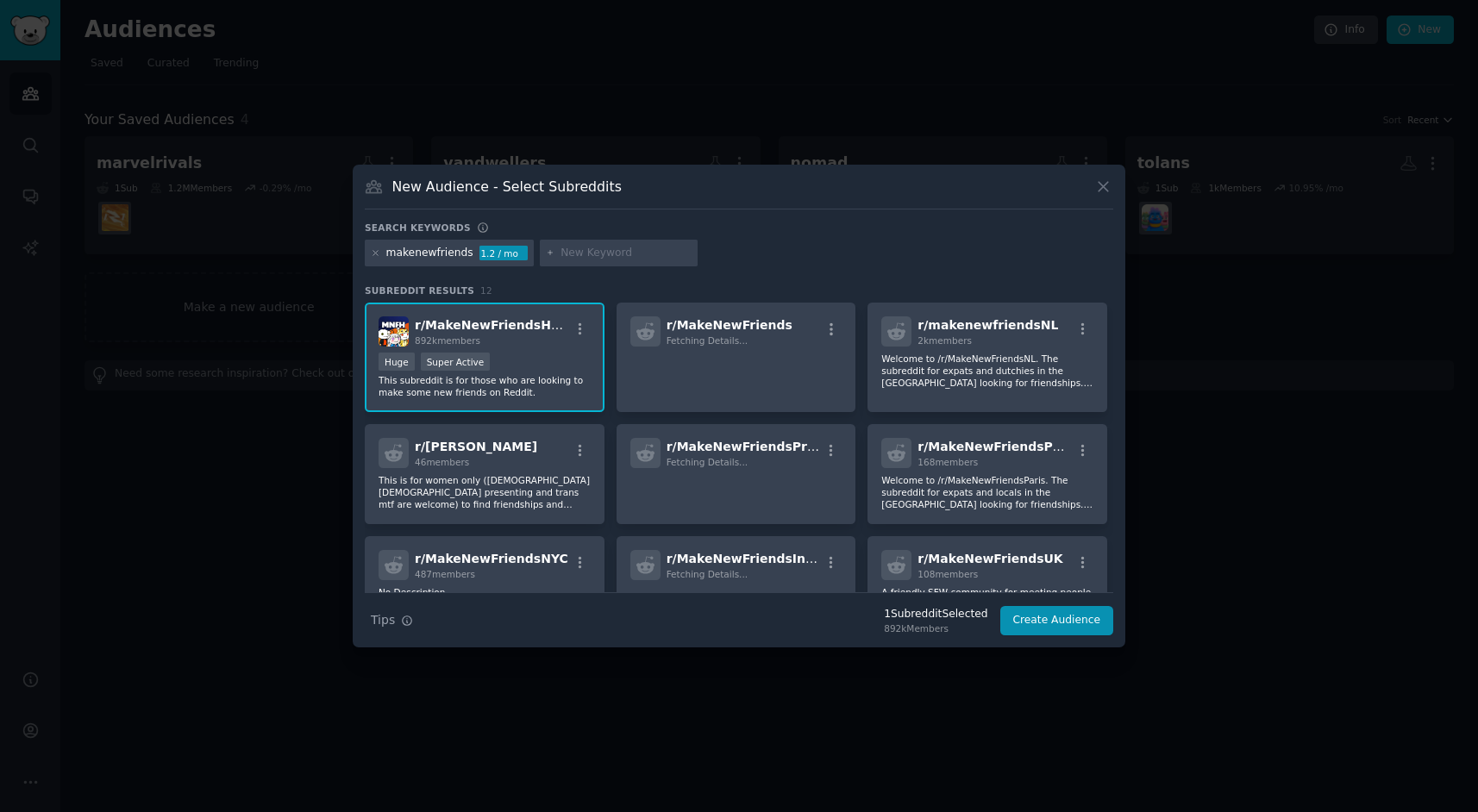
paste input "Needafriend"
type input "Needafriend"
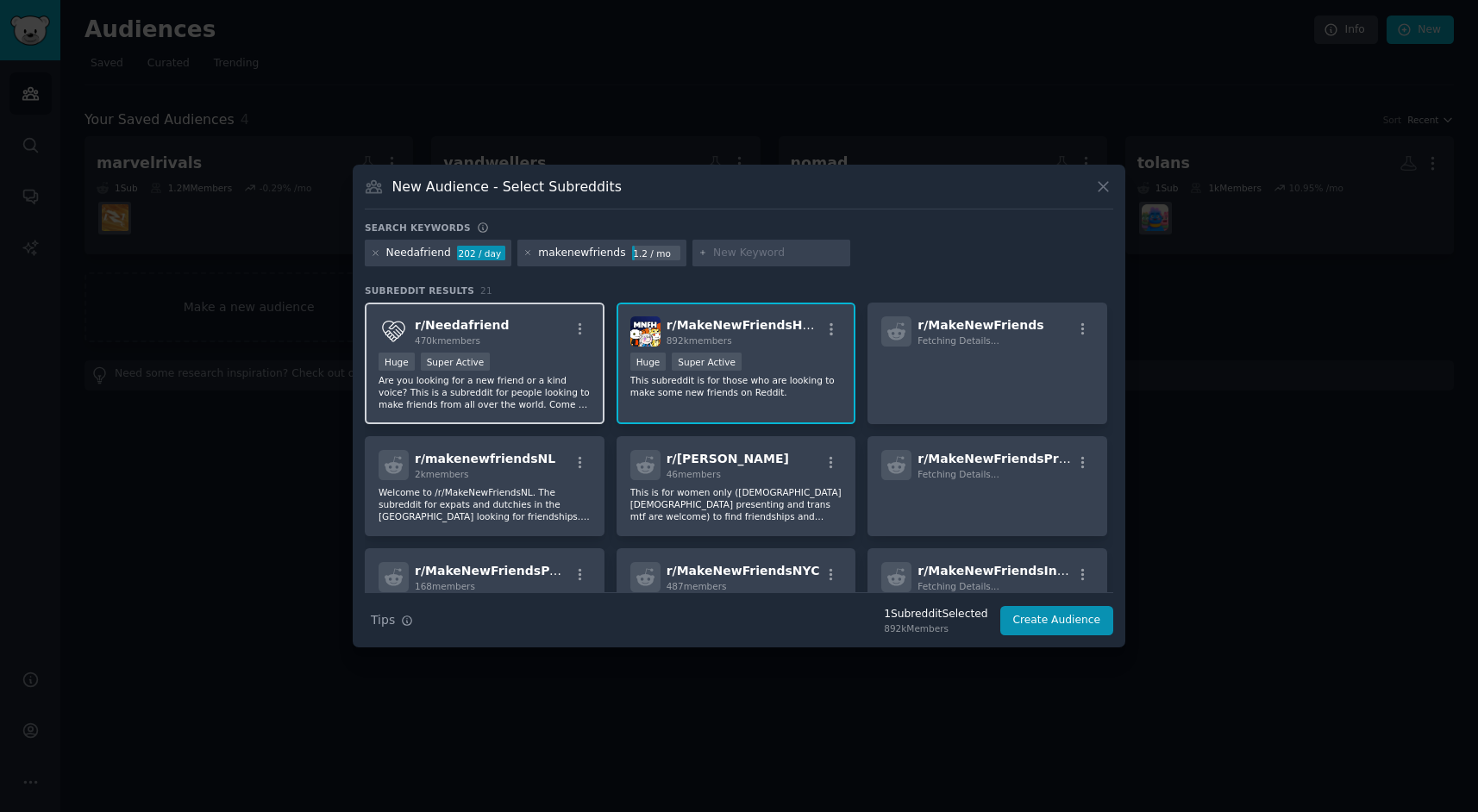
click at [516, 325] on div "r/ Needafriend 470k members" at bounding box center [484, 331] width 213 height 30
click at [727, 259] on input "text" at bounding box center [778, 253] width 131 height 16
paste input "lonely"
type input "lonely"
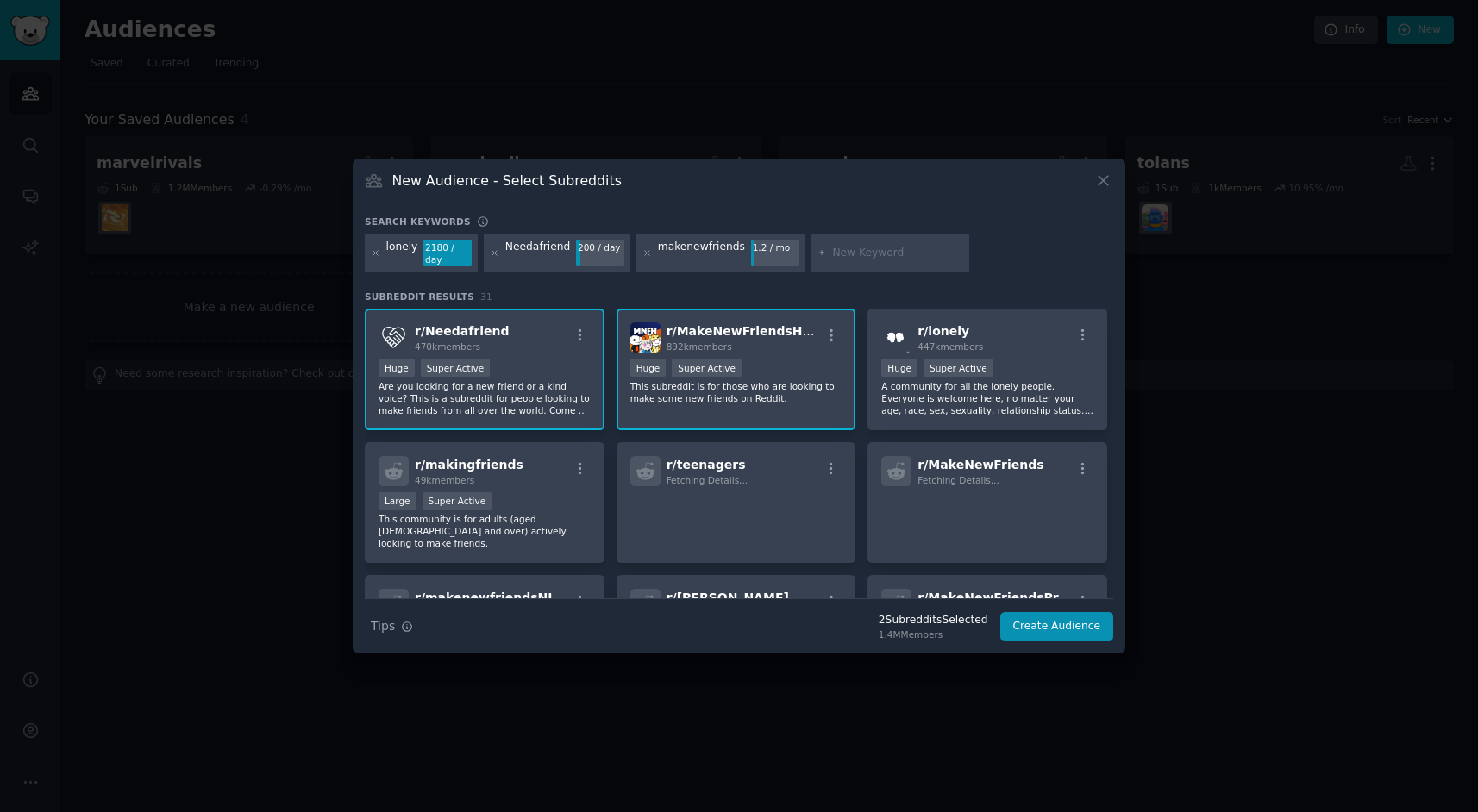
click at [866, 253] on input "text" at bounding box center [898, 253] width 131 height 16
paste input "MeetNewPeopleHere"
type input "MeetNewPeopleHere"
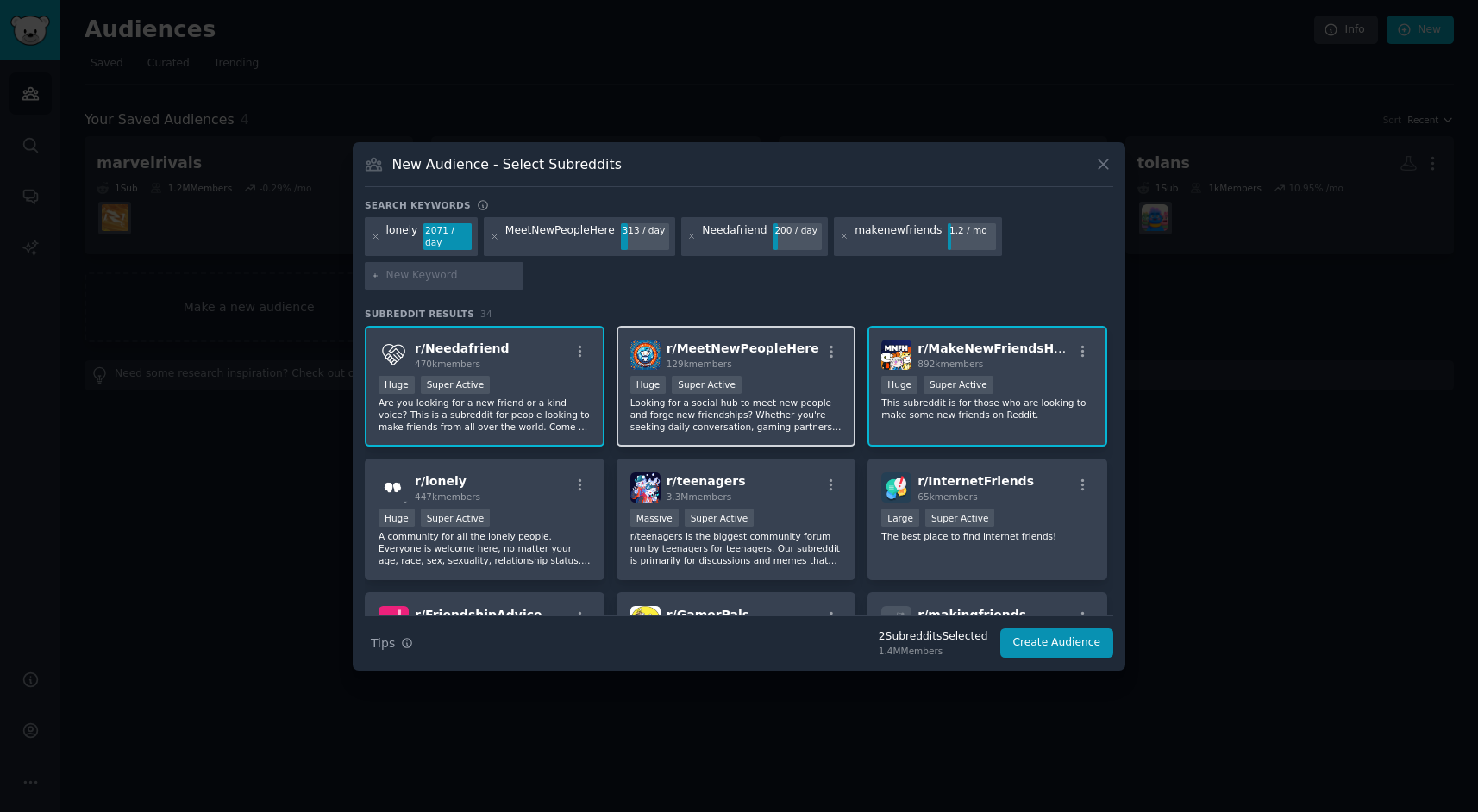
click at [766, 375] on div ">= 95th percentile for submissions / day Huge Super Active" at bounding box center [737, 386] width 213 height 21
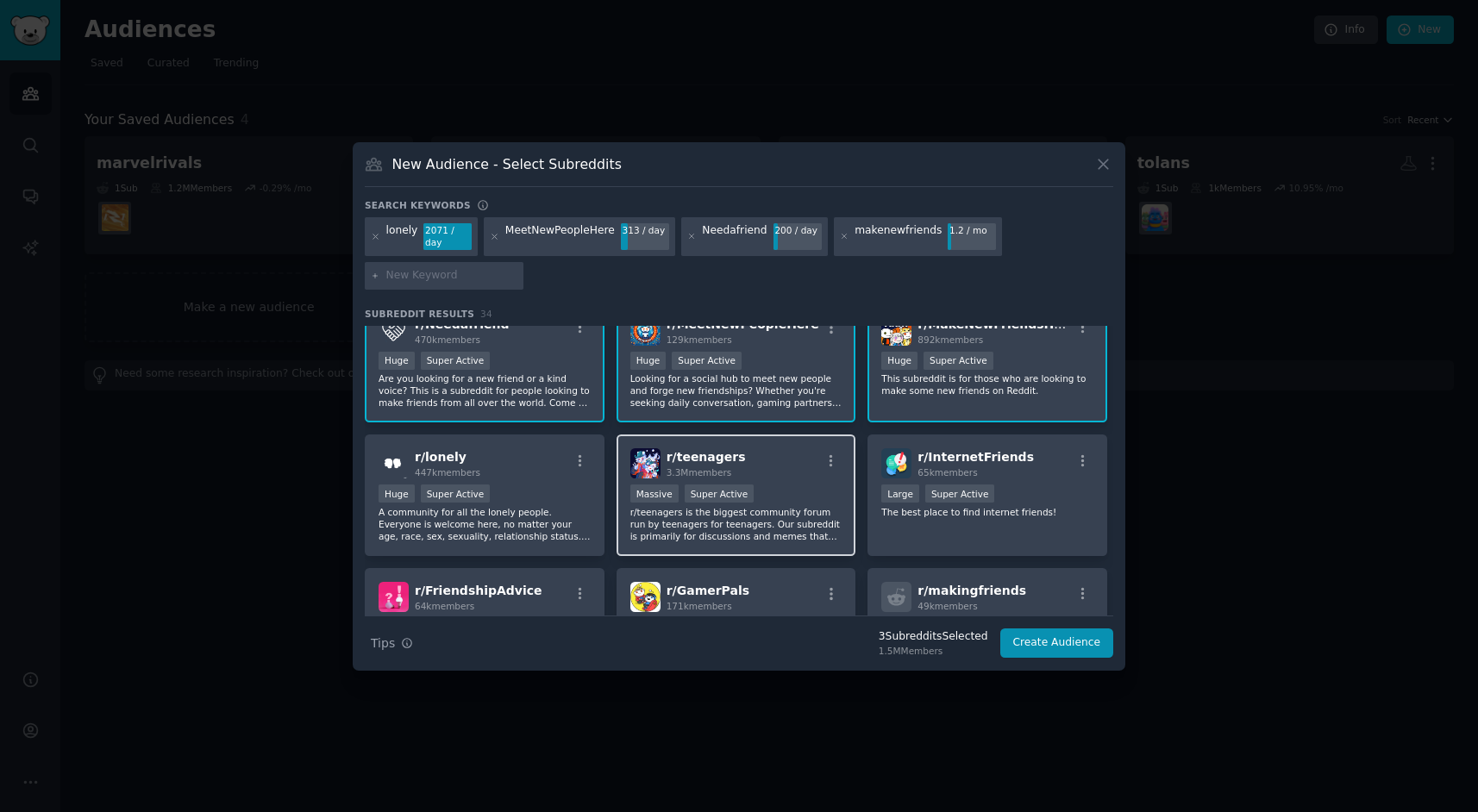
scroll to position [31, 0]
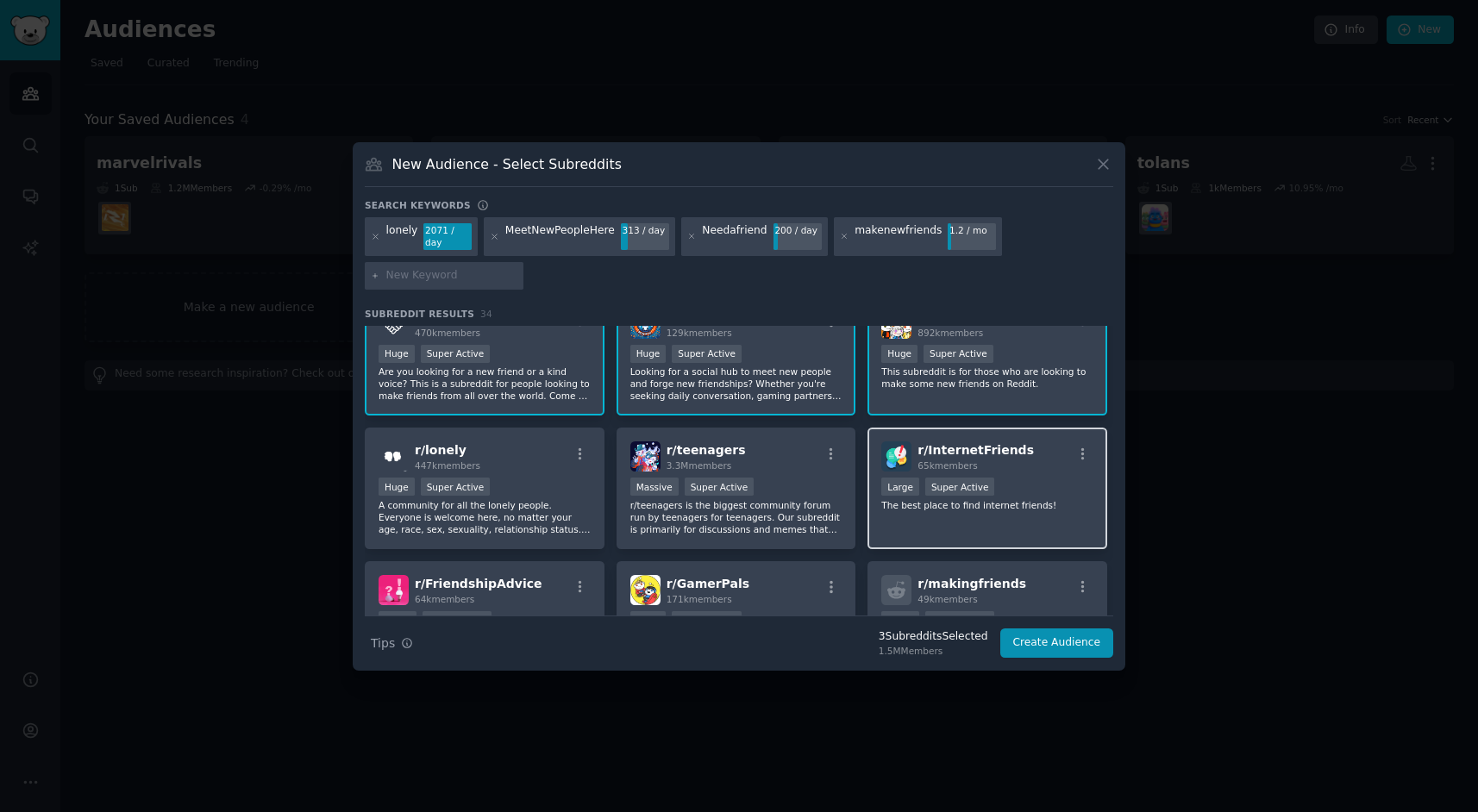
click at [1009, 460] on div "65k members" at bounding box center [976, 466] width 116 height 12
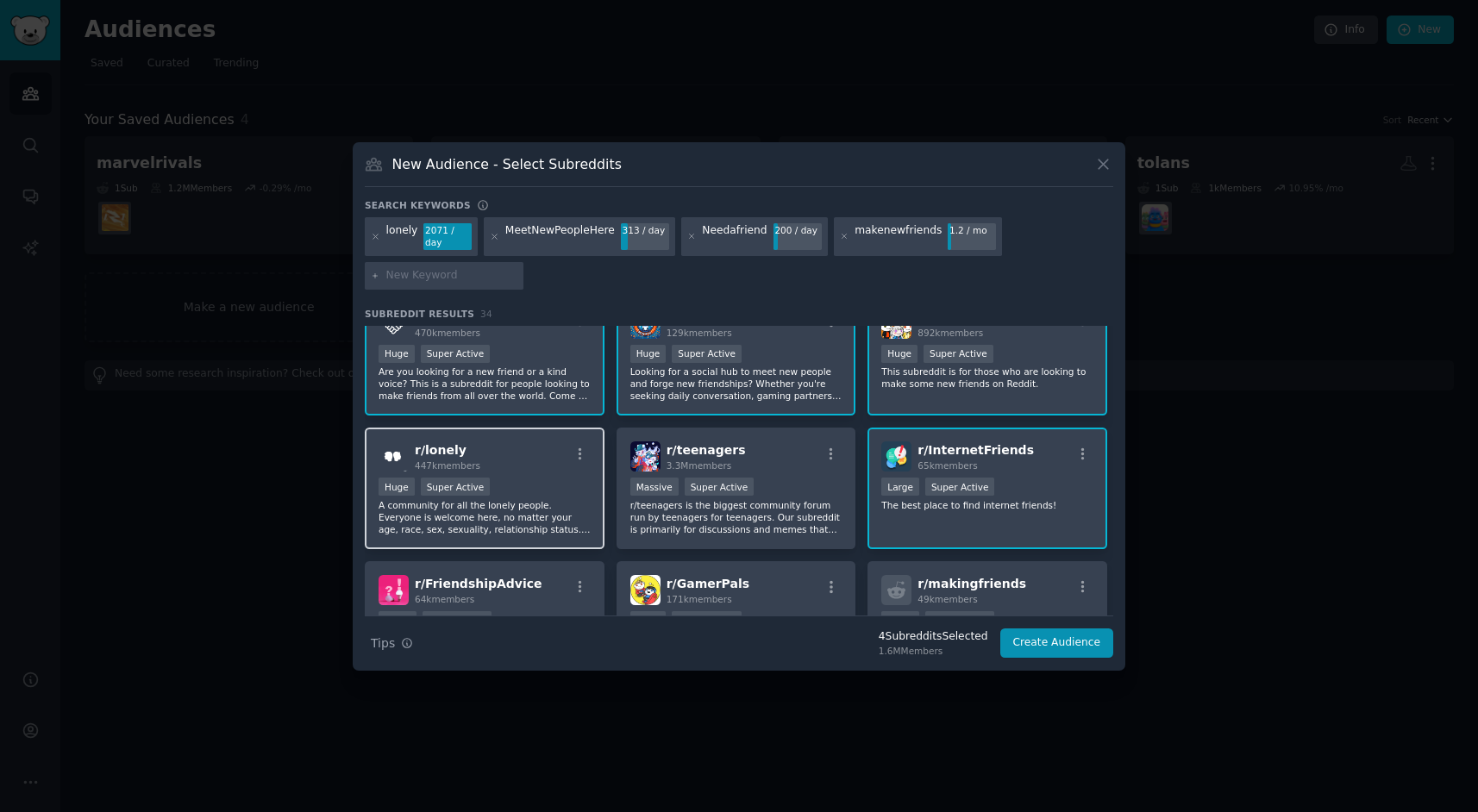
click at [550, 450] on div "r/ lonely 447k members" at bounding box center [484, 456] width 213 height 30
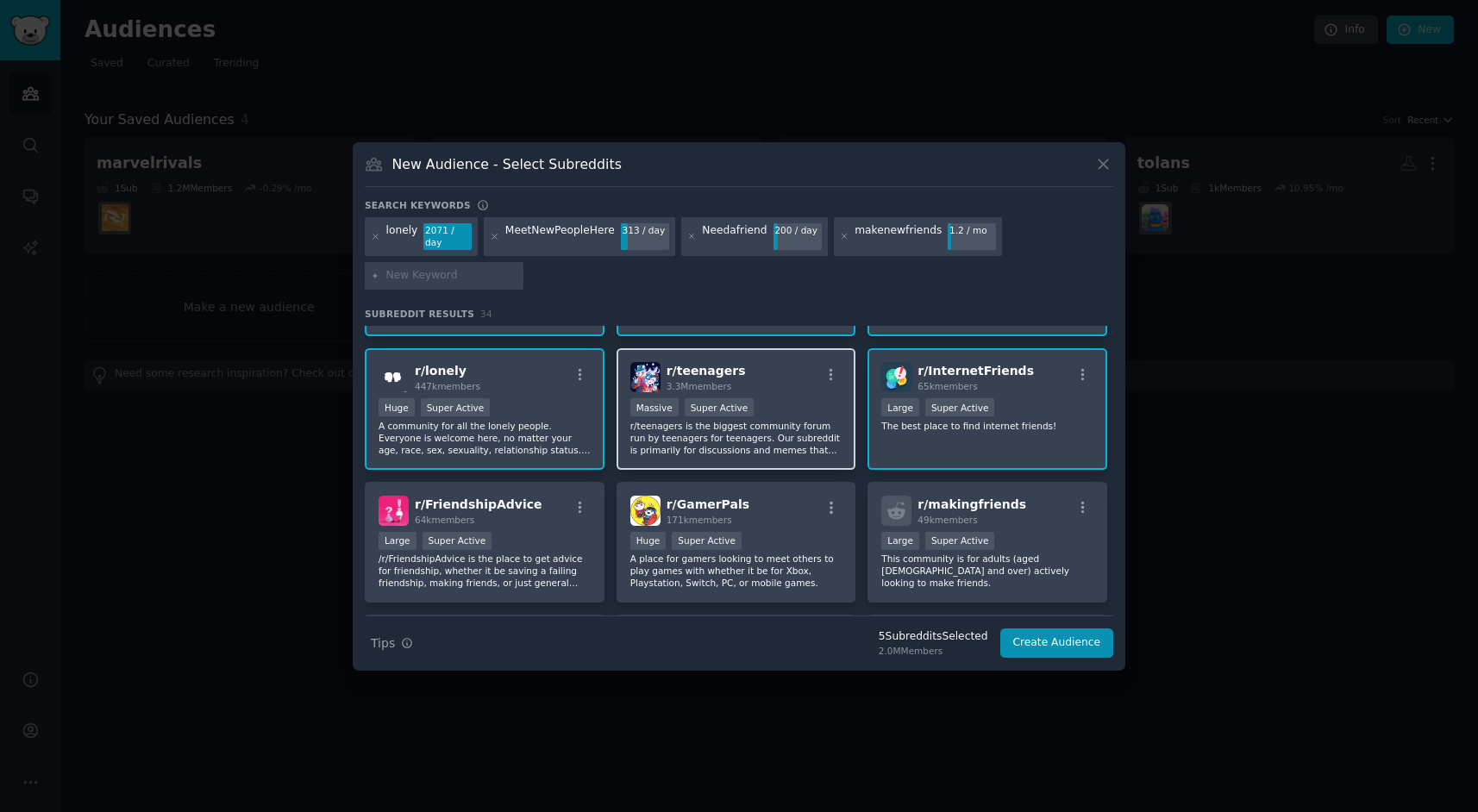
scroll to position [114, 0]
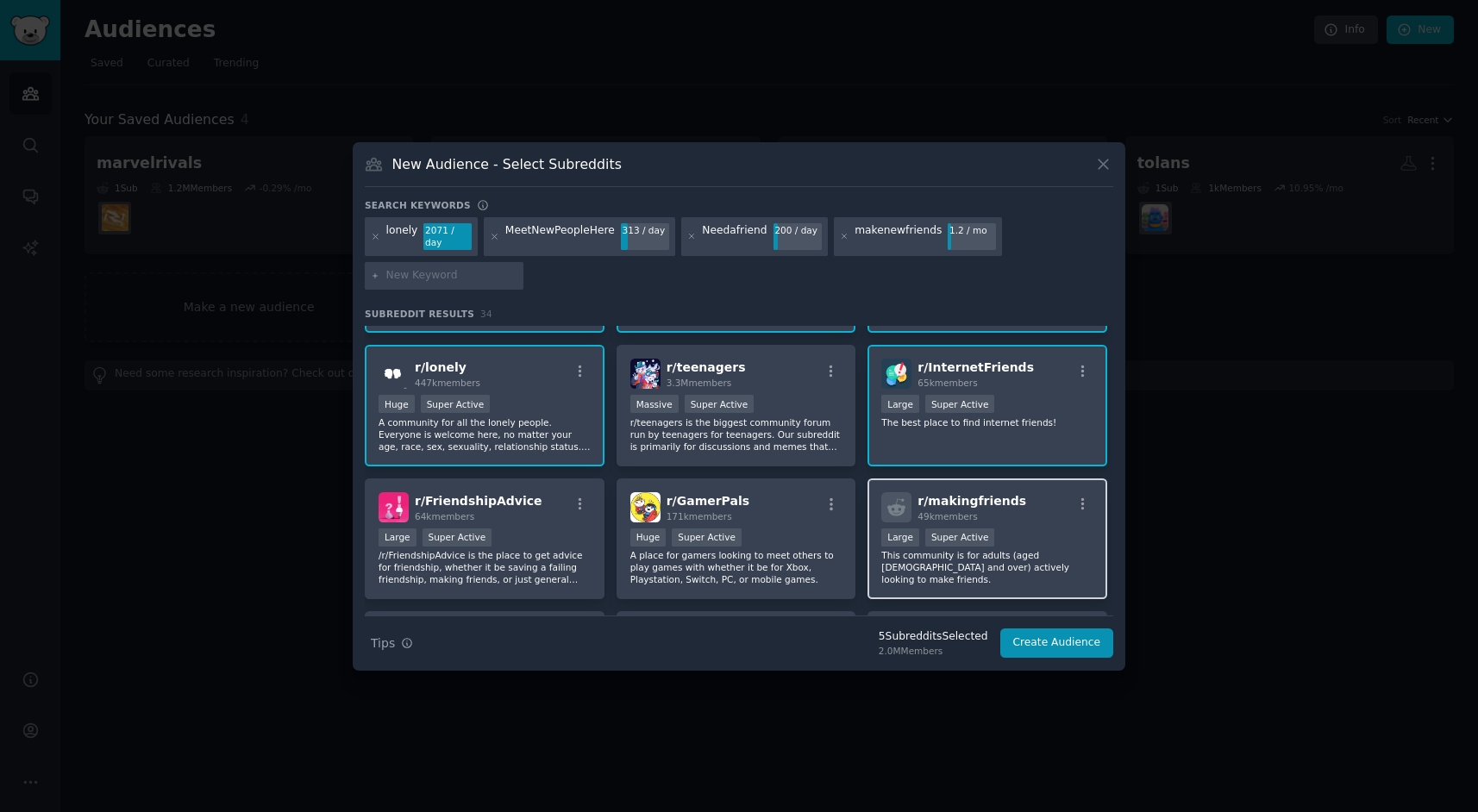
click at [1027, 492] on div "r/ makingfriends 49k members" at bounding box center [987, 506] width 213 height 30
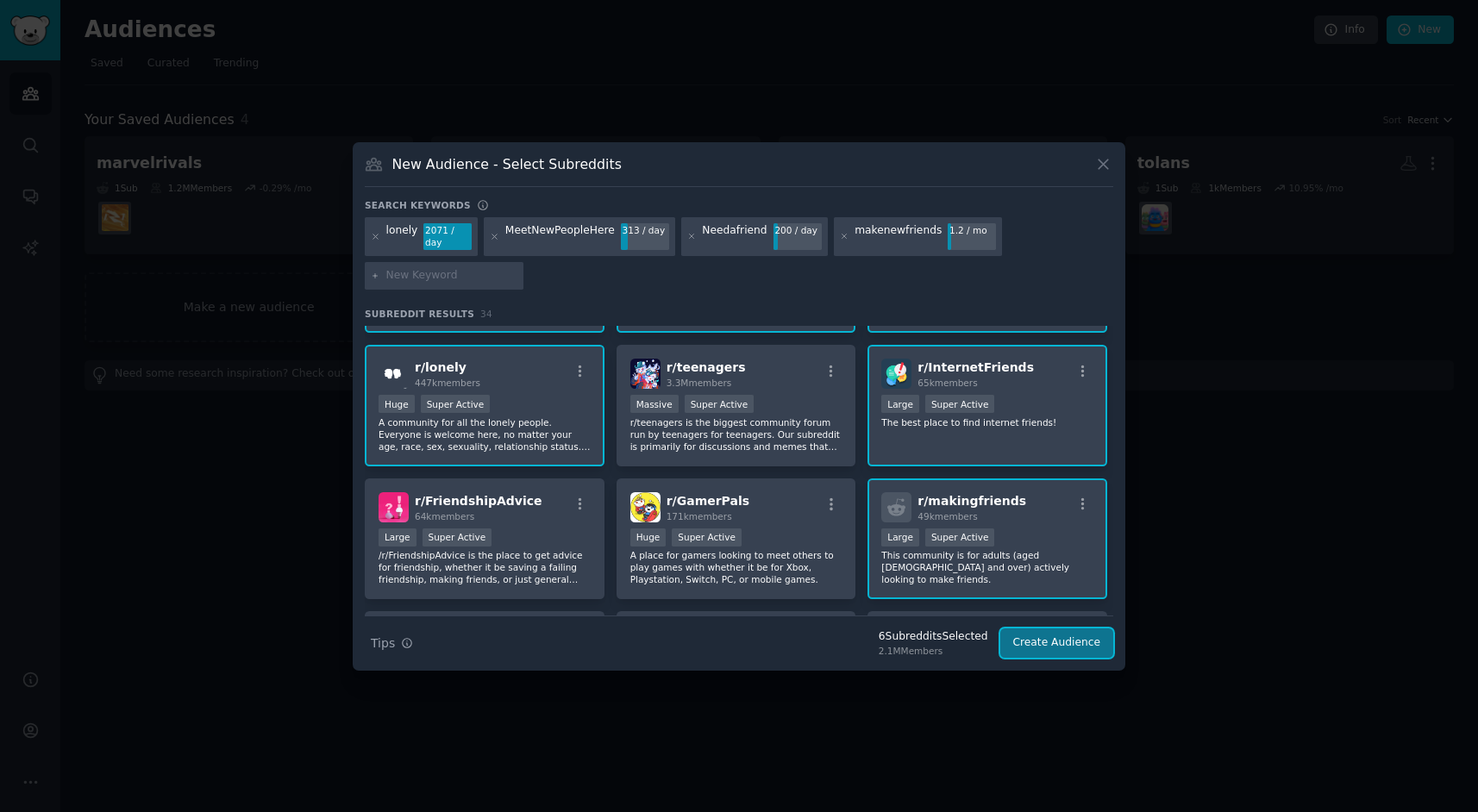
click at [1032, 632] on button "Create Audience" at bounding box center [1057, 643] width 114 height 29
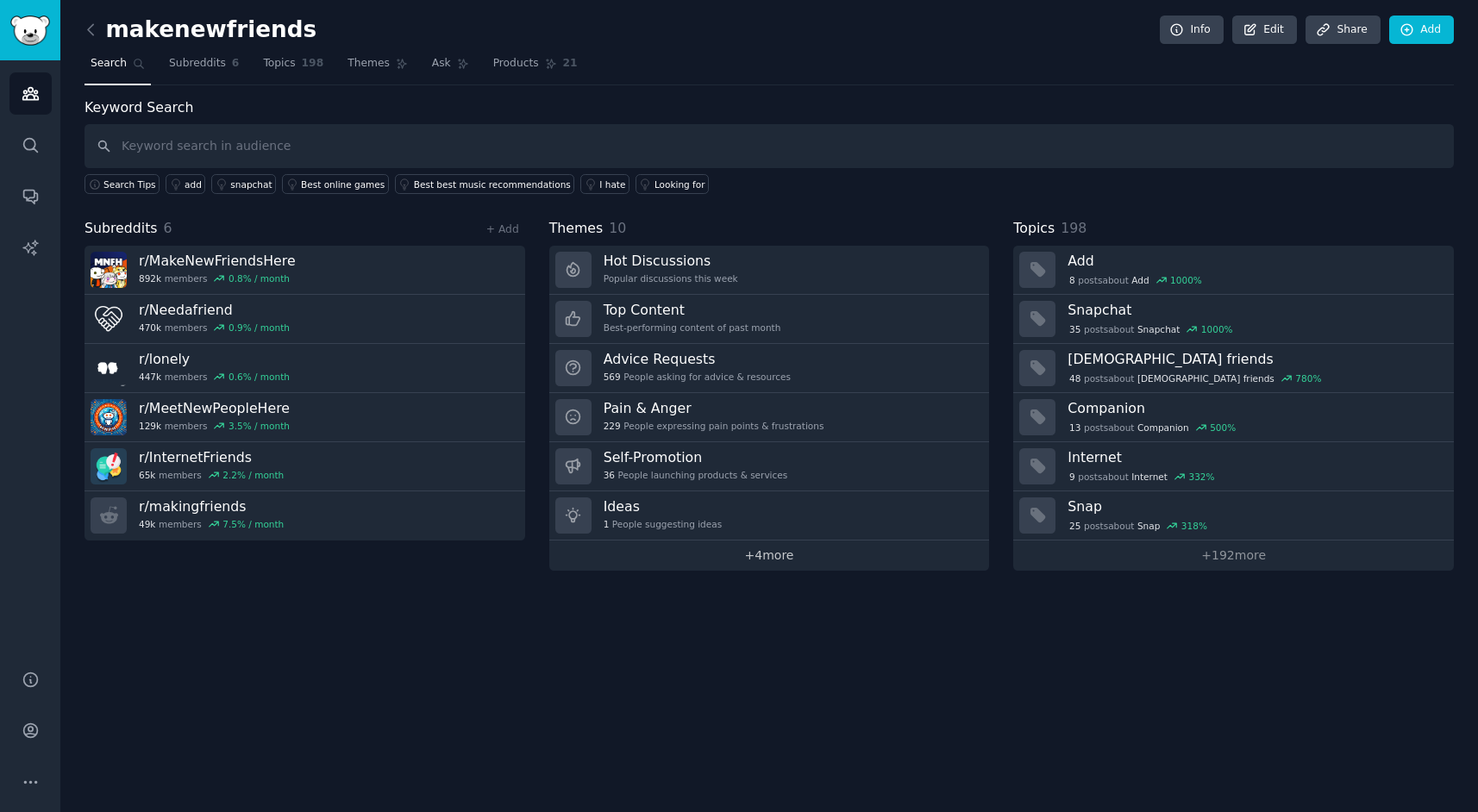
click at [754, 551] on link "+ 4 more" at bounding box center [770, 555] width 441 height 30
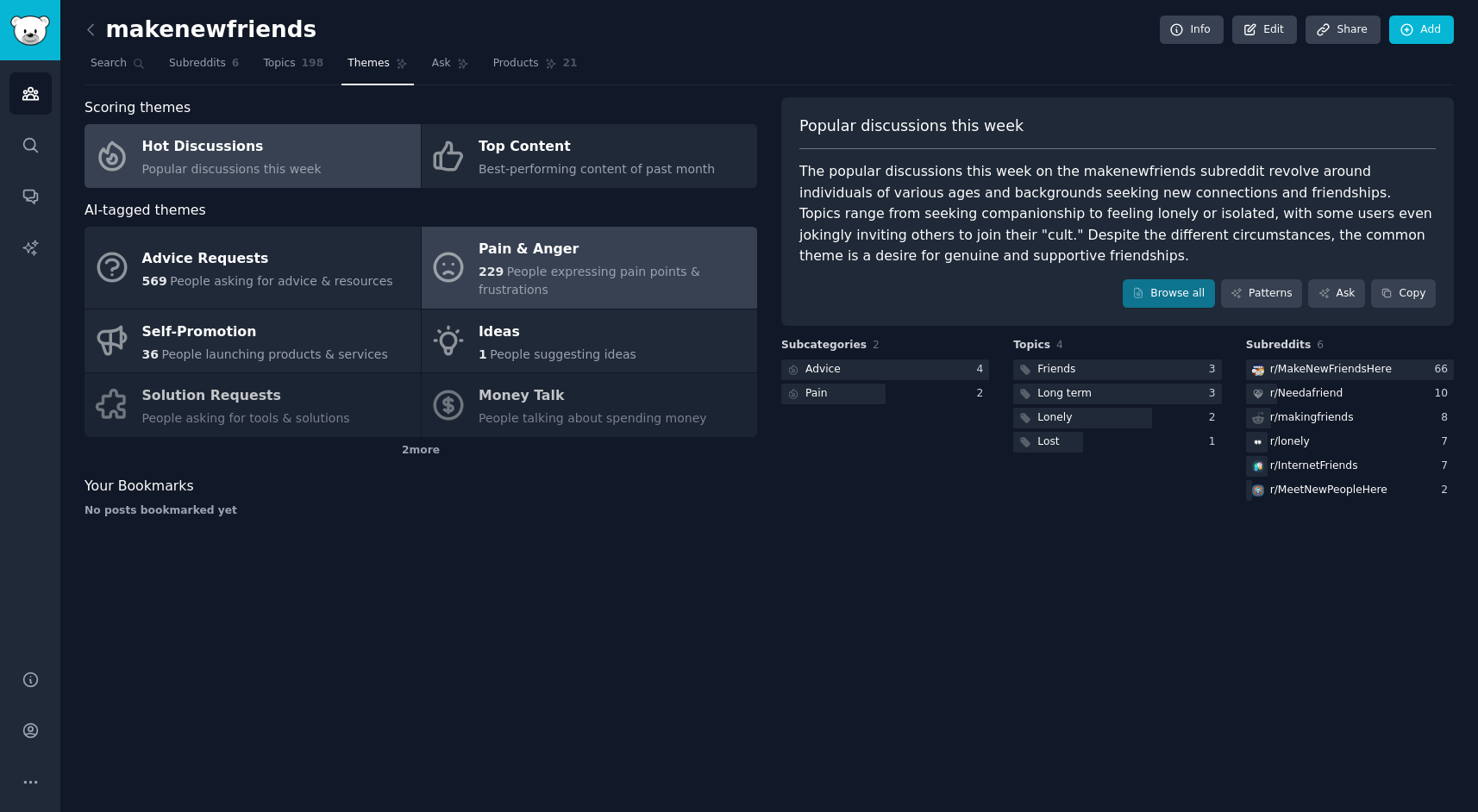
click at [599, 291] on div "229 People expressing pain points & frustrations" at bounding box center [613, 280] width 270 height 36
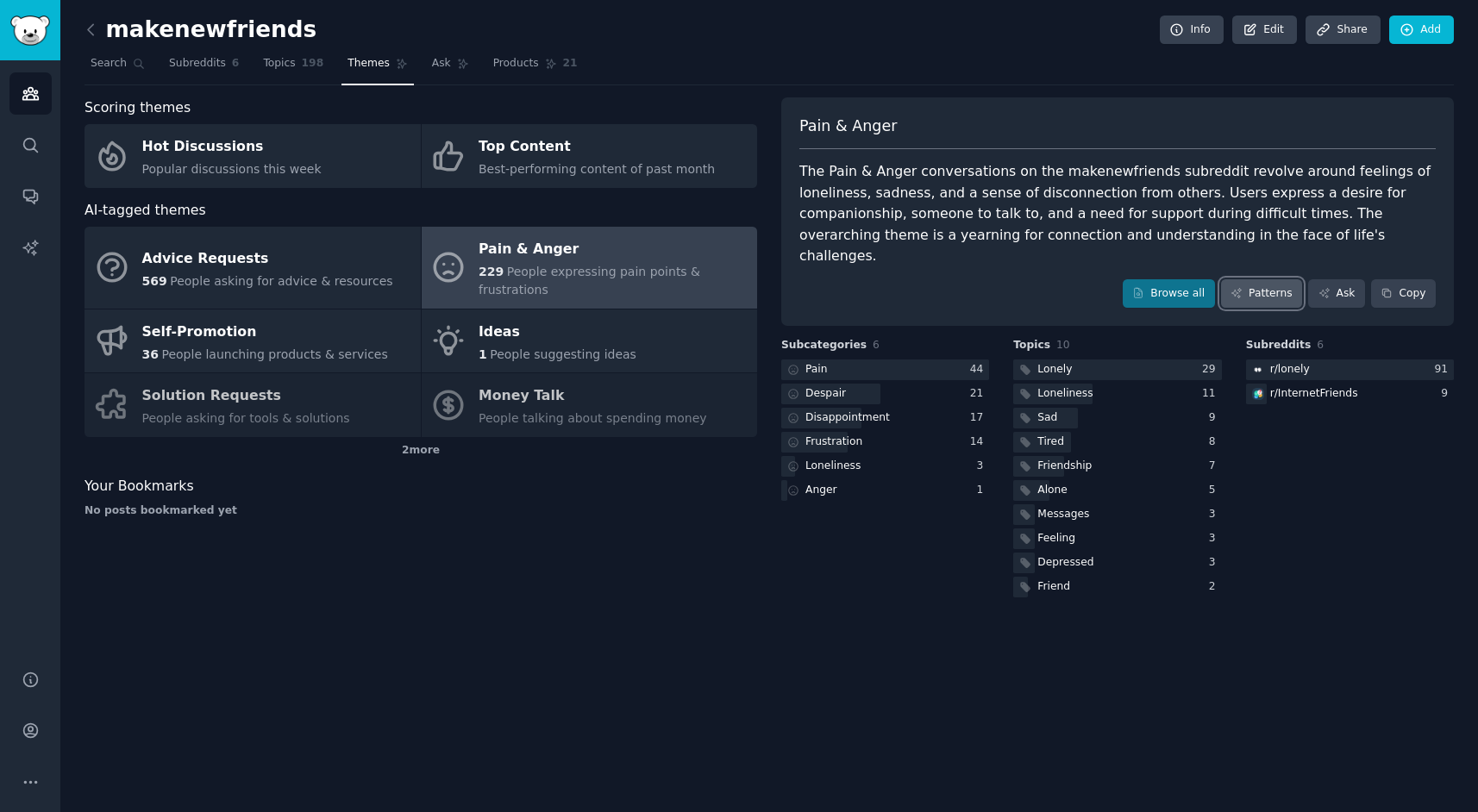
click at [1265, 279] on link "Patterns" at bounding box center [1262, 294] width 82 height 29
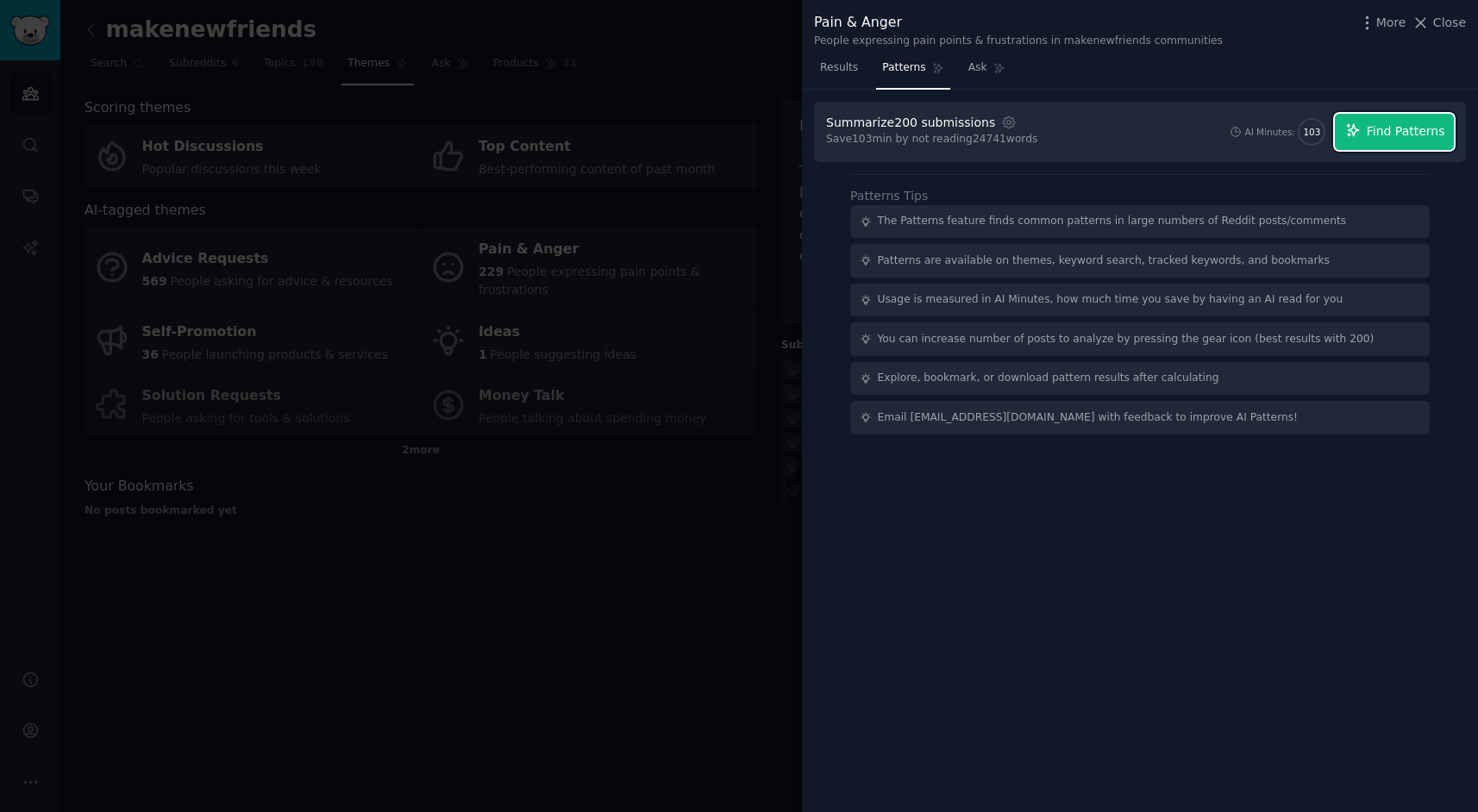
click at [1368, 139] on span "Find Patterns" at bounding box center [1406, 131] width 79 height 18
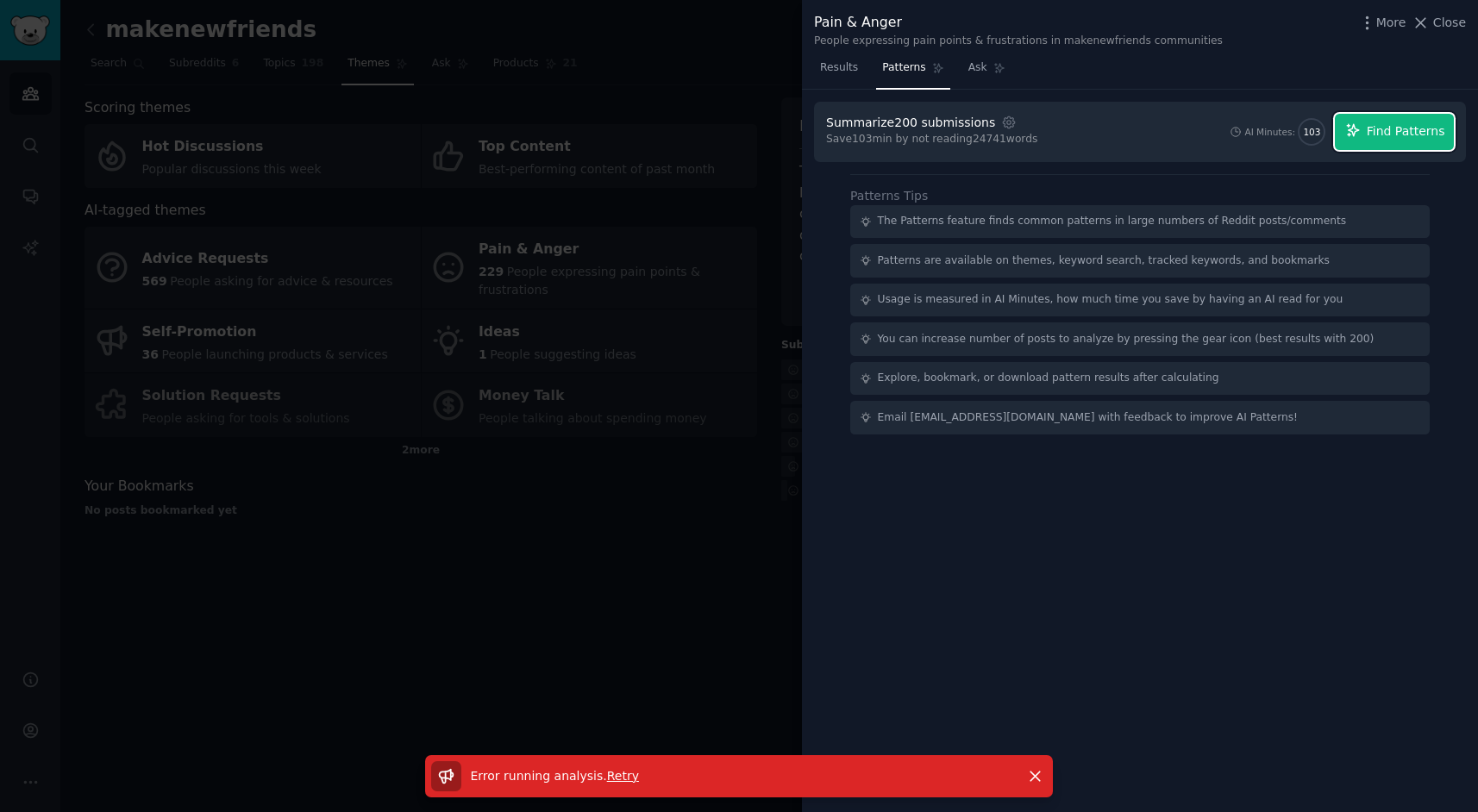
click at [1368, 138] on span "Find Patterns" at bounding box center [1406, 131] width 79 height 18
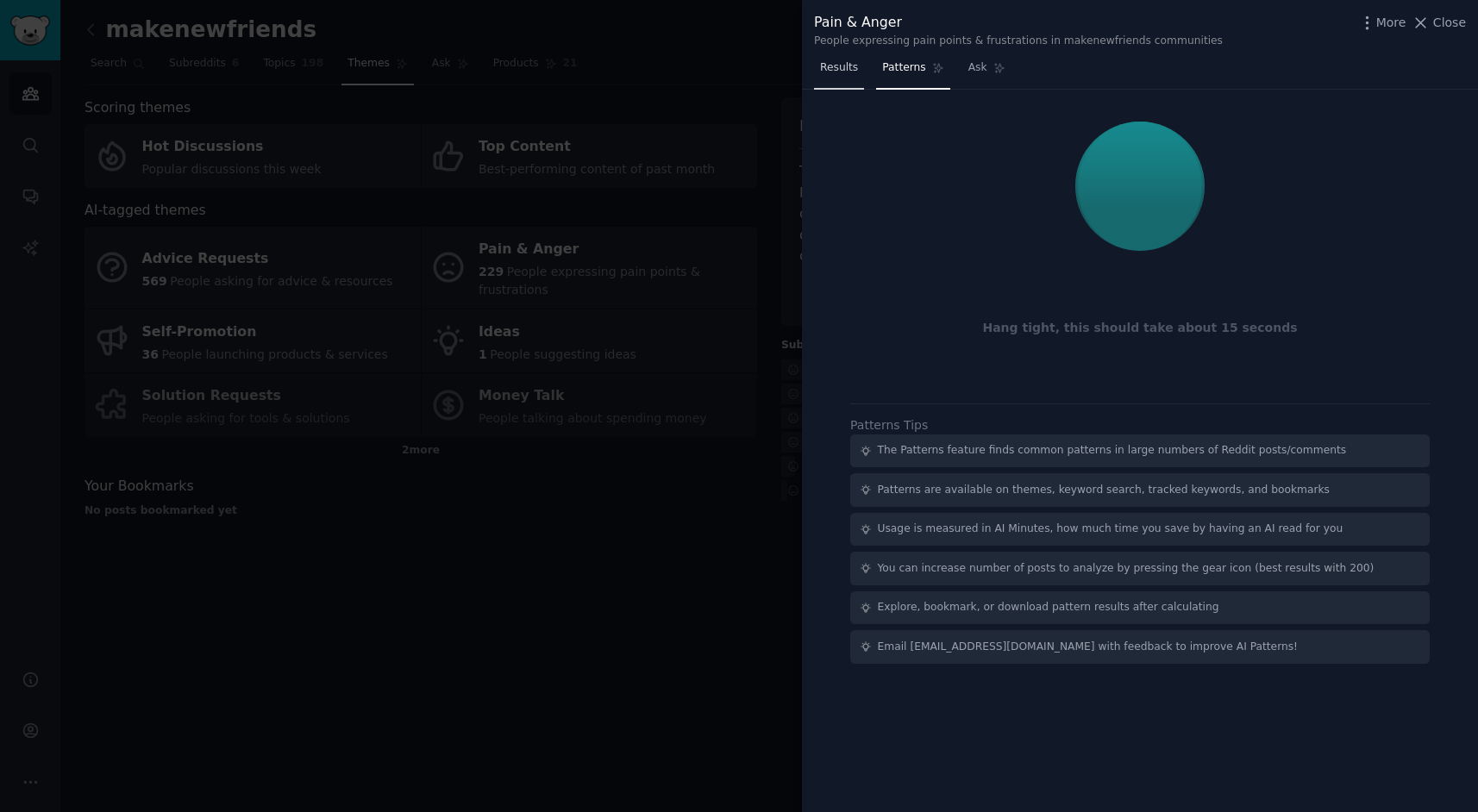
click at [840, 67] on span "Results" at bounding box center [838, 68] width 38 height 16
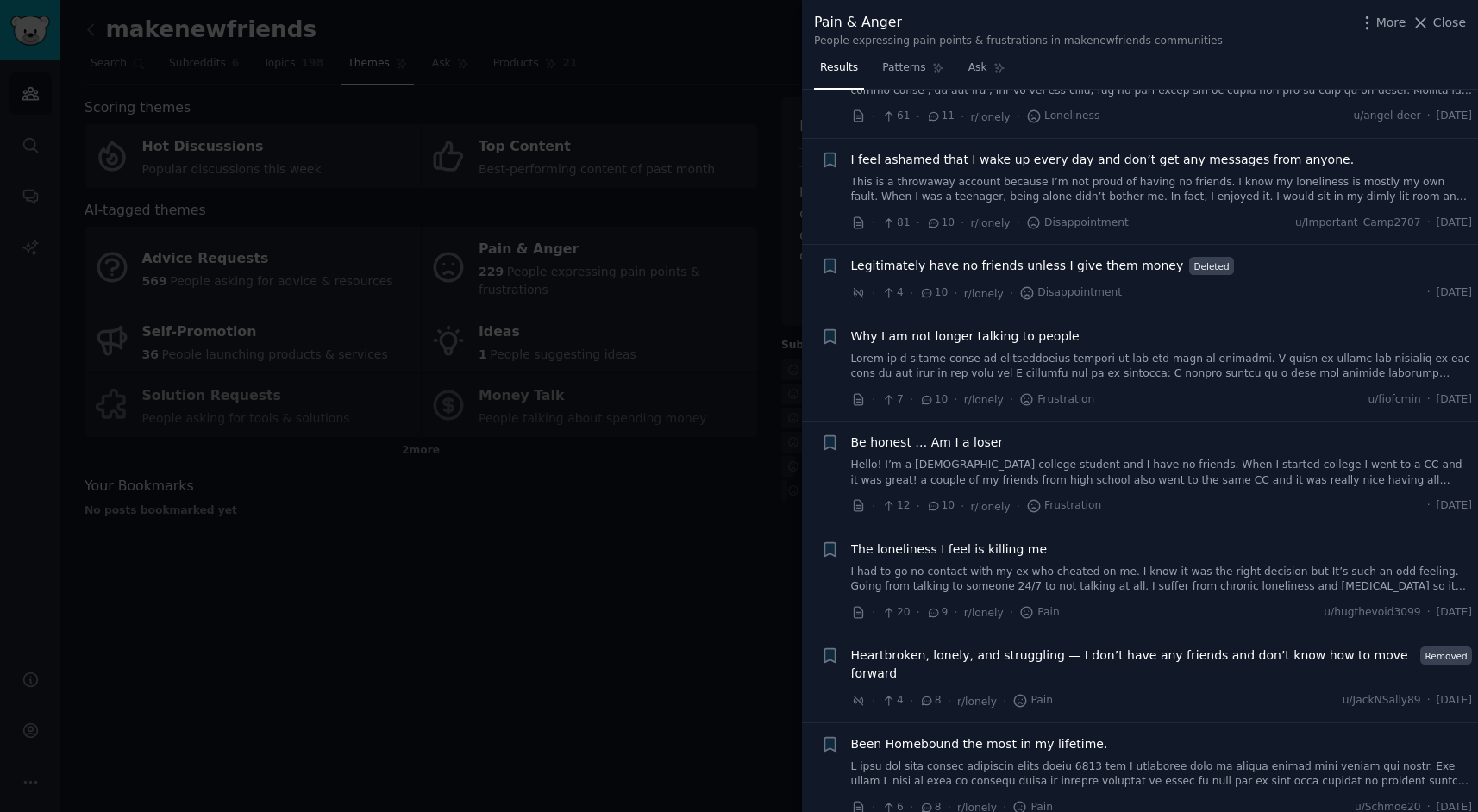
scroll to position [1106, 0]
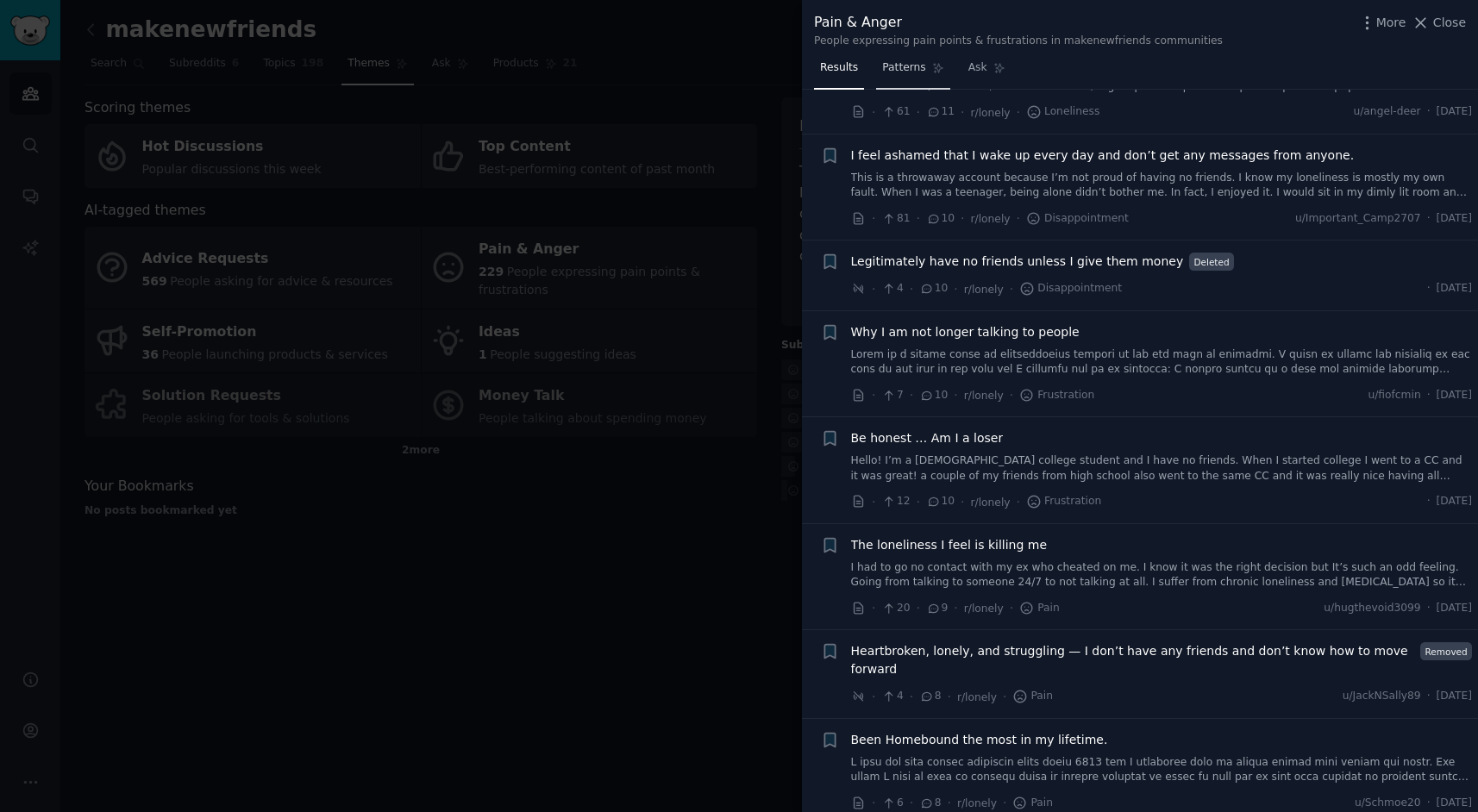
click at [897, 58] on link "Patterns" at bounding box center [913, 72] width 74 height 35
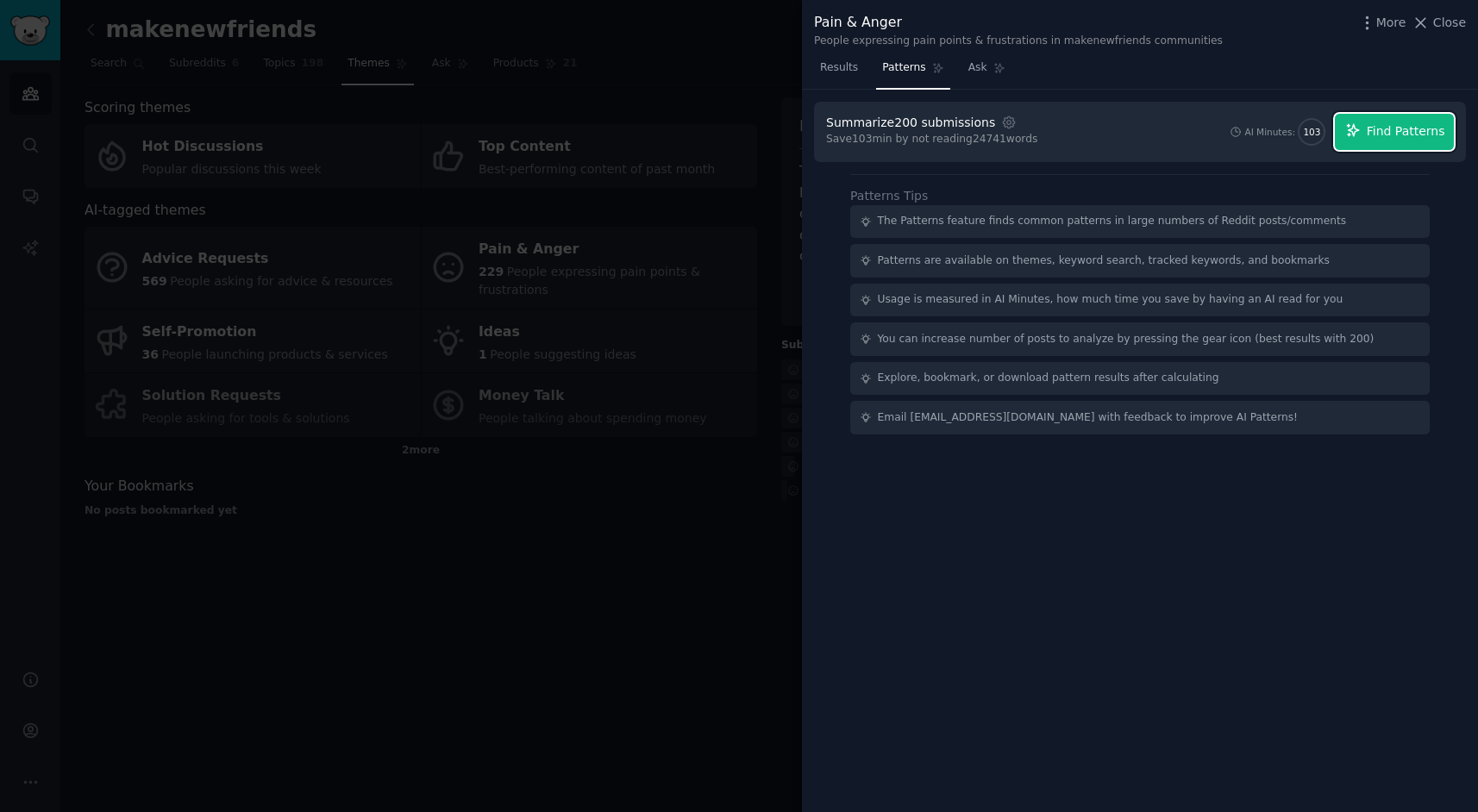
click at [1345, 136] on button "Find Patterns" at bounding box center [1395, 131] width 119 height 36
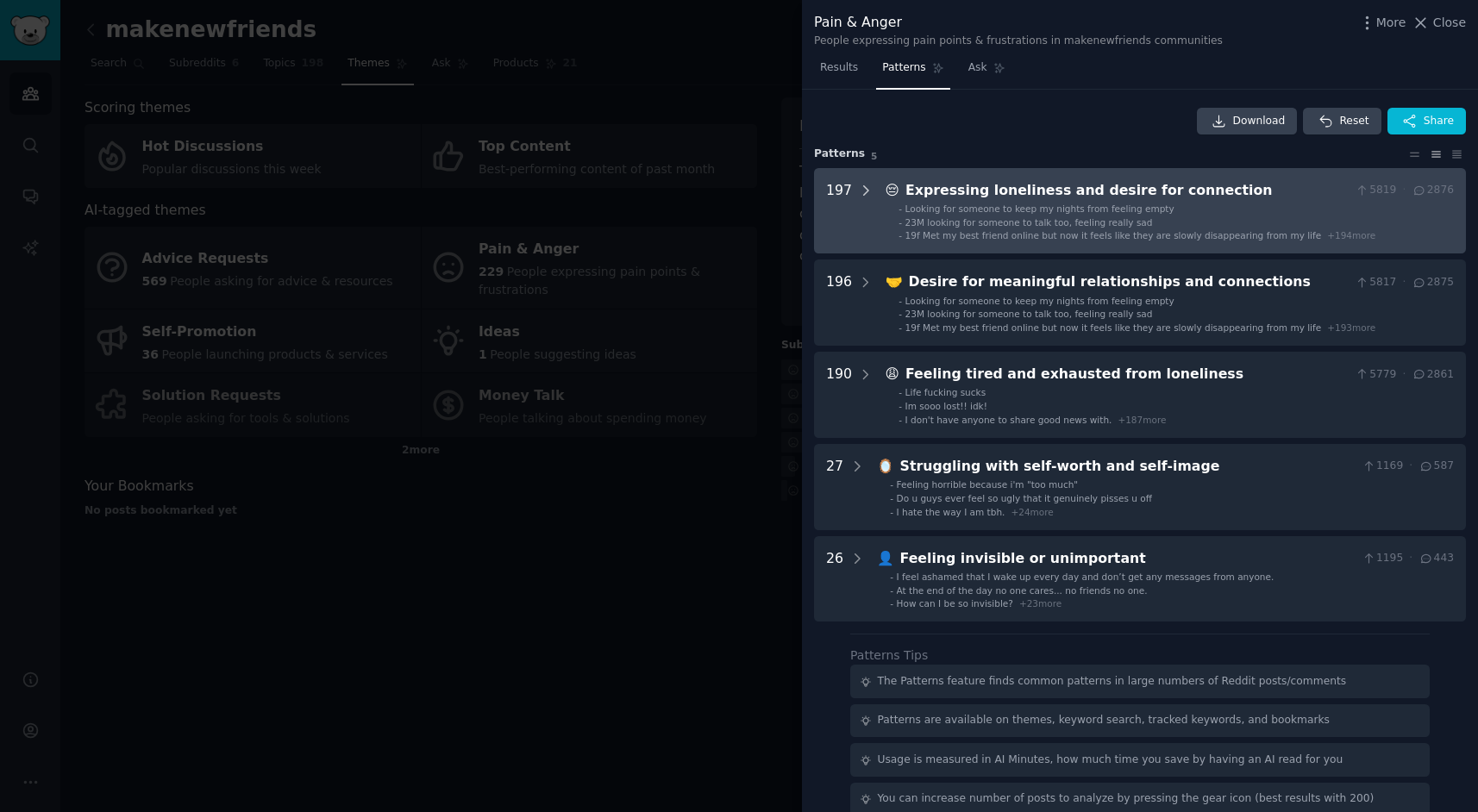
click at [866, 193] on icon at bounding box center [866, 190] width 16 height 16
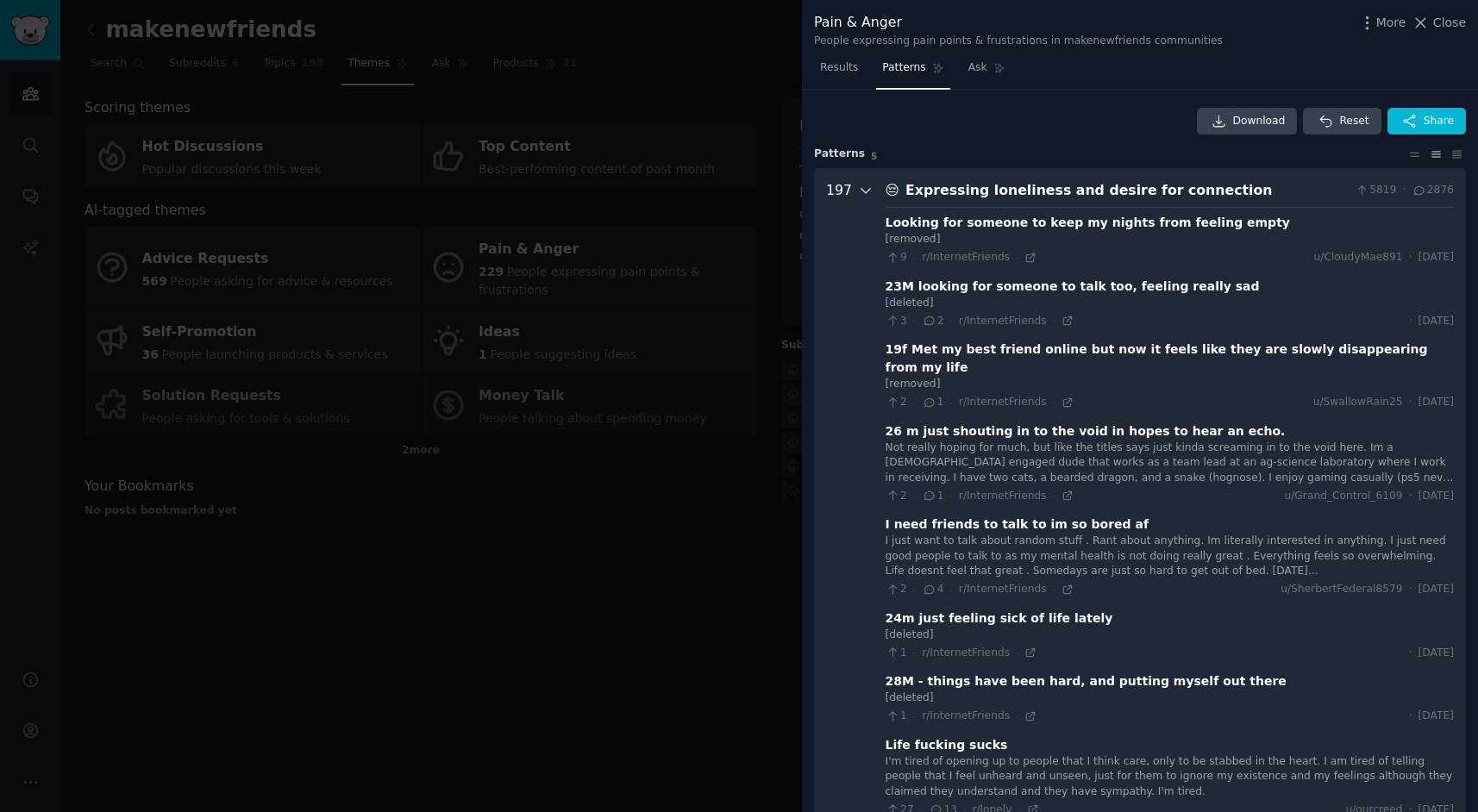
click at [865, 190] on icon at bounding box center [866, 191] width 9 height 4
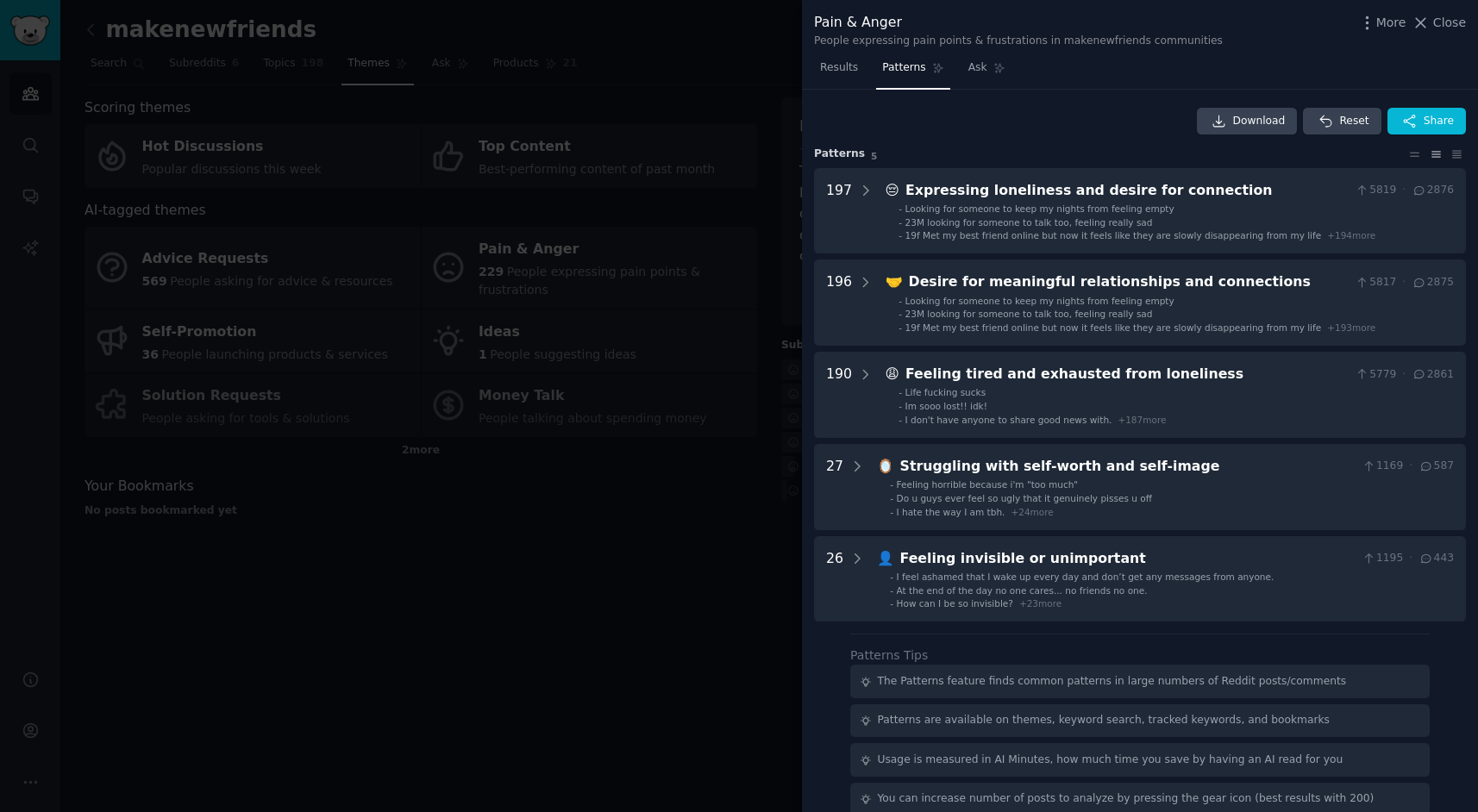
click at [712, 527] on div at bounding box center [739, 406] width 1478 height 812
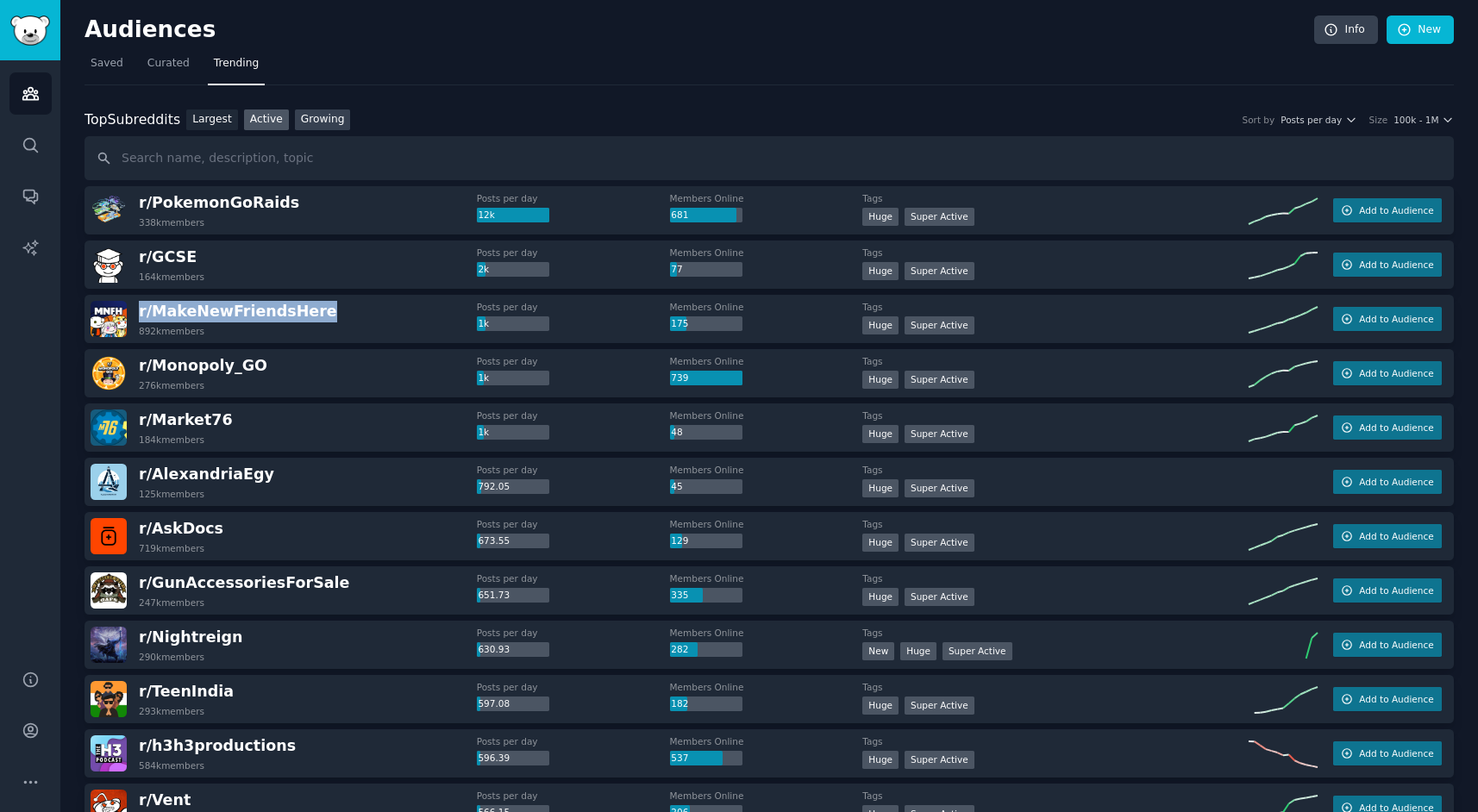
click at [328, 124] on link "Growing" at bounding box center [323, 120] width 56 height 21
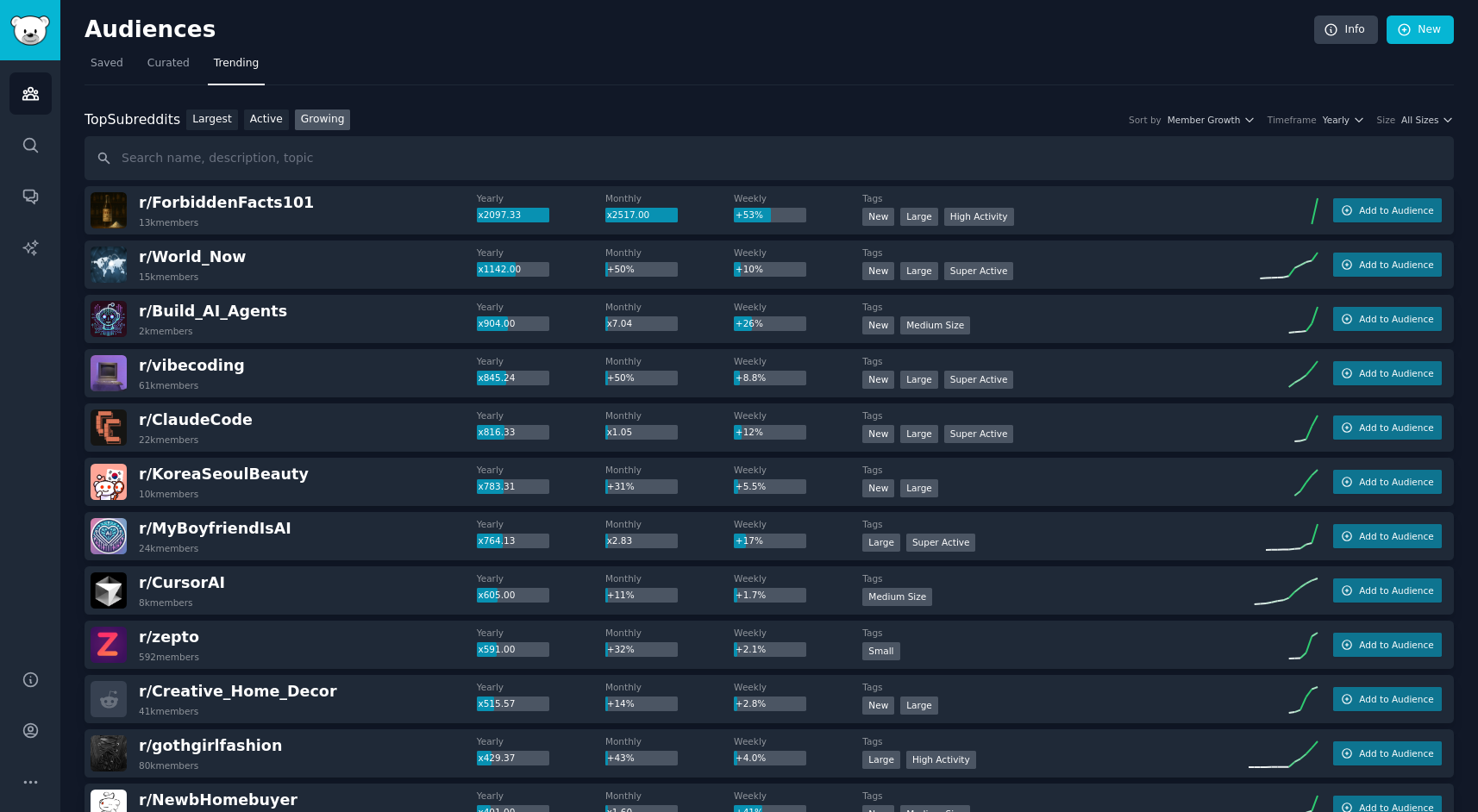
click at [1424, 129] on div "Top Subreddits Top Subreddits Largest Active Growing Sort by Member Growth Time…" at bounding box center [769, 120] width 1369 height 21
click at [1424, 127] on div "Top Subreddits Top Subreddits Largest Active Growing Sort by Member Growth Time…" at bounding box center [769, 120] width 1369 height 21
click at [1431, 114] on span "All Sizes" at bounding box center [1420, 119] width 37 height 12
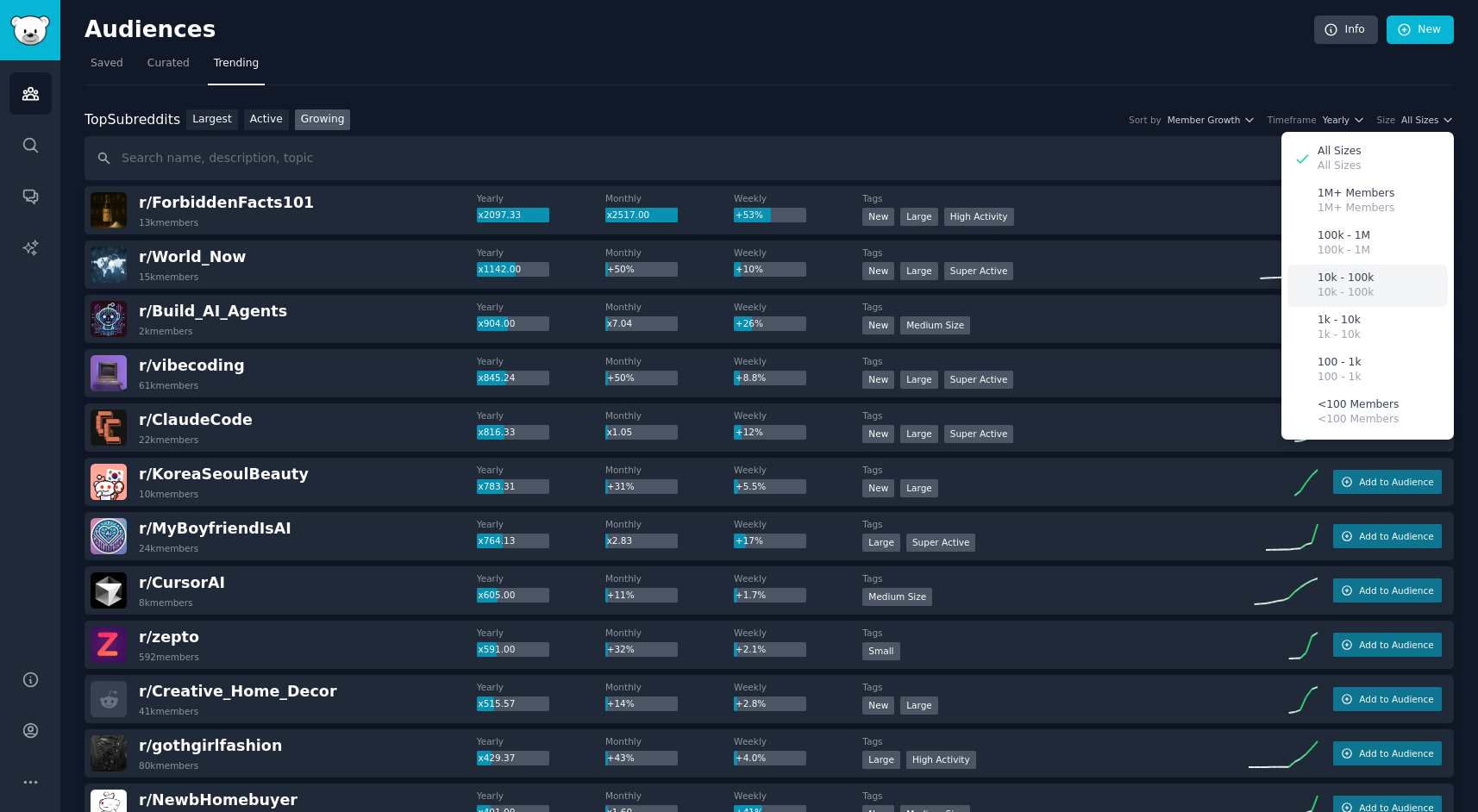
click at [1354, 283] on p "10k - 100k" at bounding box center [1346, 278] width 56 height 16
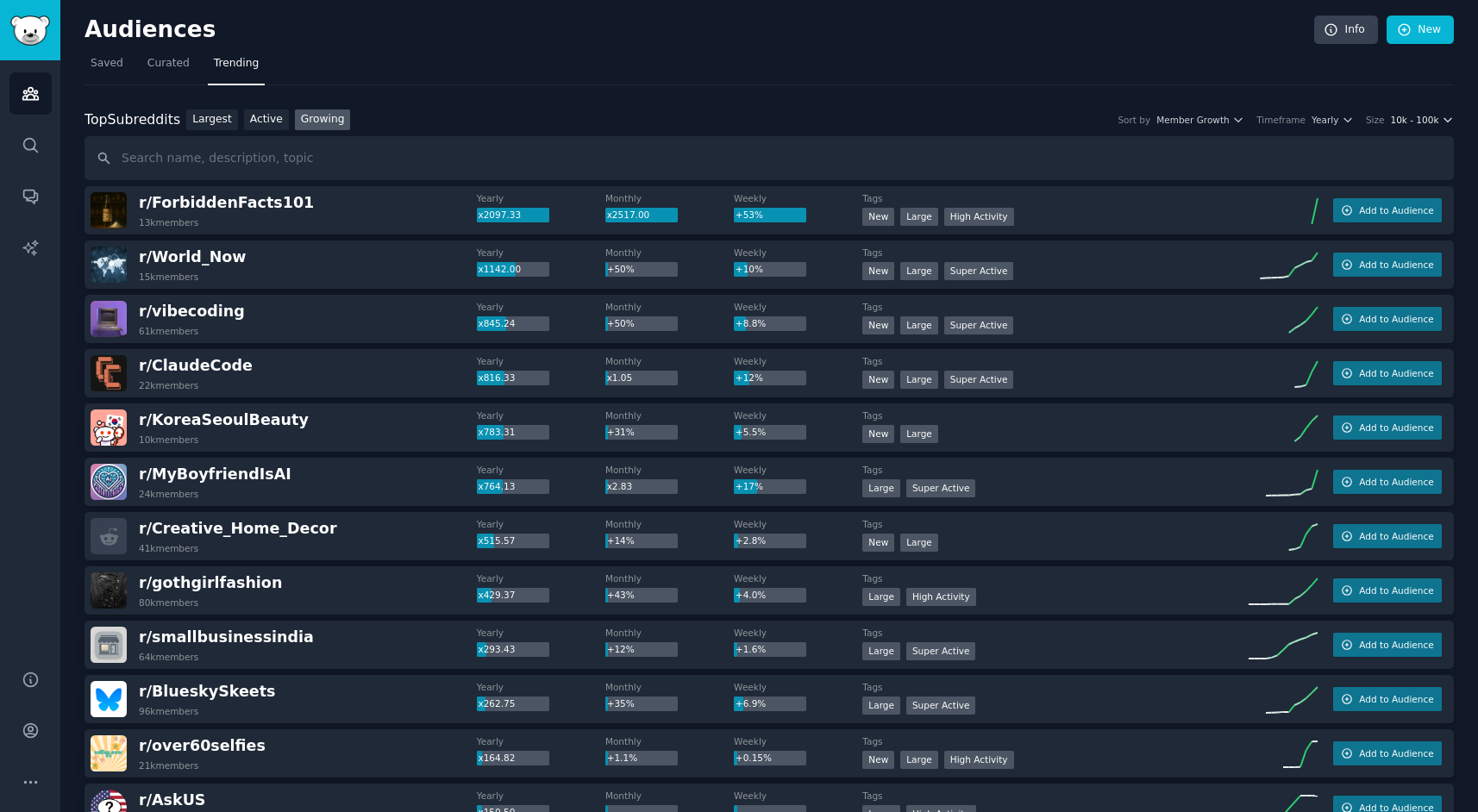
click at [1421, 122] on span "10k - 100k" at bounding box center [1415, 119] width 49 height 12
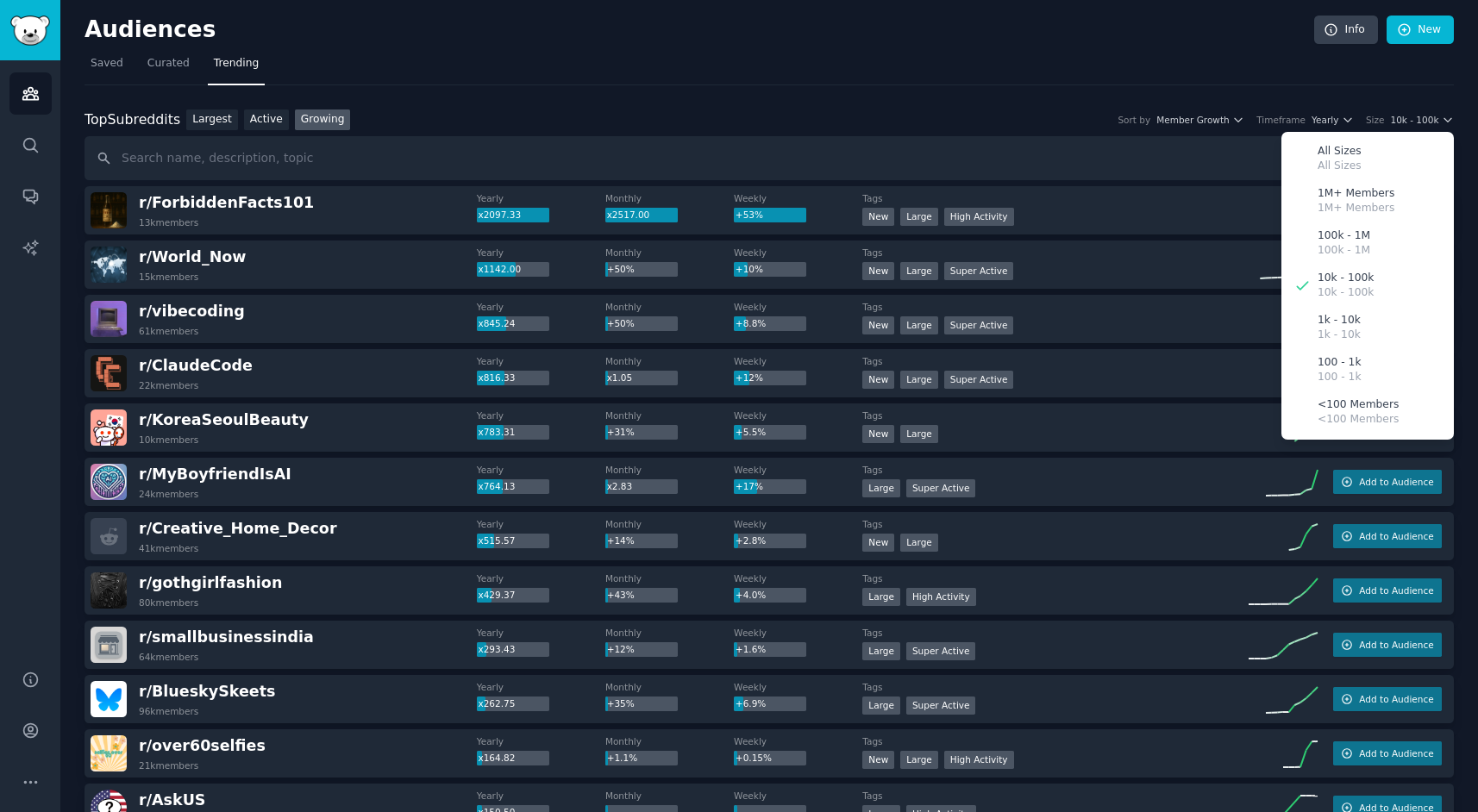
click at [1044, 125] on div "Top Subreddits Top Subreddits Largest Active Growing Sort by Member Growth Time…" at bounding box center [769, 120] width 1369 height 21
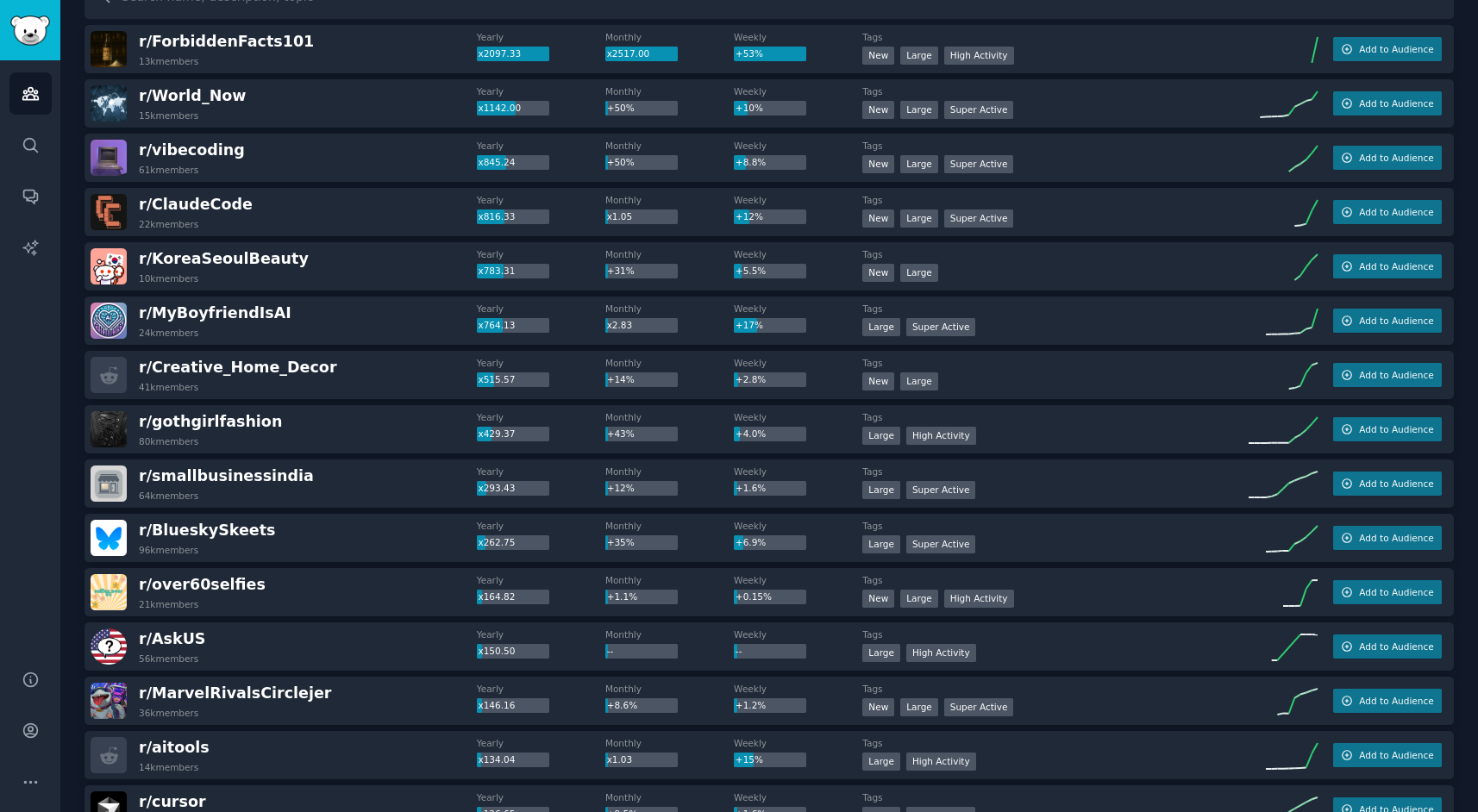
scroll to position [157, 0]
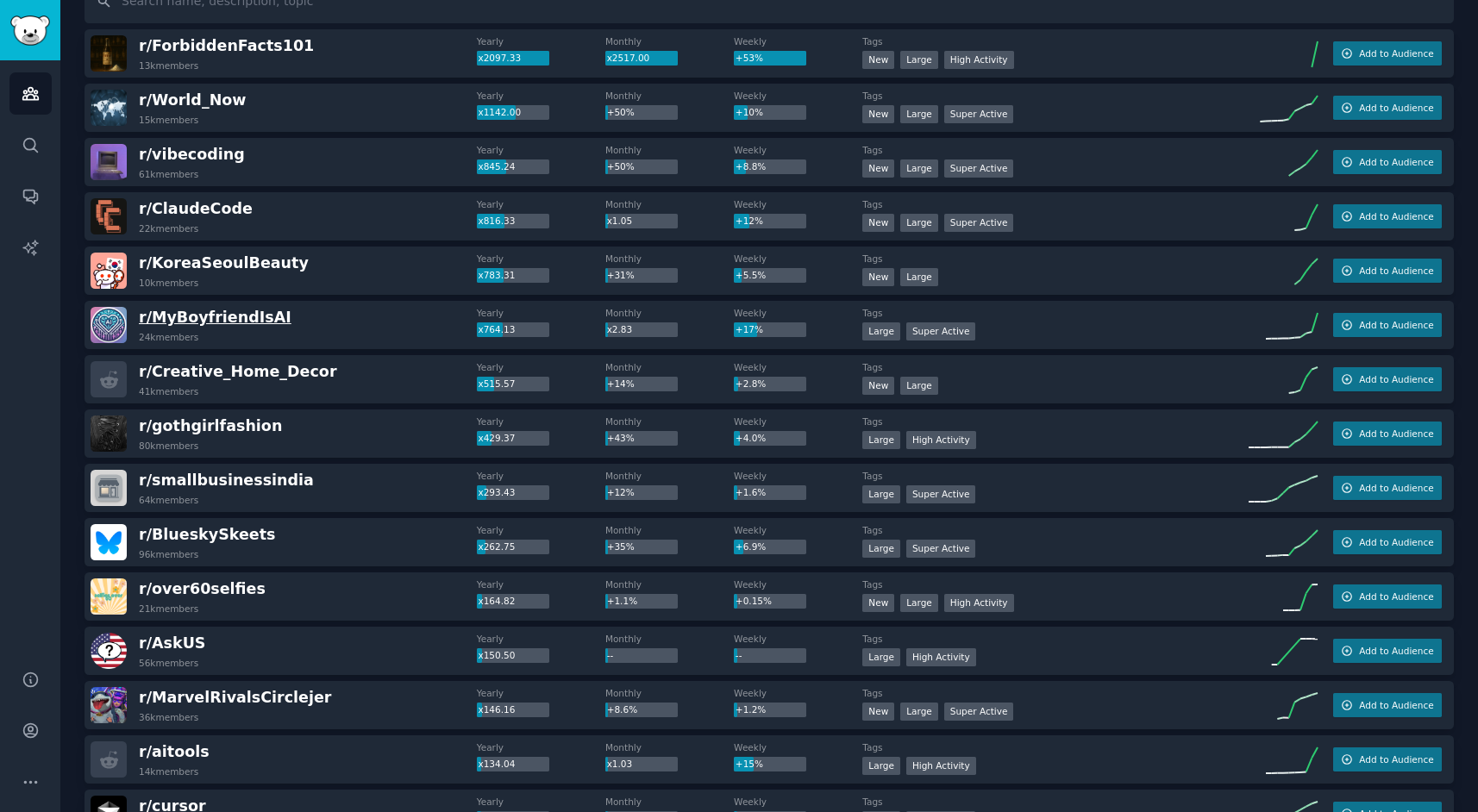
click at [243, 324] on span "r/ MyBoyfriendIsAI" at bounding box center [214, 317] width 152 height 17
drag, startPoint x: 275, startPoint y: 309, endPoint x: 122, endPoint y: 307, distance: 153.0
click at [122, 307] on div "r/ MyBoyfriendIsAI 24k members" at bounding box center [283, 324] width 386 height 36
copy div "r/ MyBoyfriendIsAI"
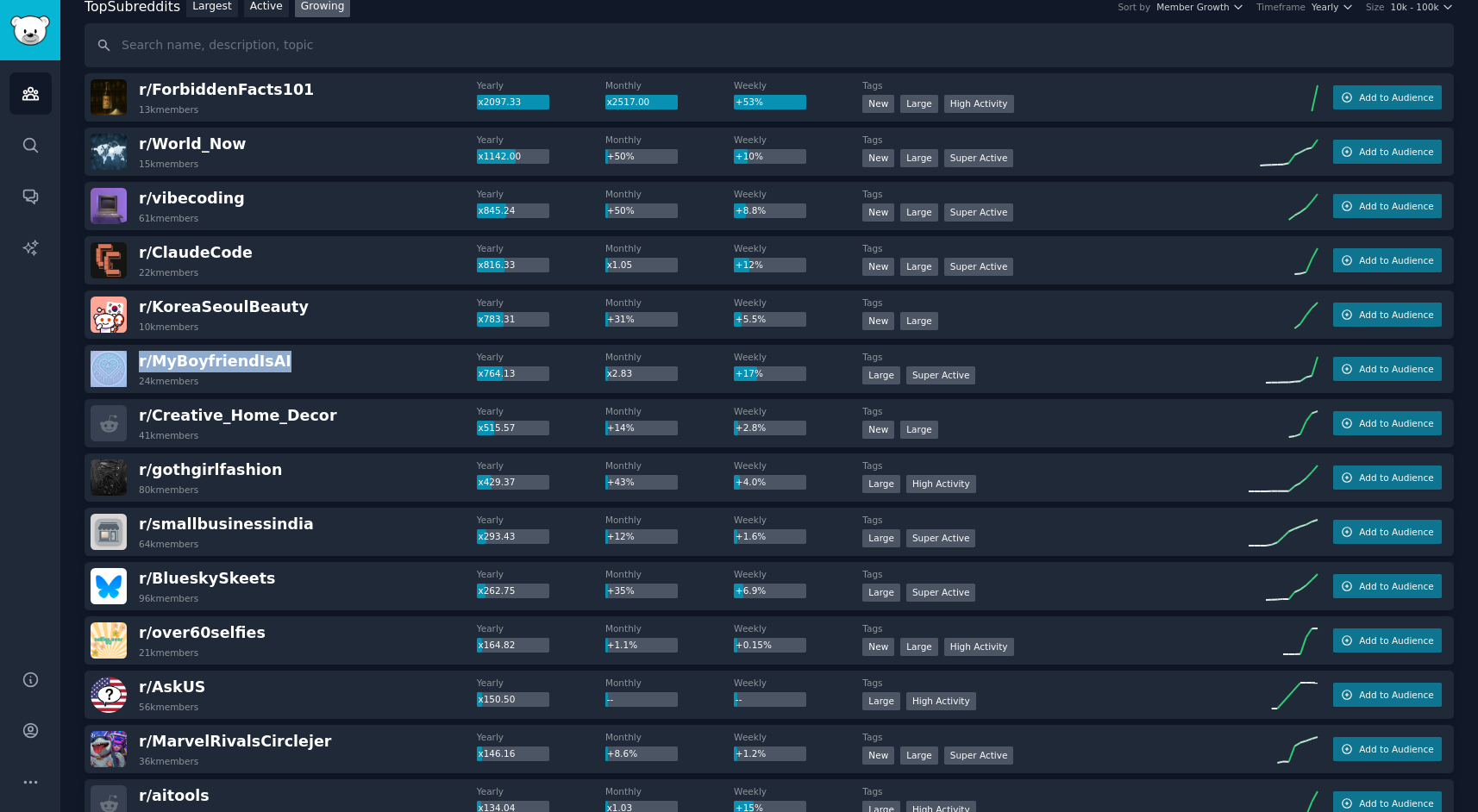
scroll to position [117, 0]
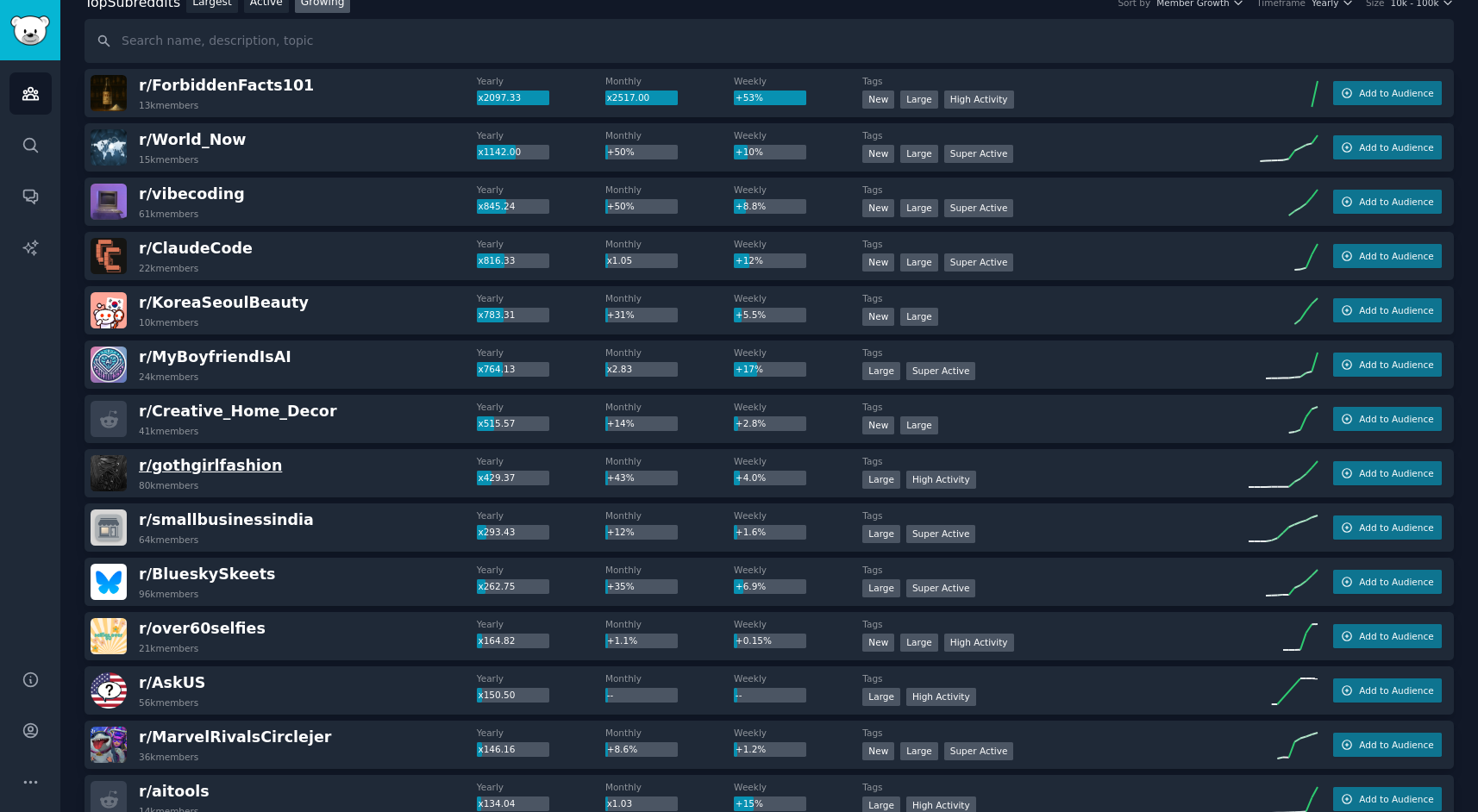
click at [237, 464] on span "r/ gothgirlfashion" at bounding box center [211, 466] width 144 height 17
drag, startPoint x: 272, startPoint y: 464, endPoint x: 121, endPoint y: 455, distance: 151.3
click at [121, 455] on div "r/ gothgirlfashion 80k members" at bounding box center [283, 472] width 386 height 36
copy div "r/ gothgirlfashion"
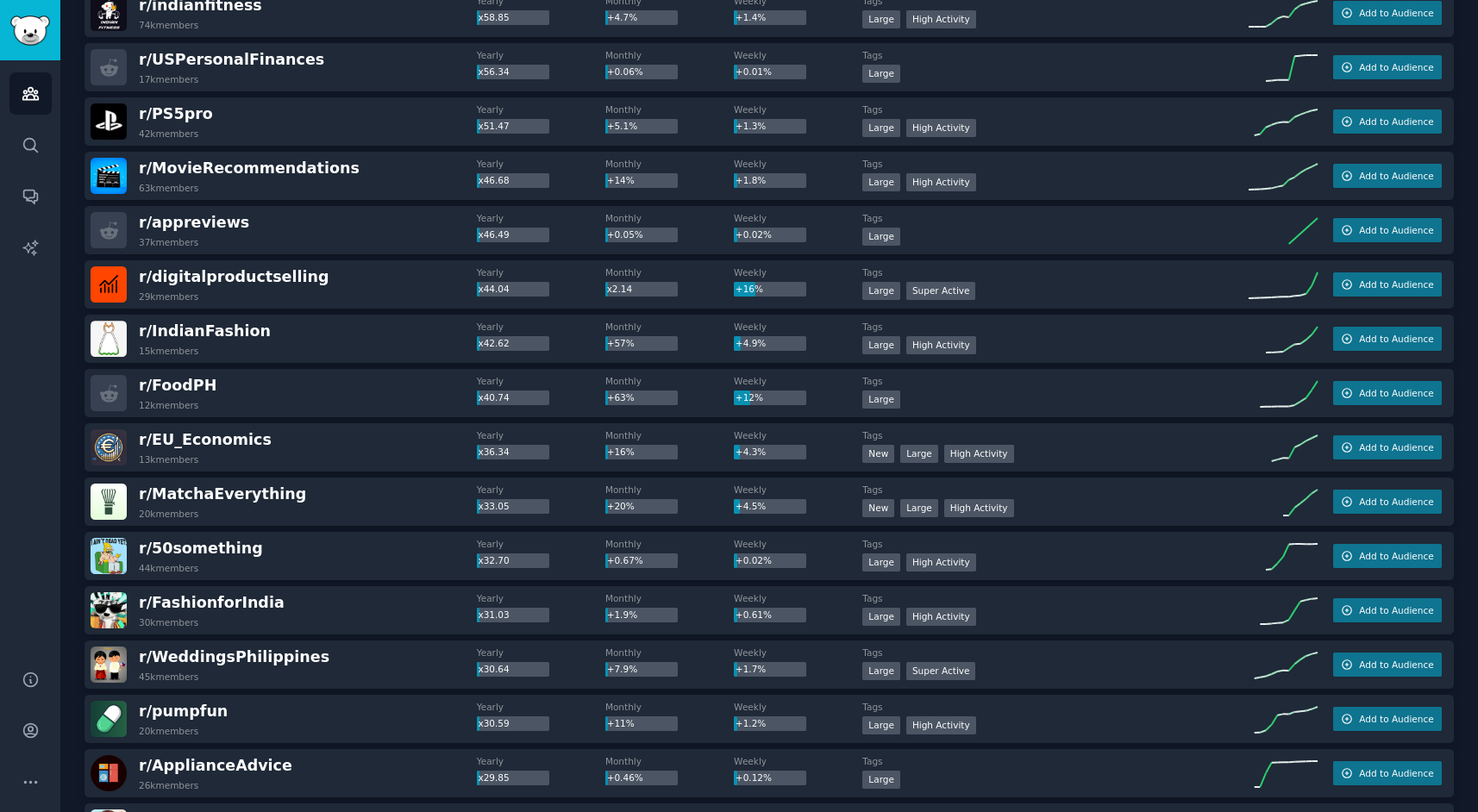
scroll to position [2201, 0]
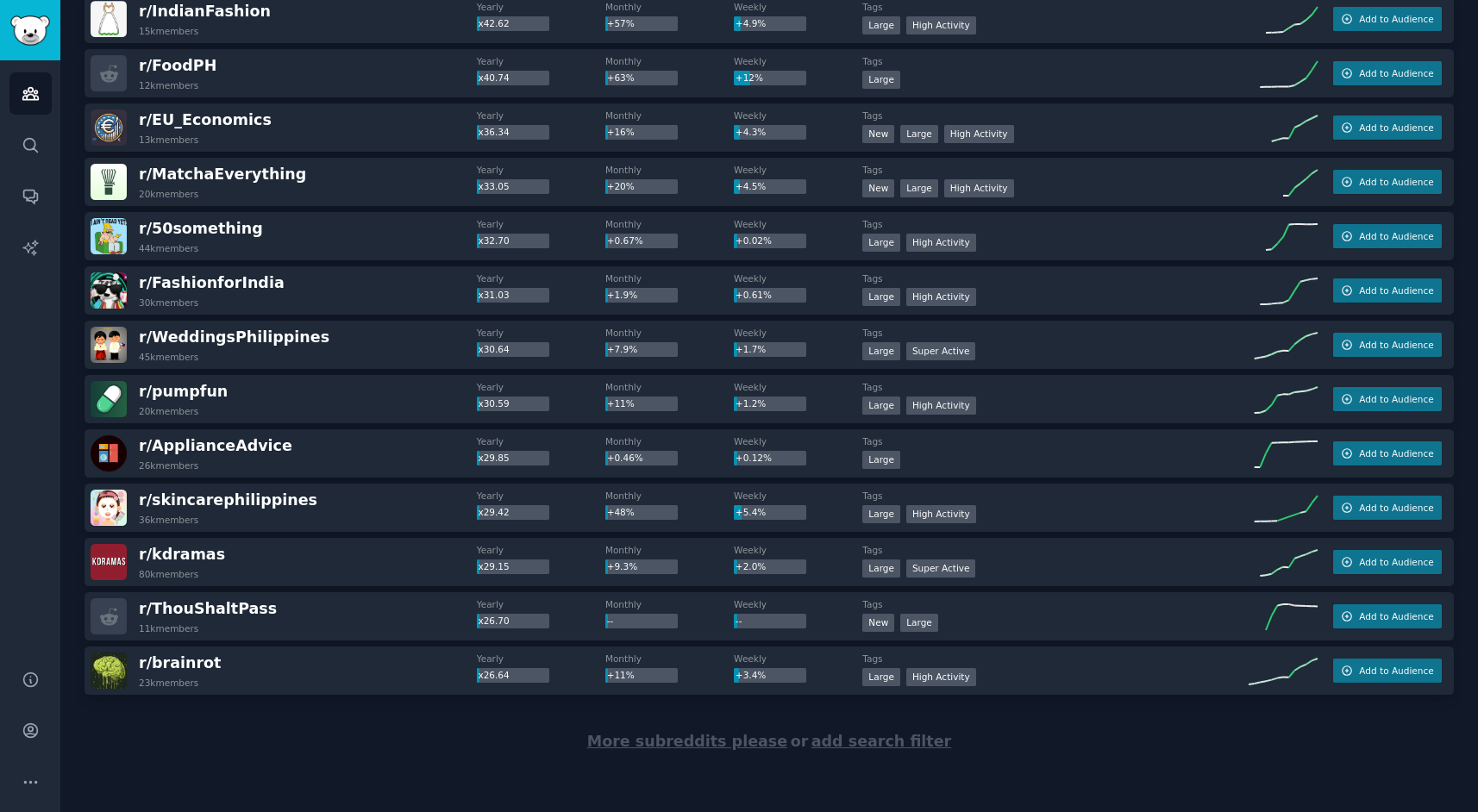
click at [880, 741] on span "add search filter" at bounding box center [881, 741] width 140 height 17
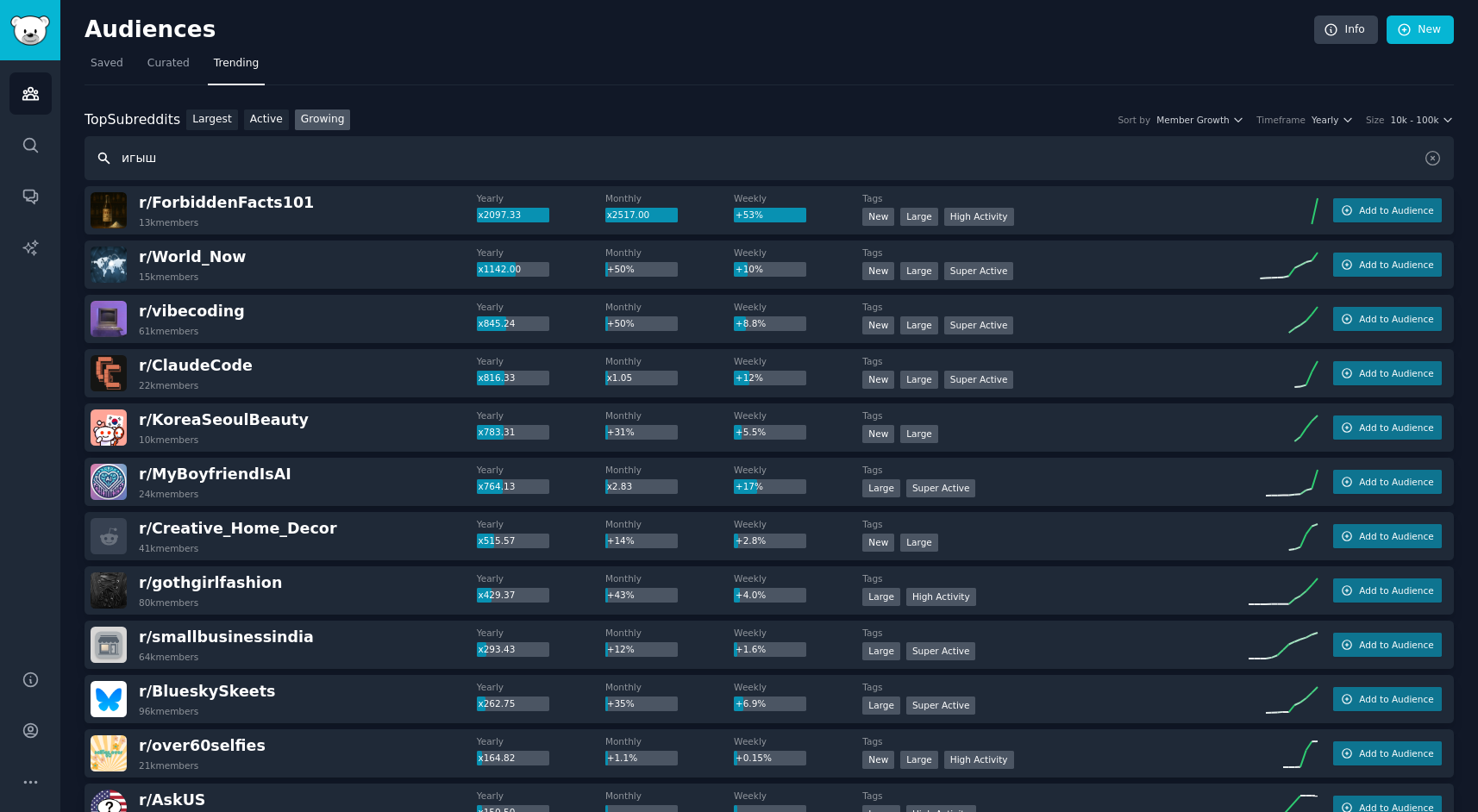
type input "игышт"
type input "startup"
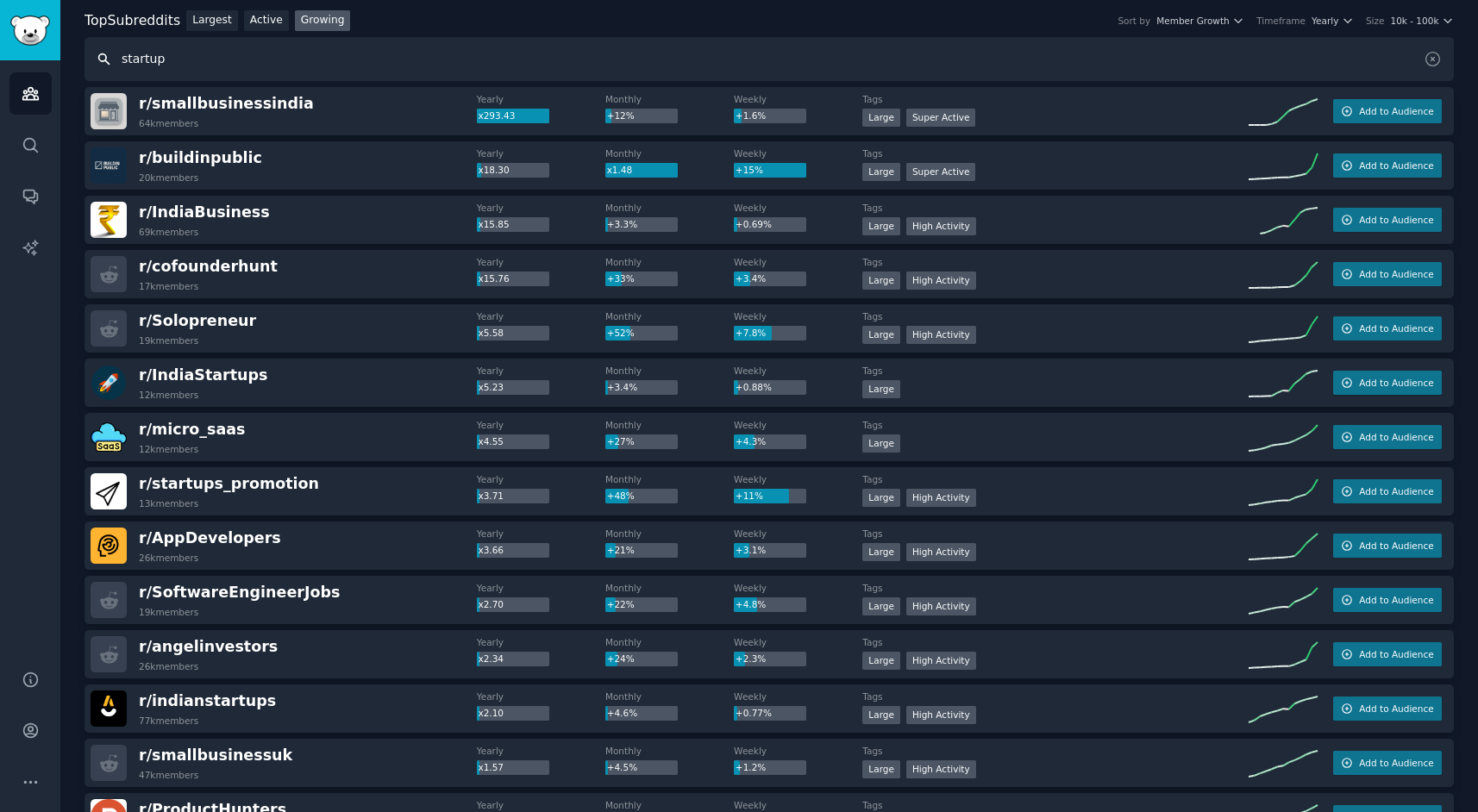
scroll to position [55, 0]
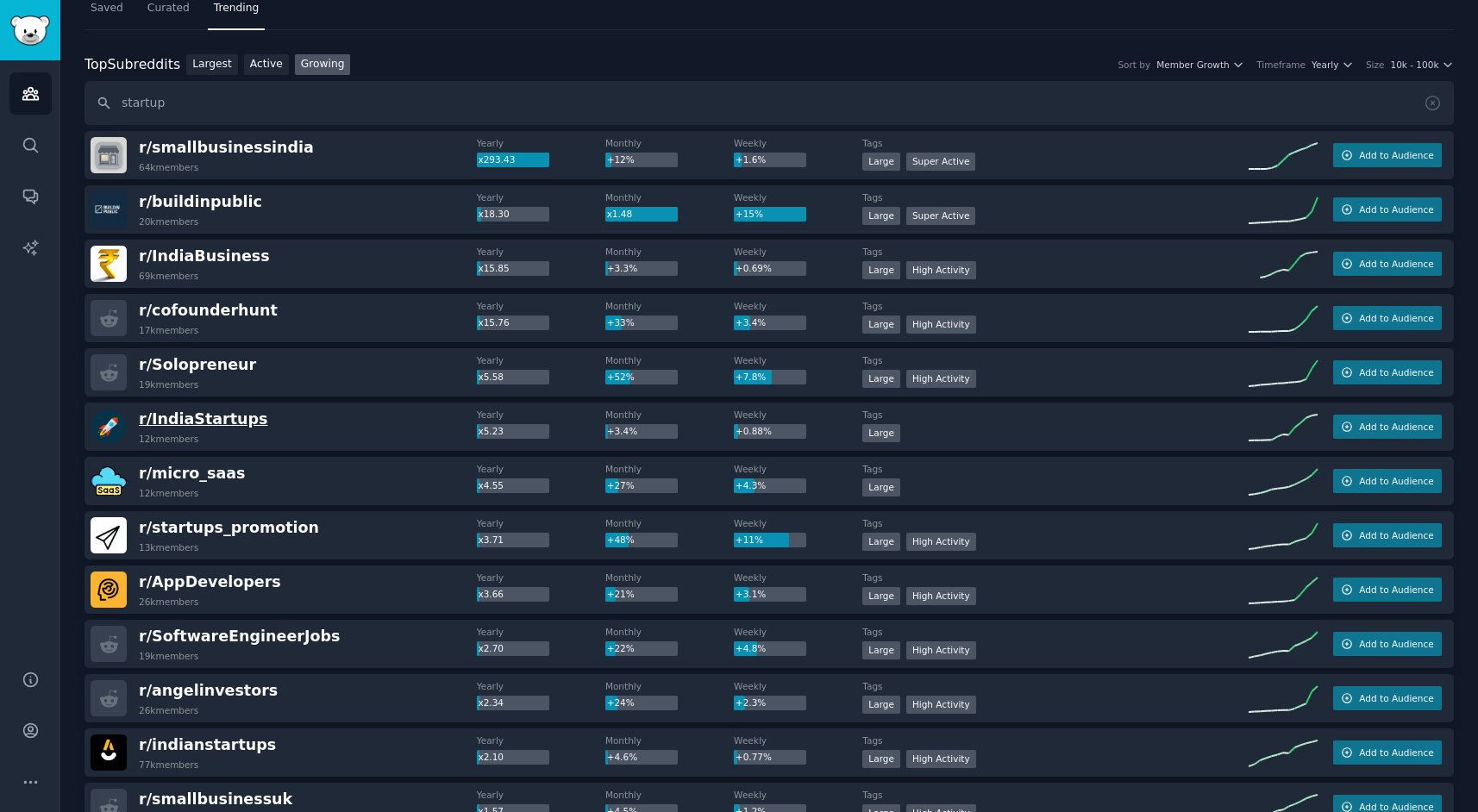
click at [213, 421] on span "r/ IndiaStartups" at bounding box center [203, 419] width 129 height 17
click at [523, 77] on div "Top Subreddits Top Subreddits Largest Active Growing Sort by Member Growth Time…" at bounding box center [769, 90] width 1369 height 72
